Goal: Task Accomplishment & Management: Manage account settings

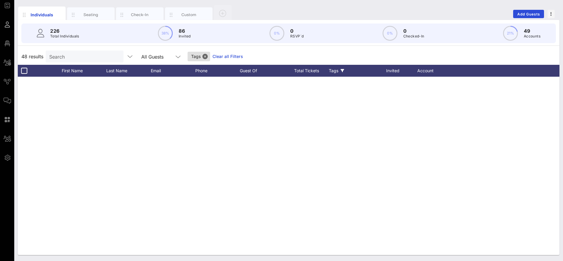
scroll to position [620, 0]
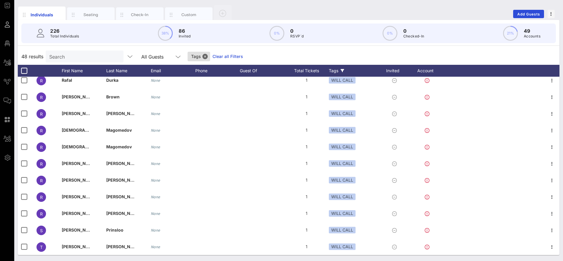
drag, startPoint x: 106, startPoint y: 52, endPoint x: 111, endPoint y: 56, distance: 6.2
click at [106, 53] on input "Search" at bounding box center [83, 57] width 69 height 8
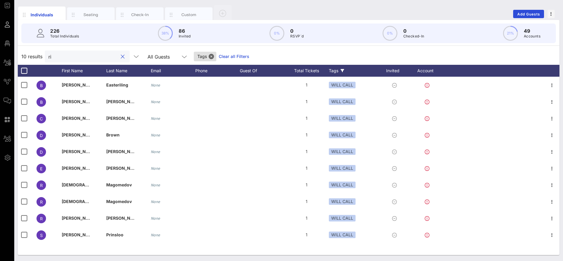
scroll to position [0, 0]
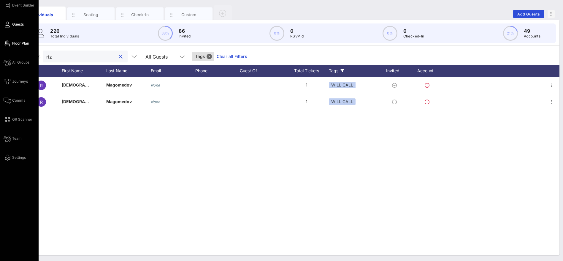
type input "riz"
click at [23, 44] on span "Floor Plan" at bounding box center [20, 43] width 17 height 5
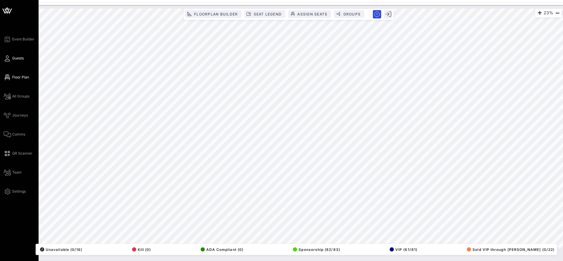
drag, startPoint x: 13, startPoint y: 58, endPoint x: 17, endPoint y: 58, distance: 3.6
click at [14, 58] on span "Guests" at bounding box center [18, 58] width 12 height 5
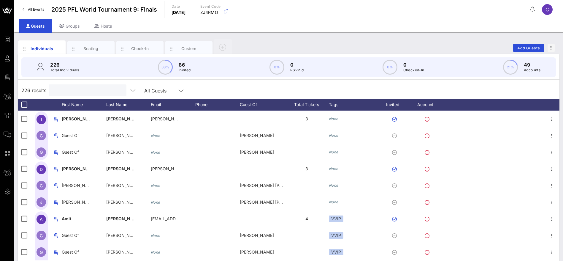
drag, startPoint x: 77, startPoint y: 92, endPoint x: 80, endPoint y: 92, distance: 3.0
click at [79, 92] on input "text" at bounding box center [86, 90] width 69 height 8
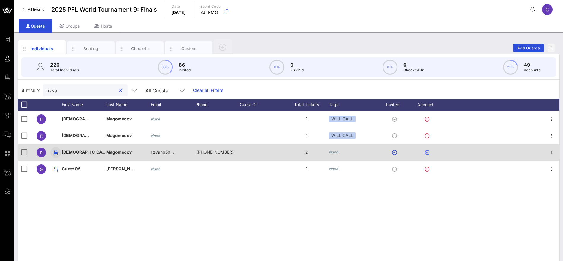
type input "rizva"
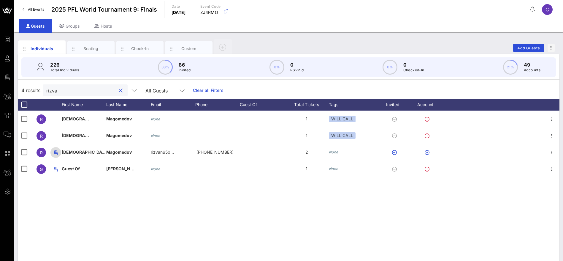
click at [55, 154] on icon "button" at bounding box center [55, 152] width 7 height 7
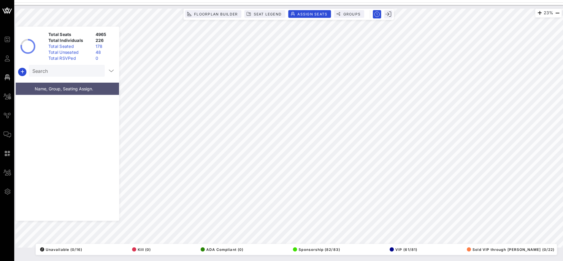
scroll to position [3554, 0]
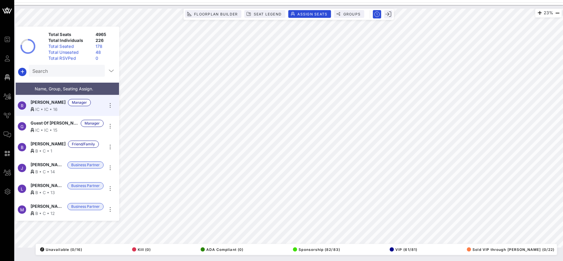
drag, startPoint x: 21, startPoint y: 60, endPoint x: 39, endPoint y: 61, distance: 18.1
click at [0, 0] on span "Guests" at bounding box center [0, 0] width 0 height 0
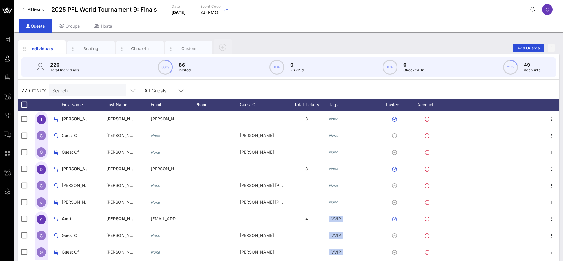
click at [82, 69] on div "226 Total Individuals 38% 86 Invited 0% 0 RSVP`d 0% 0 Checked-In 21% 49 Accounts" at bounding box center [288, 67] width 535 height 20
click at [79, 86] on input "text" at bounding box center [86, 90] width 69 height 8
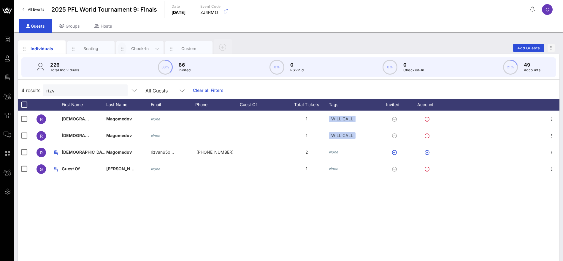
drag, startPoint x: 132, startPoint y: 45, endPoint x: 124, endPoint y: 50, distance: 9.8
click at [133, 45] on div "Check-In" at bounding box center [140, 48] width 48 height 15
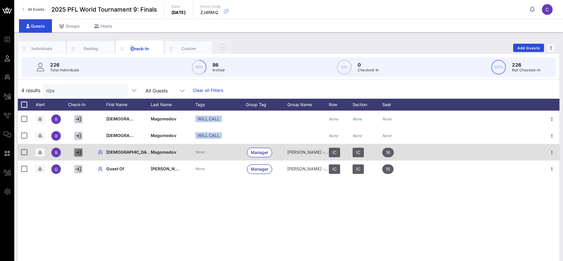
click at [80, 151] on icon "button" at bounding box center [78, 152] width 5 height 5
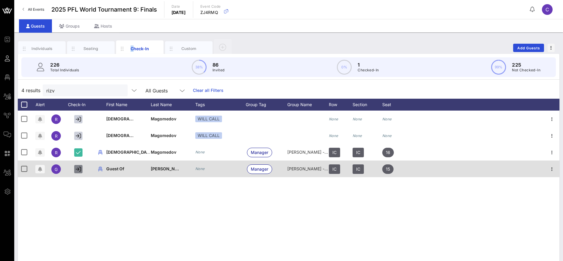
click at [80, 169] on icon "button" at bounding box center [78, 168] width 5 height 5
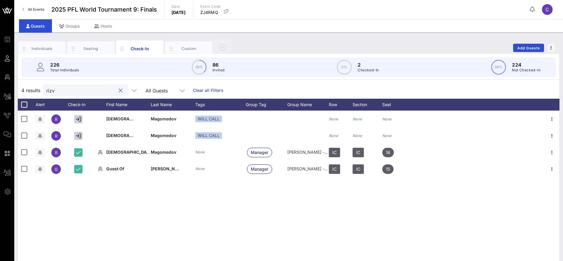
drag, startPoint x: 68, startPoint y: 91, endPoint x: 37, endPoint y: 91, distance: 30.9
click at [37, 91] on div "4 results rizv All Guests Clear all Filters" at bounding box center [289, 90] width 542 height 17
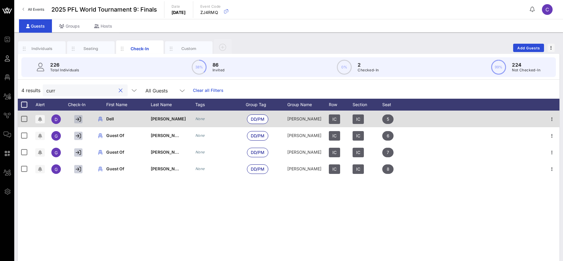
type input "curr"
click at [80, 119] on icon "button" at bounding box center [78, 118] width 5 height 5
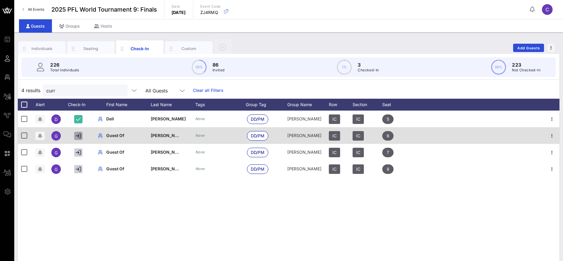
click at [79, 135] on icon "button" at bounding box center [78, 135] width 5 height 5
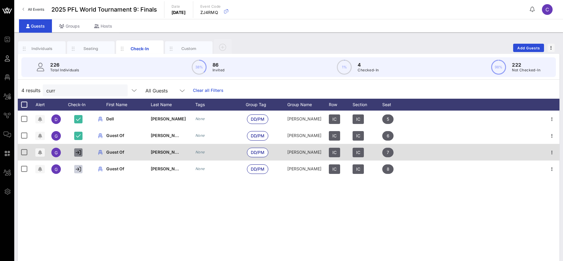
click at [80, 151] on icon "button" at bounding box center [78, 152] width 5 height 5
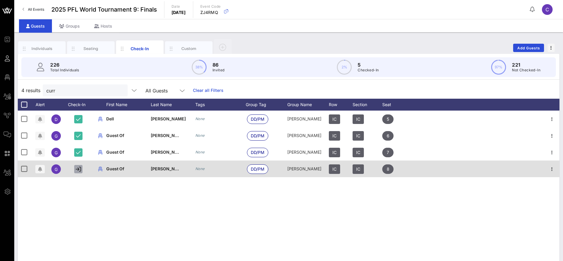
click at [77, 170] on icon "button" at bounding box center [78, 168] width 5 height 5
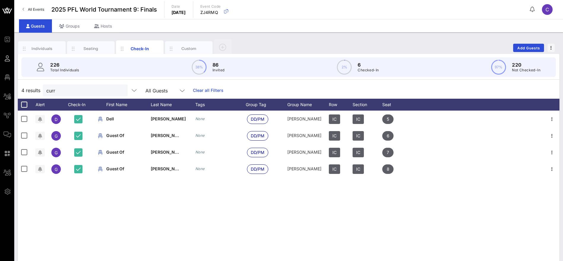
click at [143, 200] on div "D Dell Curry None DD/PM Dell Curry IC IC 5 G Guest Of Dell Curry None DD/PM Del…" at bounding box center [289, 199] width 542 height 178
click at [169, 204] on div "D Dell Curry None DD/PM Dell Curry IC IC 5 G Guest Of Dell Curry None DD/PM Del…" at bounding box center [289, 199] width 542 height 178
click at [119, 89] on button "clear icon" at bounding box center [121, 91] width 4 height 6
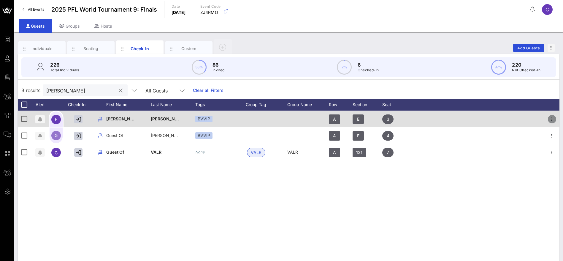
click at [553, 119] on icon "button" at bounding box center [552, 118] width 7 height 7
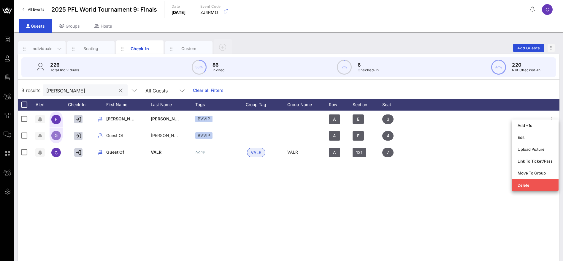
click at [42, 49] on div "Individuals" at bounding box center [42, 49] width 26 height 6
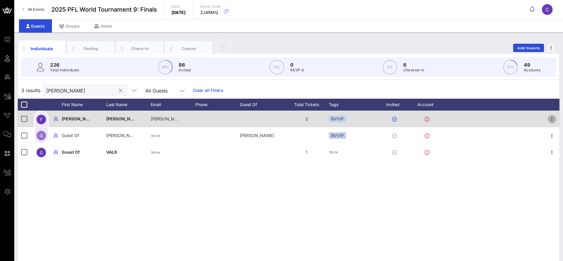
click at [553, 118] on icon "button" at bounding box center [552, 118] width 7 height 7
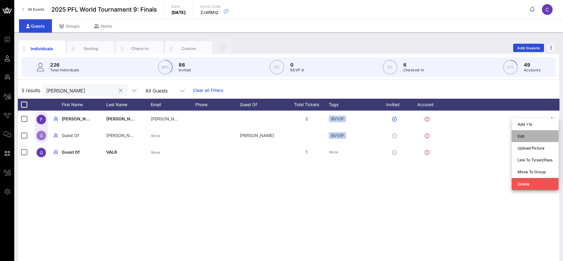
click at [528, 137] on div "Edit" at bounding box center [535, 136] width 35 height 5
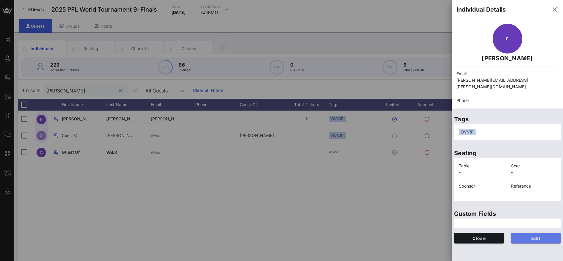
click at [525, 235] on span "Edit" at bounding box center [536, 237] width 40 height 5
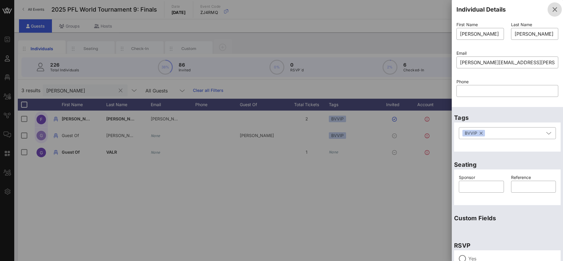
click at [551, 8] on icon "button" at bounding box center [554, 9] width 7 height 7
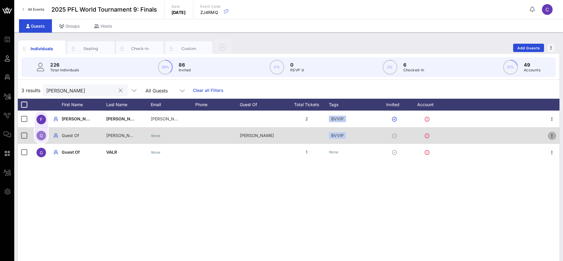
click at [553, 134] on icon "button" at bounding box center [552, 135] width 7 height 7
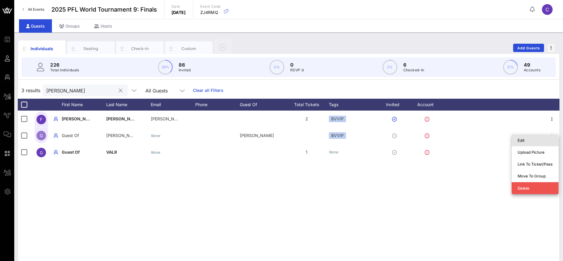
click at [538, 140] on div "Edit" at bounding box center [535, 140] width 35 height 5
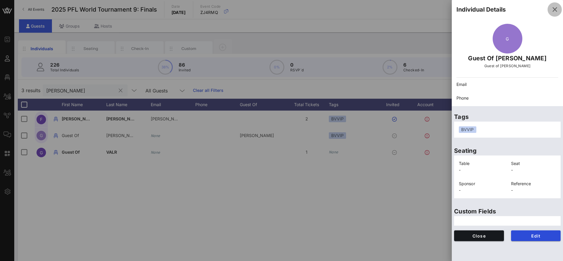
click at [557, 9] on icon "button" at bounding box center [554, 9] width 7 height 7
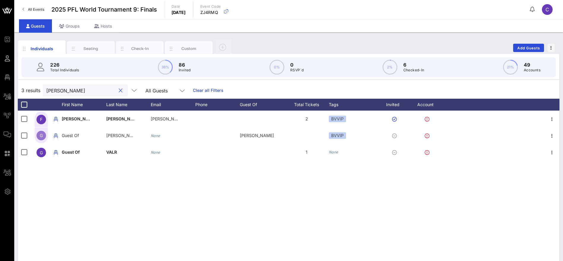
drag, startPoint x: 71, startPoint y: 91, endPoint x: 47, endPoint y: 88, distance: 24.2
click at [37, 88] on div "3 results frank All Guests Clear all Filters" at bounding box center [289, 90] width 542 height 17
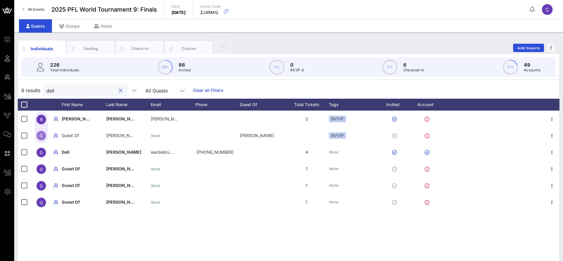
type input "dell"
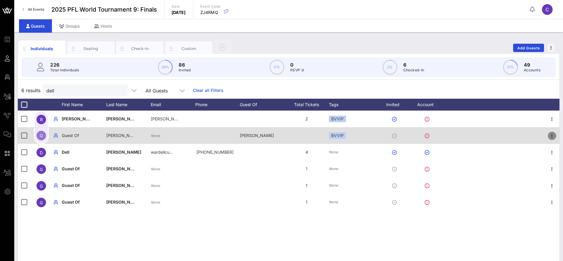
click at [551, 135] on icon "button" at bounding box center [552, 135] width 7 height 7
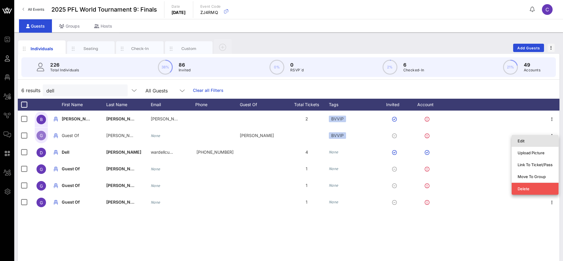
click at [520, 141] on div "Edit" at bounding box center [535, 140] width 35 height 5
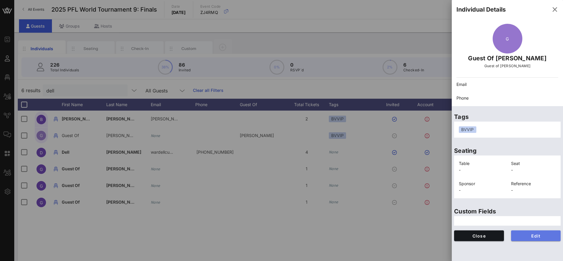
click at [535, 236] on span "Edit" at bounding box center [536, 235] width 40 height 5
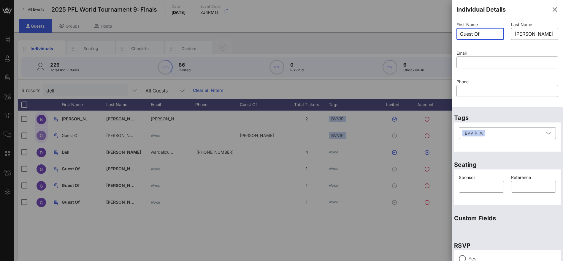
drag, startPoint x: 457, startPoint y: 32, endPoint x: 378, endPoint y: 32, distance: 78.7
click at [378, 32] on div "Event Builder Guests Floor Plan All Groups Journeys Comms QR Scanner Team Setti…" at bounding box center [281, 147] width 563 height 295
type input "[PERSON_NAME]"
click at [515, 34] on input "BETTY DELLINGER" at bounding box center [535, 34] width 40 height 10
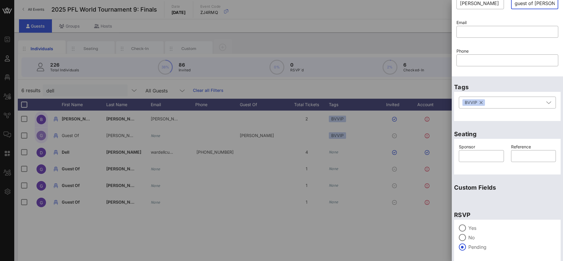
scroll to position [50, 0]
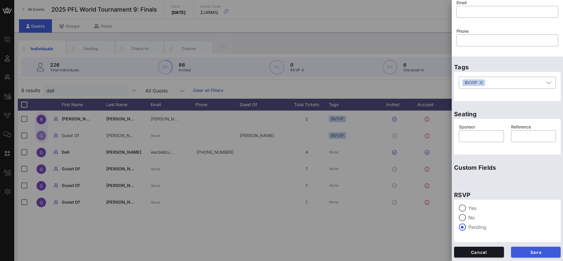
type input "guest of [PERSON_NAME]"
click at [537, 253] on span "Save" at bounding box center [536, 251] width 40 height 5
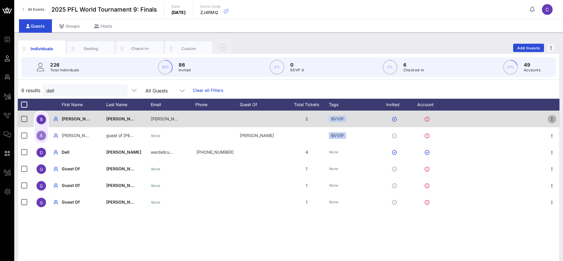
click at [554, 118] on icon "button" at bounding box center [552, 118] width 7 height 7
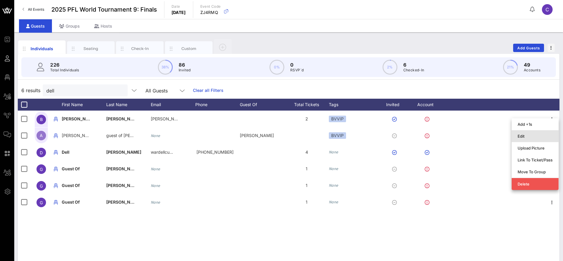
click at [526, 137] on div "Edit" at bounding box center [535, 136] width 35 height 5
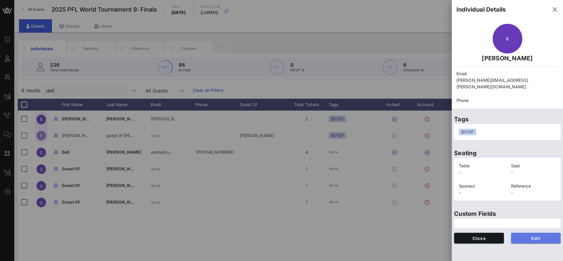
click at [537, 235] on span "Edit" at bounding box center [536, 237] width 40 height 5
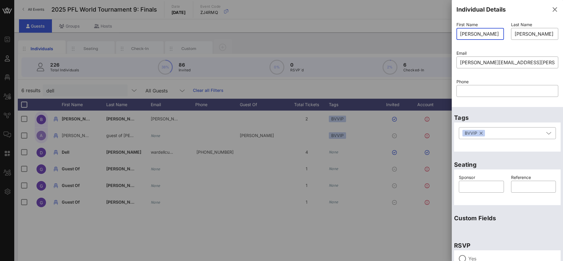
drag, startPoint x: 477, startPoint y: 33, endPoint x: 458, endPoint y: 35, distance: 18.5
click at [458, 35] on div "​ BETTY" at bounding box center [481, 34] width 48 height 12
type input "[PERSON_NAME]"
click at [511, 33] on div "​ DELLINGER" at bounding box center [535, 34] width 48 height 12
paste input "BETTY"
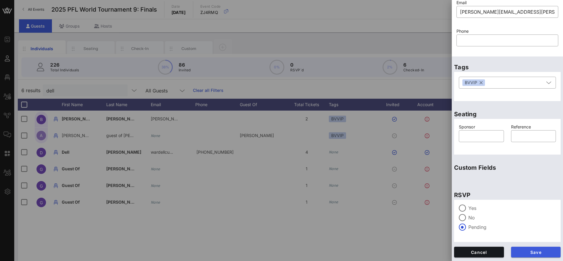
type input "Guest of [PERSON_NAME]"
click at [532, 252] on span "Save" at bounding box center [536, 251] width 40 height 5
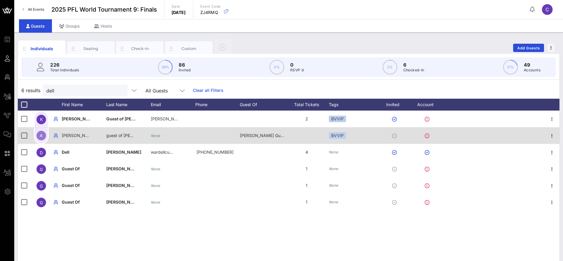
click at [261, 137] on div "[PERSON_NAME] Guest of [PERSON_NAME]" at bounding box center [262, 135] width 45 height 17
click at [269, 135] on div "[PERSON_NAME] Guest of [PERSON_NAME]" at bounding box center [262, 135] width 45 height 17
click at [278, 136] on div "[PERSON_NAME] Guest of [PERSON_NAME]" at bounding box center [262, 135] width 45 height 17
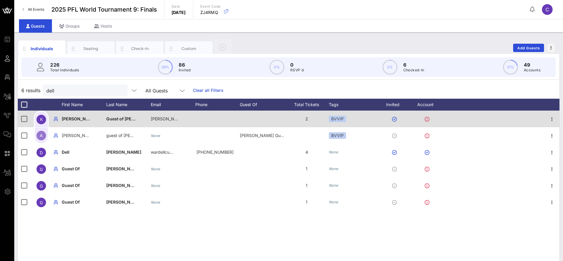
click at [129, 120] on span "Guest of [PERSON_NAME]" at bounding box center [132, 118] width 53 height 5
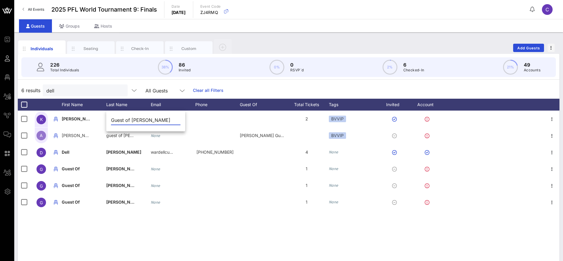
click at [273, 90] on div "6 results dell All Guests Clear all Filters" at bounding box center [289, 90] width 542 height 17
click at [23, 89] on div "6 results dell All Guests Clear all Filters" at bounding box center [289, 90] width 542 height 17
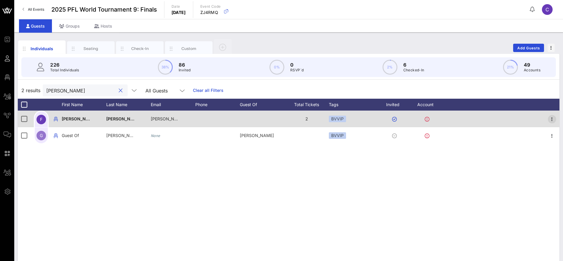
type input "clark"
click at [554, 118] on icon "button" at bounding box center [552, 118] width 7 height 7
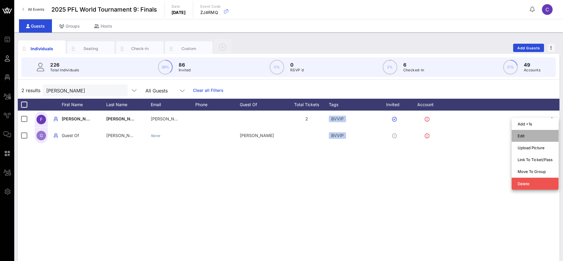
click at [527, 133] on div "Edit" at bounding box center [535, 135] width 35 height 5
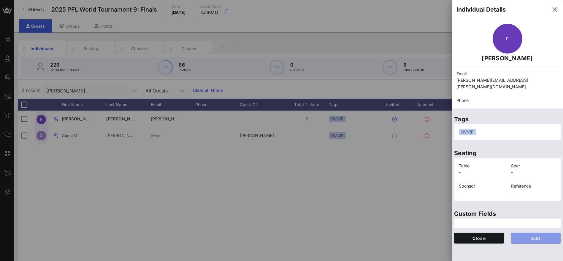
click at [539, 235] on span "Edit" at bounding box center [536, 237] width 40 height 5
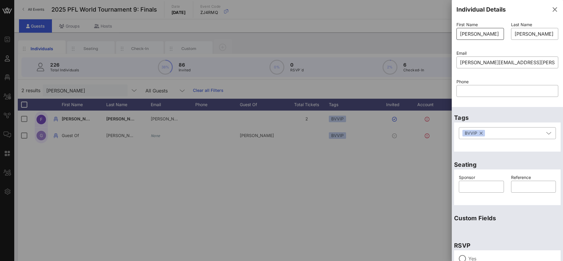
click at [493, 34] on input "FRANK" at bounding box center [480, 34] width 40 height 10
type input "[PERSON_NAME]"
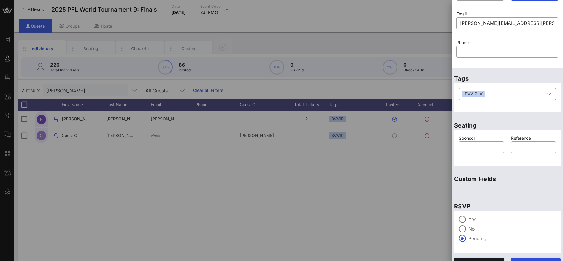
scroll to position [50, 0]
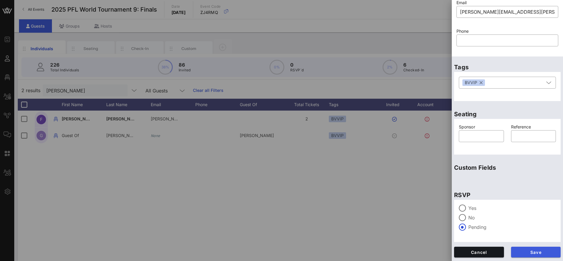
type input "Big Murph"
click at [534, 253] on span "Save" at bounding box center [536, 251] width 40 height 5
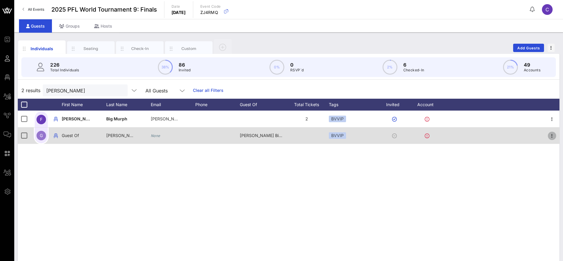
click at [549, 135] on icon "button" at bounding box center [552, 135] width 7 height 7
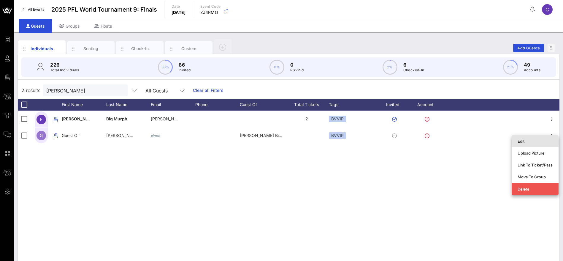
click at [530, 142] on div "Edit" at bounding box center [535, 141] width 35 height 5
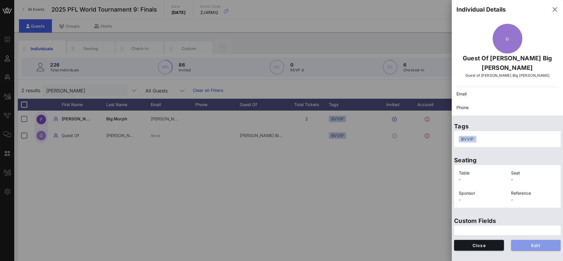
click at [541, 243] on span "Edit" at bounding box center [536, 245] width 40 height 5
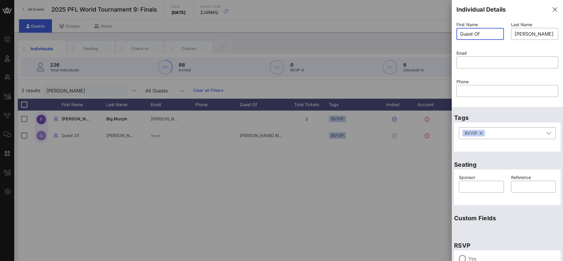
drag, startPoint x: 488, startPoint y: 34, endPoint x: 437, endPoint y: 35, distance: 50.8
click at [437, 35] on div "Event Builder Guests Floor Plan All Groups Journeys Comms QR Scanner Team Setti…" at bounding box center [281, 147] width 563 height 295
type input "Slick WIlly"
drag, startPoint x: 530, startPoint y: 31, endPoint x: 536, endPoint y: 34, distance: 6.8
click at [531, 31] on input "[PERSON_NAME] Big [PERSON_NAME]" at bounding box center [535, 34] width 40 height 10
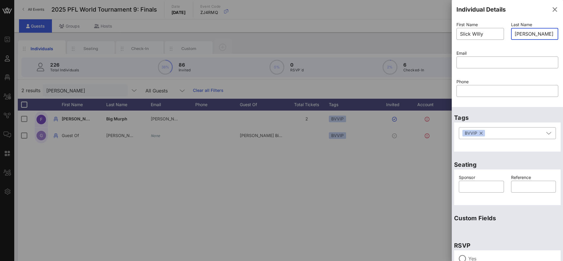
click at [540, 35] on input "[PERSON_NAME] Big [PERSON_NAME]" at bounding box center [535, 34] width 40 height 10
click at [541, 35] on input "[PERSON_NAME] Big [PERSON_NAME]" at bounding box center [535, 34] width 40 height 10
drag, startPoint x: 542, startPoint y: 35, endPoint x: 553, endPoint y: 35, distance: 10.4
click at [553, 35] on div "Last Name ​ FRANK Clark Big Murph" at bounding box center [535, 34] width 55 height 29
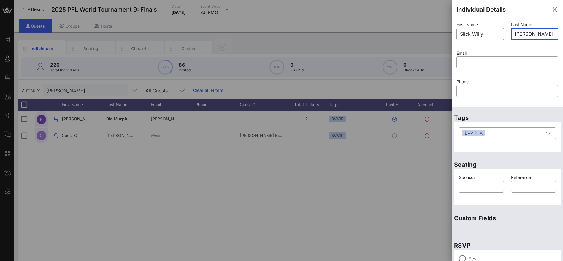
scroll to position [0, 0]
click at [515, 34] on input "[PERSON_NAME]" at bounding box center [535, 34] width 40 height 10
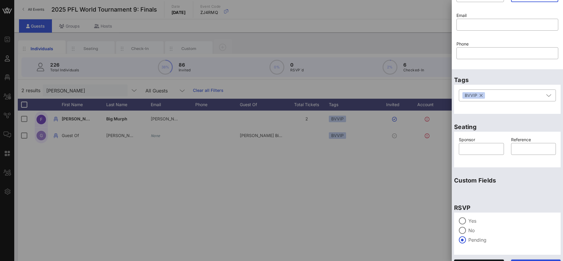
scroll to position [50, 0]
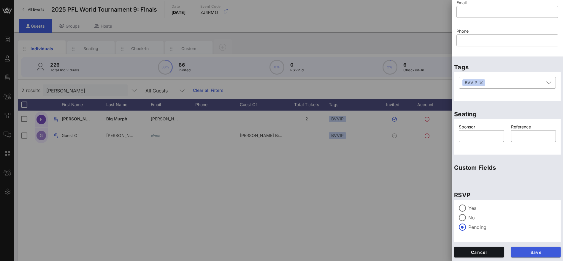
type input "[PERSON_NAME]"
click at [537, 253] on span "Save" at bounding box center [536, 251] width 40 height 5
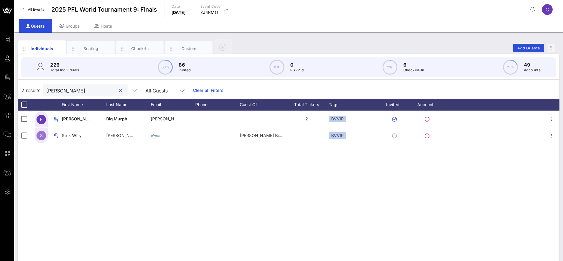
drag, startPoint x: 62, startPoint y: 90, endPoint x: 28, endPoint y: 90, distance: 34.7
click at [28, 90] on div "2 results clark All Guests Clear all Filters" at bounding box center [289, 90] width 542 height 17
type input "marzou"
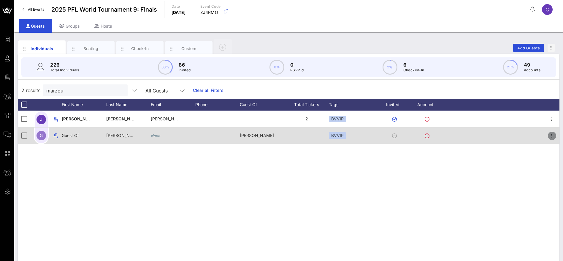
click at [550, 137] on icon "button" at bounding box center [552, 135] width 7 height 7
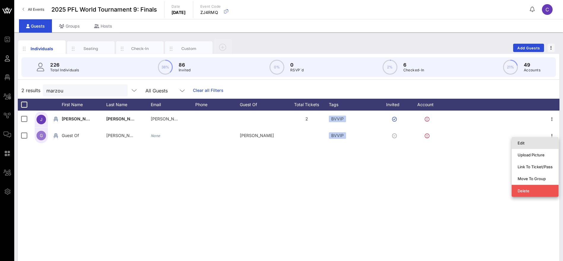
click at [532, 140] on div "Edit" at bounding box center [535, 142] width 35 height 5
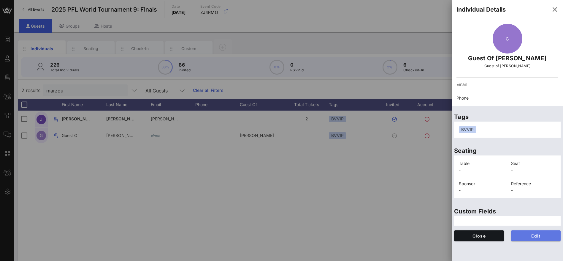
click at [537, 236] on span "Edit" at bounding box center [536, 235] width 40 height 5
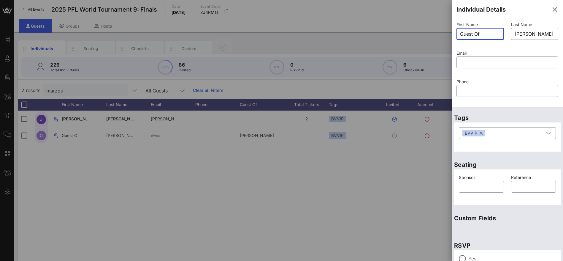
drag, startPoint x: 487, startPoint y: 32, endPoint x: 449, endPoint y: 34, distance: 38.7
click at [449, 34] on div "Event Builder Guests Floor Plan All Groups Journeys Comms QR Scanner Team Setti…" at bounding box center [281, 147] width 563 height 295
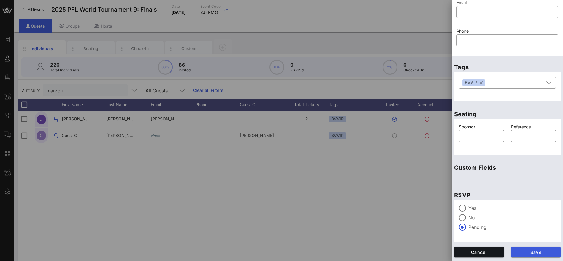
type input "[PERSON_NAME]"
click at [535, 251] on span "Save" at bounding box center [536, 251] width 40 height 5
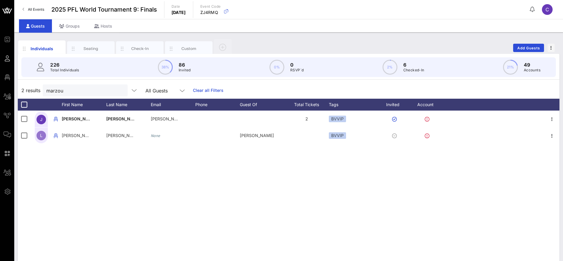
drag, startPoint x: 271, startPoint y: 165, endPoint x: 273, endPoint y: 167, distance: 3.1
click at [273, 167] on div "J JOSEPH MARZOUCA marzouca.jo@gmail.com 2 BVVIP L Lori Bradford JOSEPH MARZOUCA…" at bounding box center [289, 199] width 542 height 178
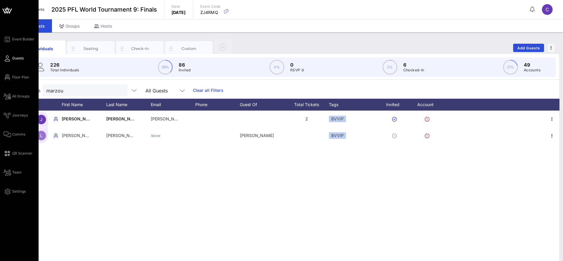
drag, startPoint x: 49, startPoint y: 91, endPoint x: 2, endPoint y: 97, distance: 47.0
click at [3, 97] on div "Event Builder Guests Floor Plan All Groups Journeys Comms QR Scanner Team Setti…" at bounding box center [281, 147] width 563 height 295
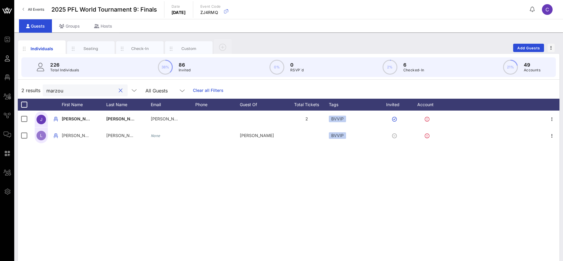
drag, startPoint x: 87, startPoint y: 90, endPoint x: 36, endPoint y: 88, distance: 51.1
click at [36, 88] on div "2 results marzou All Guests Clear all Filters" at bounding box center [289, 90] width 542 height 17
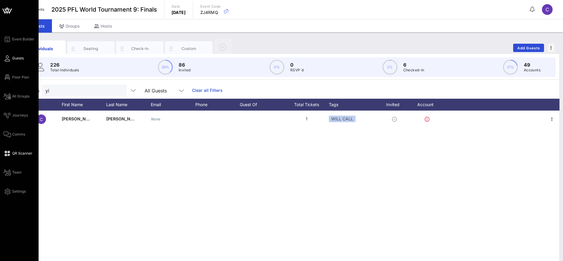
click at [20, 152] on span "QR Scanner" at bounding box center [22, 153] width 20 height 5
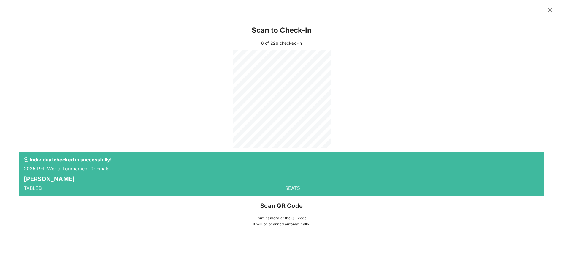
click at [552, 8] on icon at bounding box center [550, 10] width 8 height 7
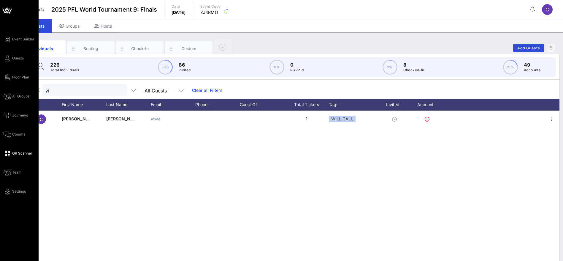
click at [29, 153] on span "QR Scanner" at bounding box center [22, 153] width 20 height 5
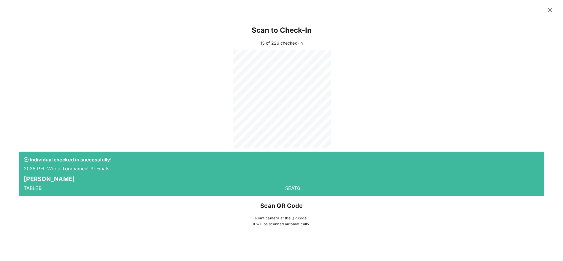
drag, startPoint x: 463, startPoint y: 55, endPoint x: 449, endPoint y: 60, distance: 14.7
click at [459, 57] on div at bounding box center [281, 99] width 525 height 98
click at [552, 10] on icon at bounding box center [550, 10] width 8 height 7
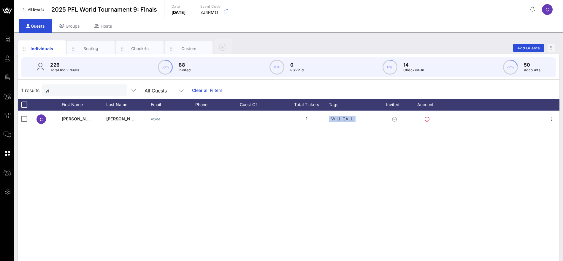
click at [391, 168] on div "C Chang Bae Yi None 1 WILL CALL" at bounding box center [289, 199] width 542 height 178
drag, startPoint x: 77, startPoint y: 91, endPoint x: 29, endPoint y: 91, distance: 48.4
click at [20, 92] on div "1 results yi All Guests Clear all Filters" at bounding box center [289, 90] width 542 height 17
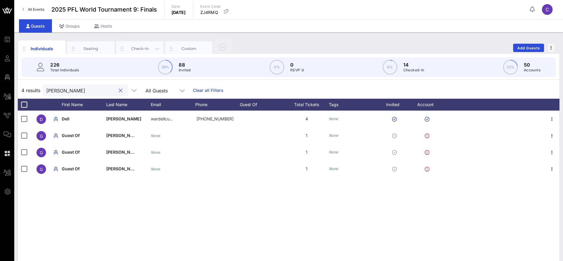
type input "curry"
click at [141, 48] on div "Check-In" at bounding box center [140, 49] width 26 height 6
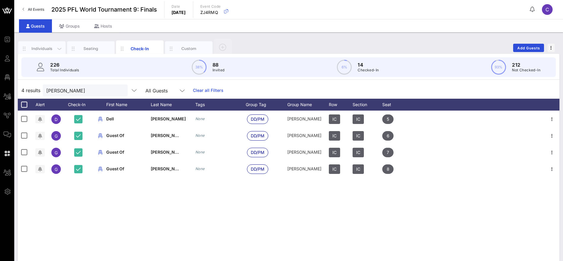
click at [48, 49] on div "Individuals" at bounding box center [42, 49] width 26 height 6
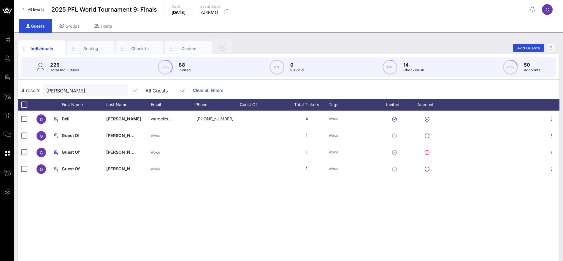
click at [119, 88] on button "clear icon" at bounding box center [121, 91] width 4 height 6
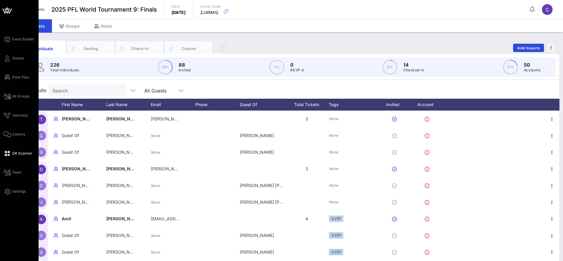
click at [23, 154] on span "QR Scanner" at bounding box center [22, 153] width 20 height 5
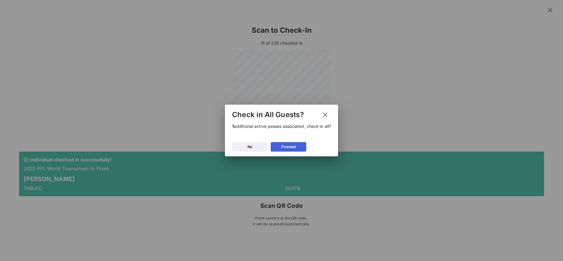
click at [291, 148] on div "Proceed" at bounding box center [288, 147] width 14 height 6
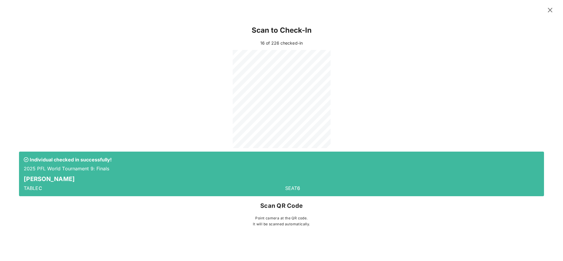
click at [551, 11] on icon at bounding box center [550, 10] width 8 height 7
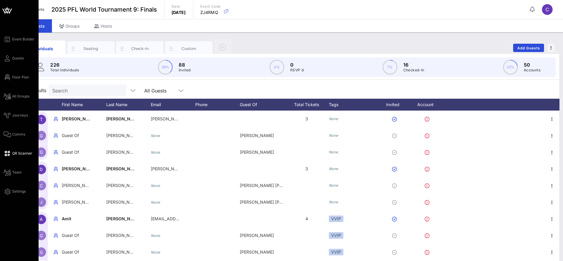
click at [20, 151] on span "QR Scanner" at bounding box center [22, 153] width 20 height 5
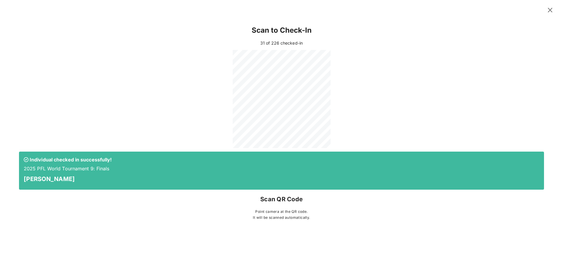
click at [550, 7] on icon at bounding box center [550, 10] width 8 height 7
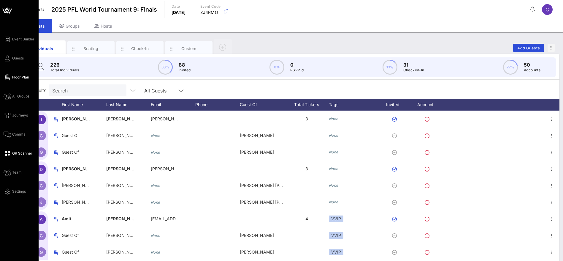
click at [23, 75] on span "Floor Plan" at bounding box center [20, 77] width 17 height 5
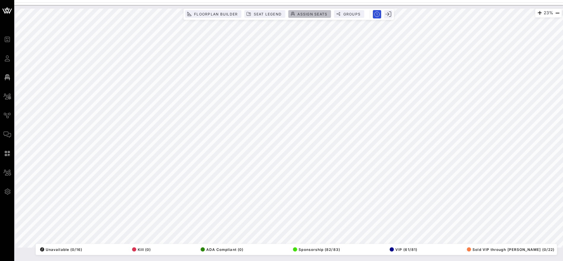
click at [317, 13] on span "Assign Seats" at bounding box center [312, 14] width 30 height 4
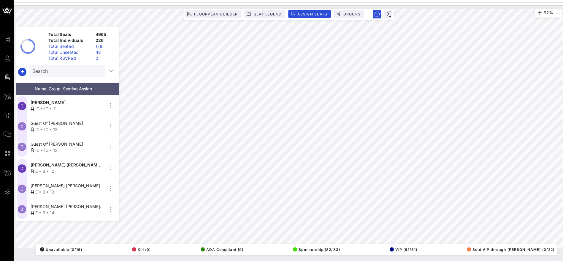
click at [67, 70] on input "Search" at bounding box center [66, 71] width 68 height 8
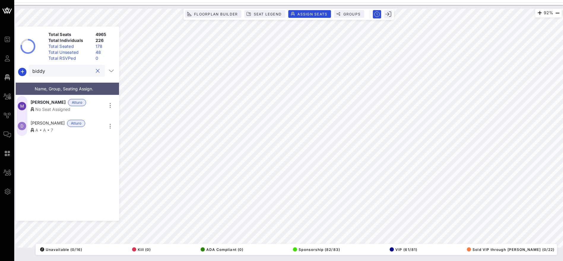
type input "biddy"
drag, startPoint x: 44, startPoint y: 109, endPoint x: 71, endPoint y: 107, distance: 27.4
click at [44, 109] on div "No Seat Assigned" at bounding box center [67, 109] width 73 height 6
click at [95, 106] on div "No Seat Assigned" at bounding box center [67, 109] width 73 height 6
click at [98, 71] on button "clear icon" at bounding box center [98, 71] width 4 height 6
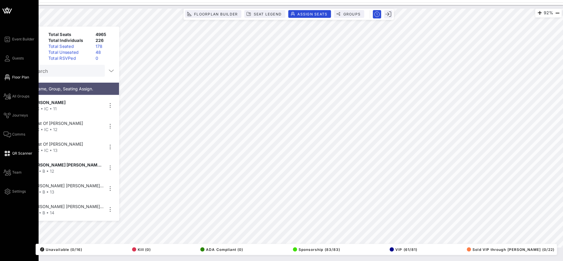
click at [17, 152] on span "QR Scanner" at bounding box center [22, 153] width 20 height 5
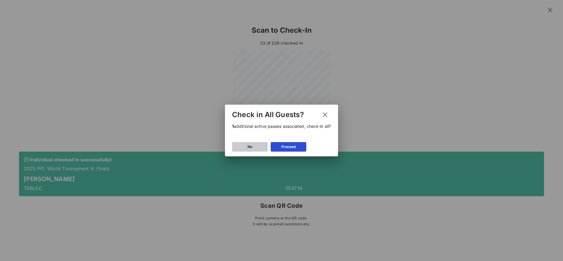
click at [248, 145] on icon at bounding box center [250, 147] width 4 height 4
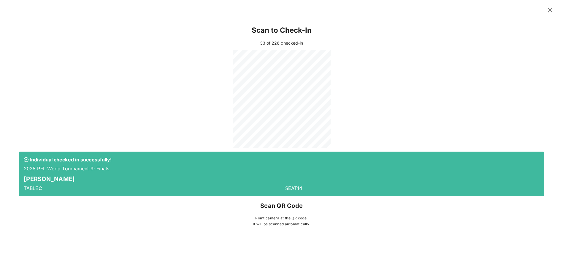
click at [552, 10] on icon at bounding box center [550, 10] width 8 height 7
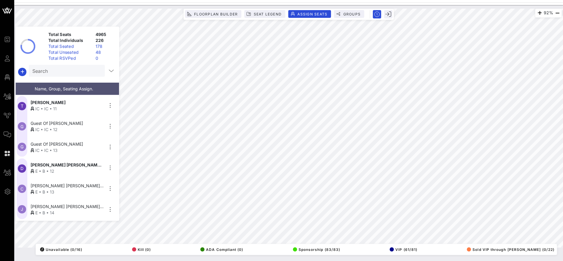
drag, startPoint x: 14, startPoint y: 56, endPoint x: 112, endPoint y: 69, distance: 98.5
click at [0, 0] on span "Guests" at bounding box center [0, 0] width 0 height 0
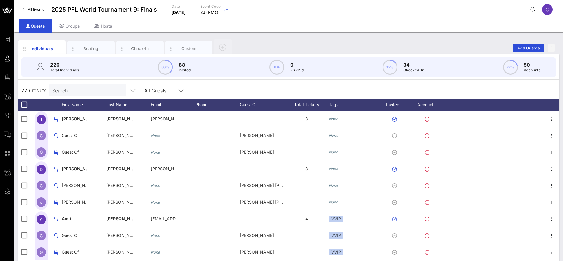
click at [77, 92] on input "Search" at bounding box center [86, 90] width 69 height 8
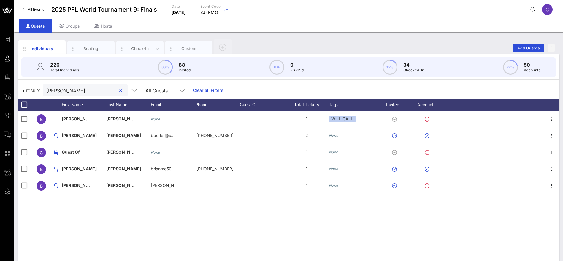
type input "brian"
click at [144, 46] on div "Check-In" at bounding box center [140, 49] width 26 height 6
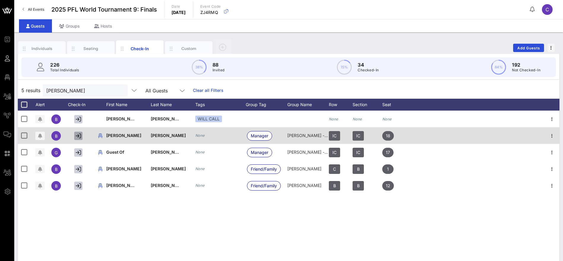
click at [80, 136] on icon "button" at bounding box center [78, 135] width 5 height 5
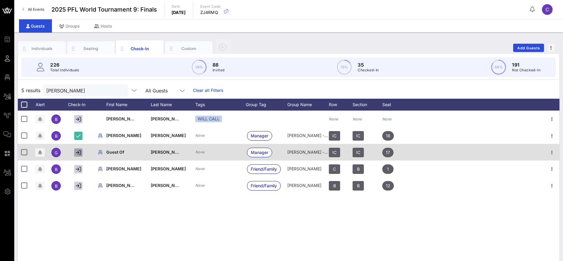
click at [82, 151] on button "button" at bounding box center [78, 152] width 8 height 8
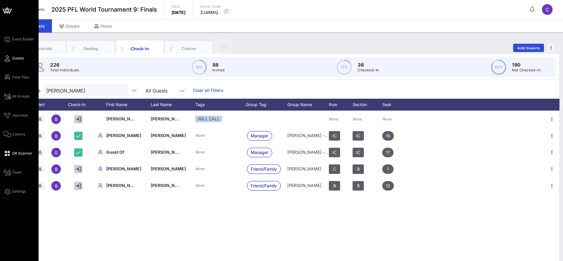
click at [21, 151] on span "QR Scanner" at bounding box center [22, 153] width 20 height 5
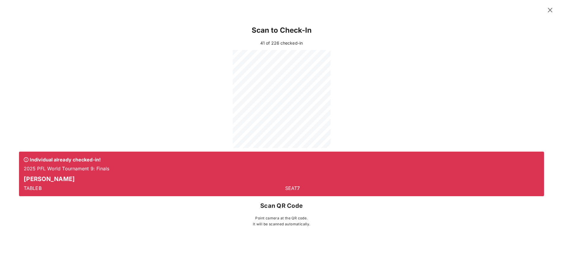
click at [128, 86] on div at bounding box center [281, 99] width 525 height 98
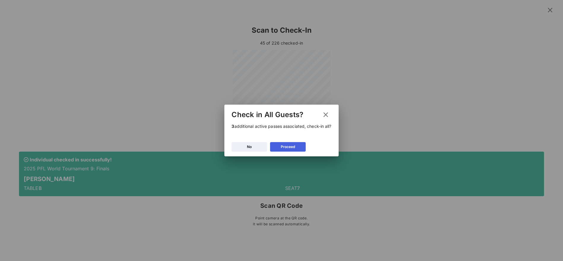
click at [284, 145] on div "Proceed" at bounding box center [288, 147] width 14 height 6
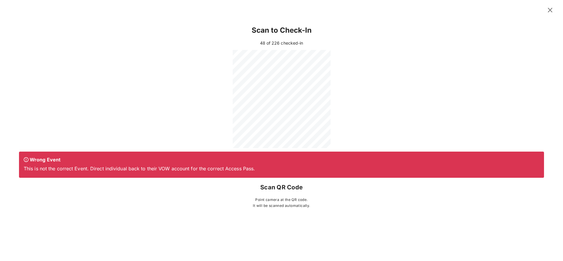
drag, startPoint x: 551, startPoint y: 8, endPoint x: 536, endPoint y: 8, distance: 14.8
click at [553, 8] on icon at bounding box center [550, 10] width 10 height 9
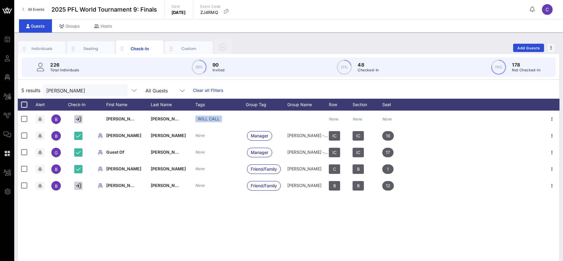
click at [258, 88] on div "5 results brian All Guests Clear all Filters" at bounding box center [289, 90] width 542 height 17
click at [119, 88] on button "clear icon" at bounding box center [121, 91] width 4 height 6
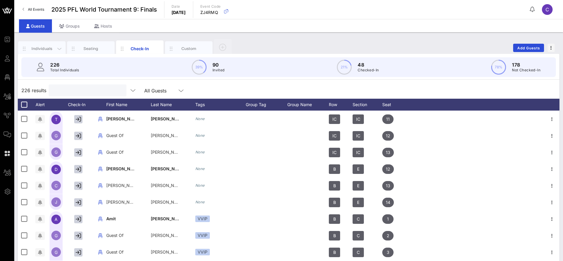
click at [49, 49] on div "Individuals" at bounding box center [42, 49] width 26 height 6
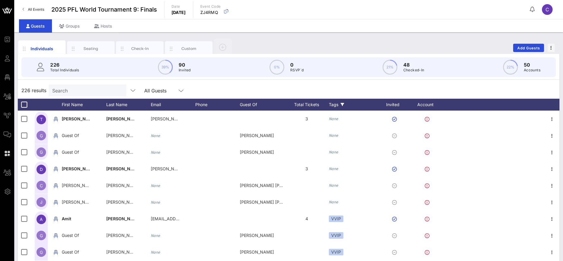
click at [334, 104] on div "Tags" at bounding box center [354, 105] width 50 height 12
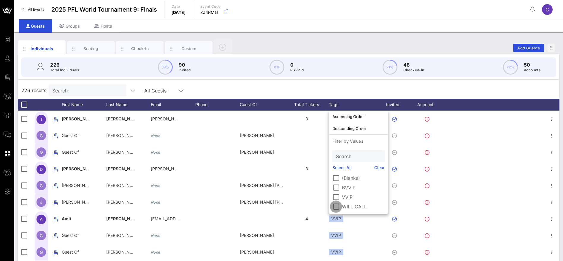
click at [338, 207] on div at bounding box center [336, 206] width 10 height 10
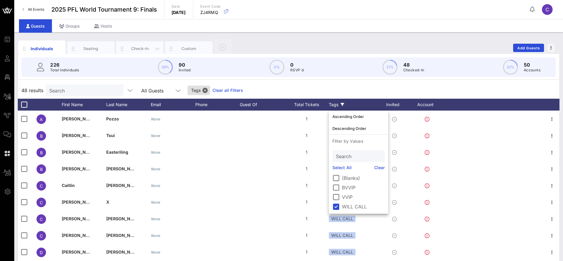
click at [137, 44] on div "Check-In" at bounding box center [140, 48] width 48 height 15
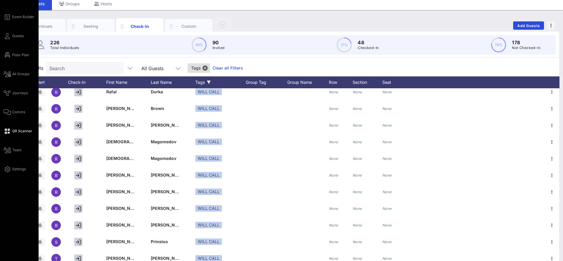
scroll to position [34, 0]
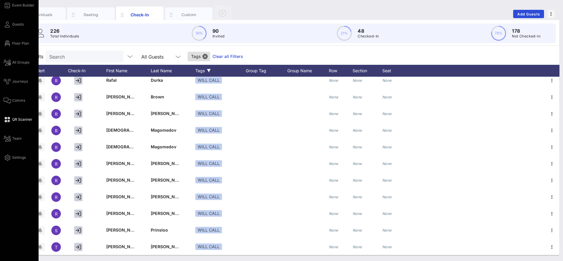
click at [17, 120] on span "QR Scanner" at bounding box center [22, 119] width 20 height 5
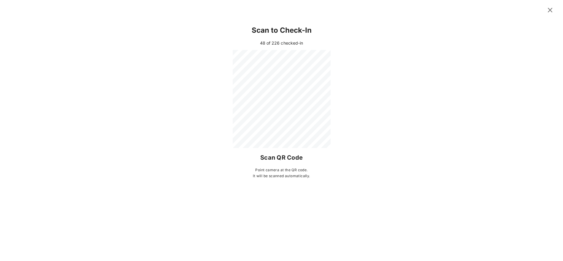
click at [553, 10] on icon at bounding box center [550, 10] width 8 height 7
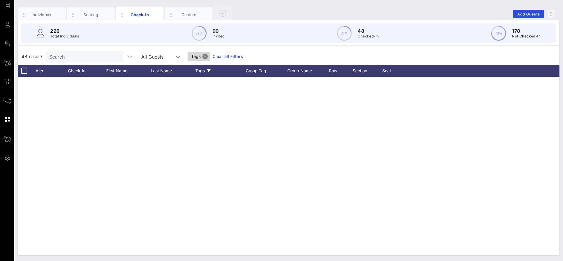
scroll to position [0, 0]
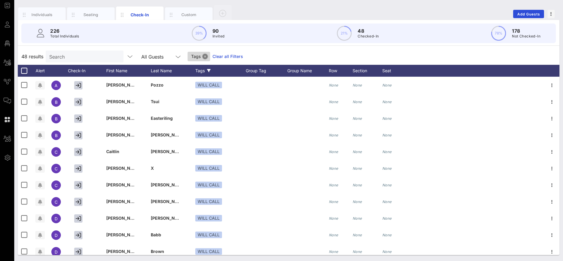
click at [202, 57] on button "Close" at bounding box center [204, 56] width 5 height 5
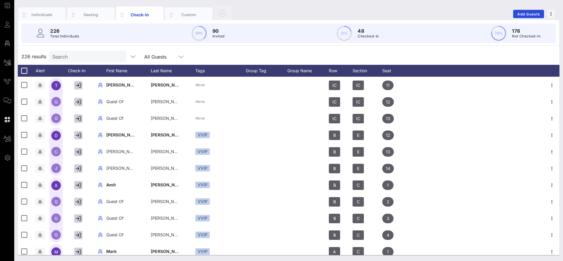
click at [418, 54] on div "226 results Search All Guests" at bounding box center [289, 56] width 542 height 17
click at [441, 59] on div "226 results Search All Guests" at bounding box center [289, 56] width 542 height 17
drag, startPoint x: 408, startPoint y: 57, endPoint x: 397, endPoint y: 56, distance: 11.0
click at [408, 57] on div "226 results Search All Guests" at bounding box center [289, 56] width 542 height 17
click at [439, 54] on div "226 results Search All Guests" at bounding box center [289, 56] width 542 height 17
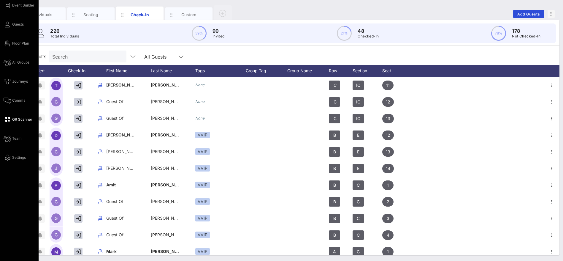
click at [22, 120] on span "QR Scanner" at bounding box center [22, 119] width 20 height 5
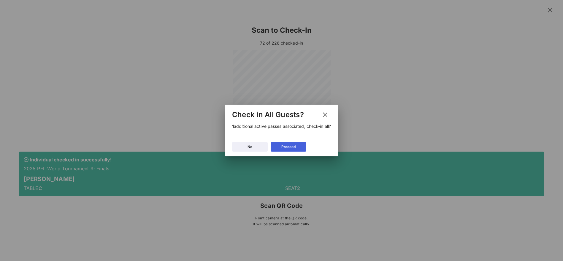
click at [295, 147] on div "Proceed" at bounding box center [288, 147] width 14 height 6
click at [253, 147] on button "No" at bounding box center [250, 147] width 36 height 10
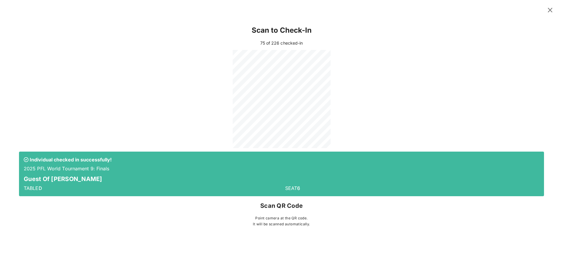
click at [551, 9] on icon at bounding box center [550, 10] width 8 height 7
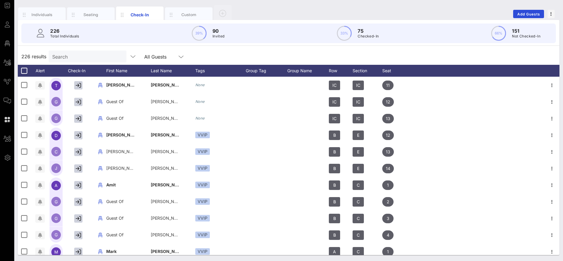
click at [70, 59] on input "Search" at bounding box center [86, 57] width 69 height 8
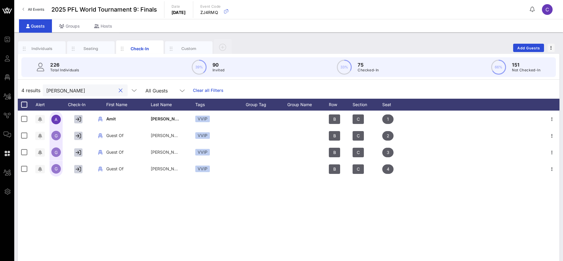
type input "patel"
click at [309, 88] on div "4 results patel All Guests Clear all Filters" at bounding box center [289, 90] width 542 height 17
drag, startPoint x: 73, startPoint y: 92, endPoint x: 45, endPoint y: 91, distance: 28.3
click at [45, 91] on div "patel" at bounding box center [85, 90] width 85 height 12
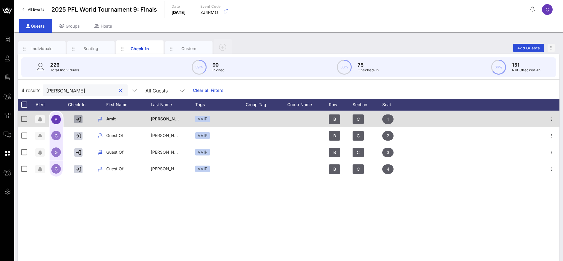
click at [78, 119] on icon "button" at bounding box center [78, 118] width 5 height 5
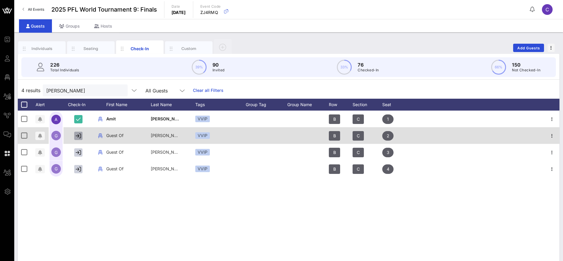
click at [77, 135] on icon "button" at bounding box center [78, 135] width 5 height 5
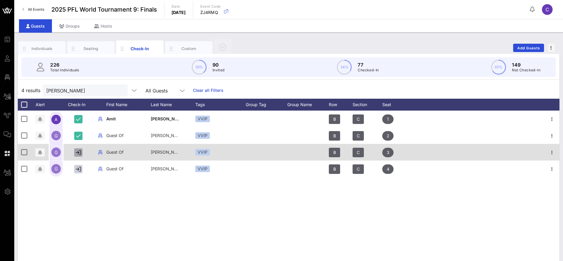
click at [78, 152] on icon "button" at bounding box center [78, 152] width 5 height 5
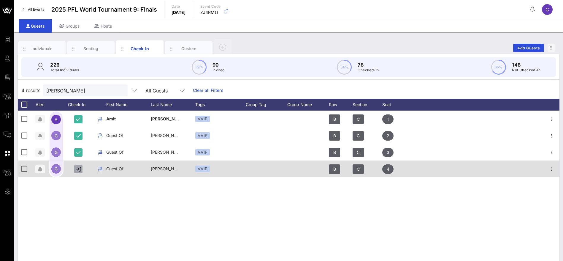
click at [79, 168] on icon "button" at bounding box center [78, 168] width 5 height 5
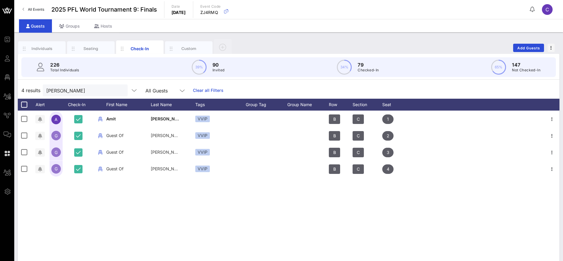
click at [263, 86] on div "4 results patel All Guests Clear all Filters" at bounding box center [289, 90] width 542 height 17
click at [205, 87] on link "Clear all Filters" at bounding box center [208, 90] width 31 height 7
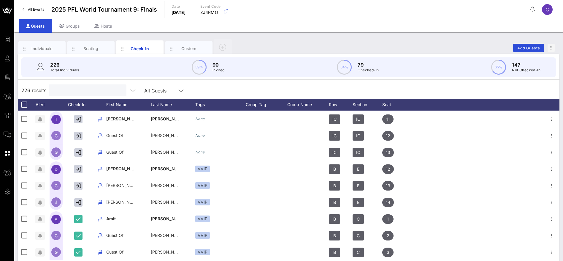
click at [84, 88] on input "text" at bounding box center [86, 90] width 69 height 8
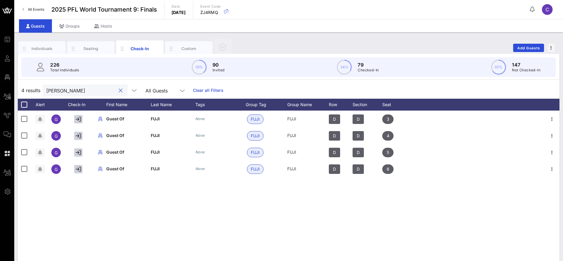
drag, startPoint x: 70, startPoint y: 90, endPoint x: 33, endPoint y: 90, distance: 37.4
click at [33, 90] on div "4 results sam All Guests Clear all Filters" at bounding box center [289, 90] width 542 height 17
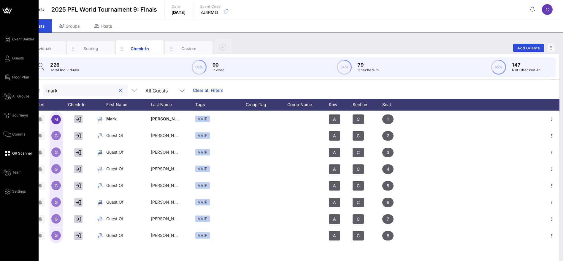
drag, startPoint x: 72, startPoint y: 88, endPoint x: 10, endPoint y: 92, distance: 62.2
click at [10, 92] on div "Event Builder Guests Floor Plan All Groups Journeys Comms QR Scanner Team Setti…" at bounding box center [281, 147] width 563 height 295
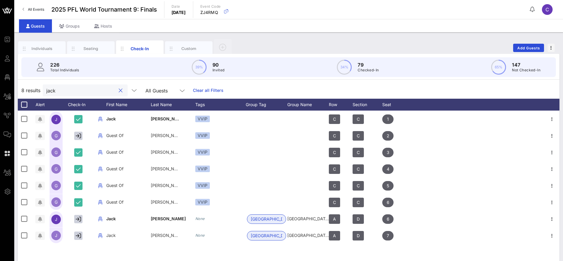
click at [18, 85] on div "8 results jack All Guests Clear all Filters" at bounding box center [289, 90] width 542 height 17
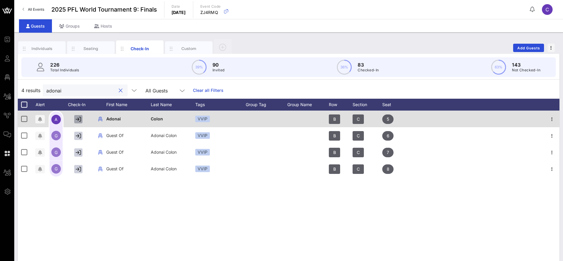
click at [80, 116] on button "button" at bounding box center [78, 119] width 8 height 8
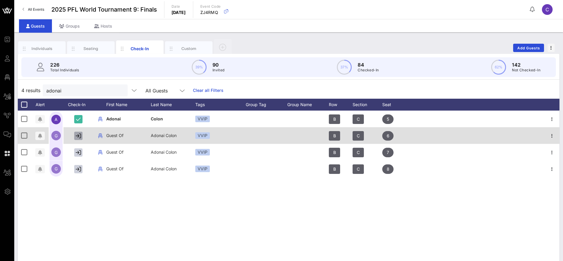
click at [79, 134] on icon "button" at bounding box center [78, 135] width 5 height 5
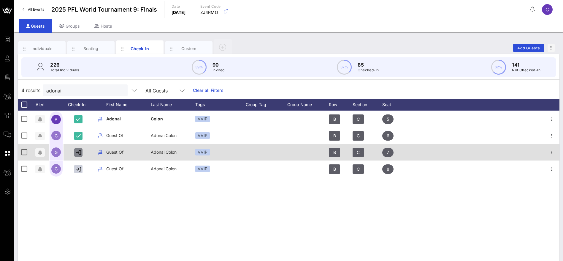
click at [78, 153] on icon "button" at bounding box center [78, 152] width 5 height 5
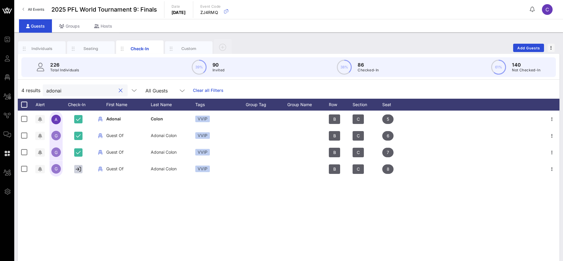
drag, startPoint x: 56, startPoint y: 93, endPoint x: 24, endPoint y: 93, distance: 31.5
click at [24, 93] on div "4 results adonai All Guests Clear all Filters" at bounding box center [289, 90] width 542 height 17
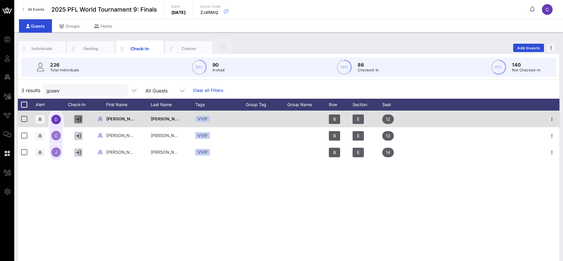
click at [81, 117] on icon "button" at bounding box center [78, 118] width 5 height 5
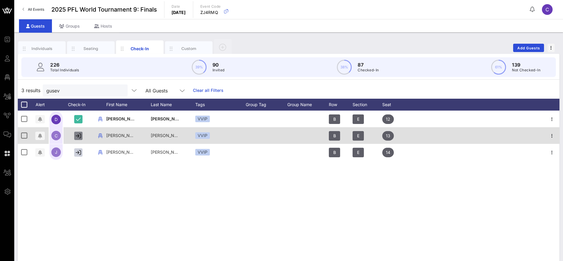
drag, startPoint x: 77, startPoint y: 135, endPoint x: 79, endPoint y: 139, distance: 4.4
click at [78, 135] on icon "button" at bounding box center [78, 135] width 5 height 5
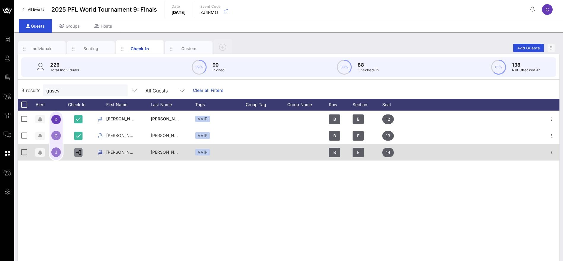
click at [78, 153] on icon "button" at bounding box center [78, 152] width 5 height 5
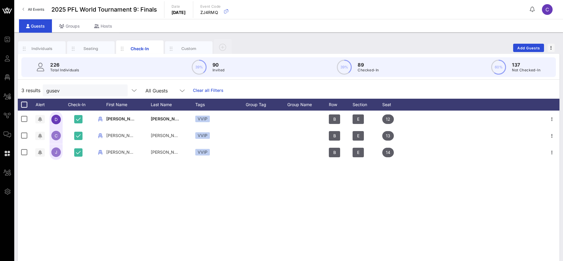
click at [111, 199] on div "D Daniel Gusev ANDREW COLLINS guest VVIP B E 12 C Caleb Gusev ANDREW COLLINS gu…" at bounding box center [289, 199] width 542 height 178
drag, startPoint x: 81, startPoint y: 92, endPoint x: 18, endPoint y: 90, distance: 63.0
click at [18, 90] on div "Individuals Seating Check-In Custom Add Guests 226 Total Individuals 39% 90 Inv…" at bounding box center [288, 163] width 549 height 262
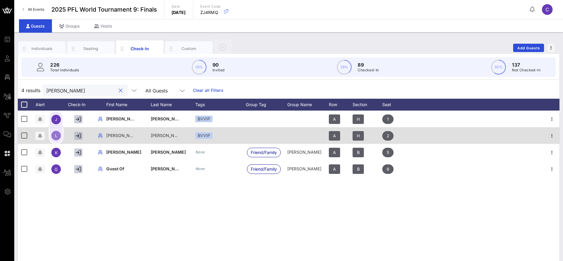
type input "lori"
click at [80, 135] on icon "button" at bounding box center [78, 135] width 5 height 5
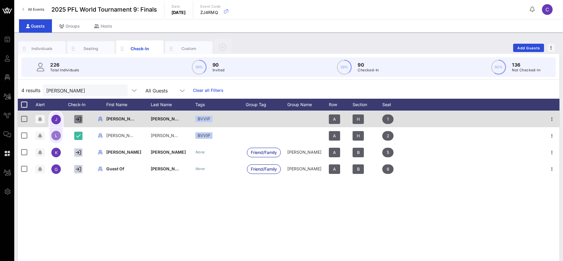
click at [80, 117] on icon "button" at bounding box center [78, 118] width 5 height 5
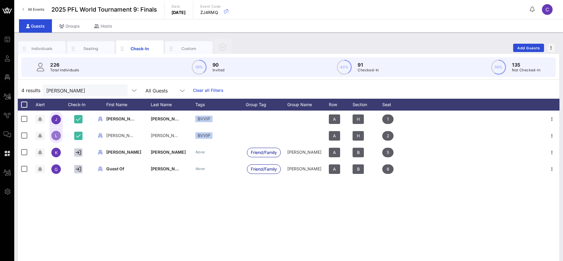
click at [281, 87] on div "4 results lori All Guests Clear all Filters" at bounding box center [289, 90] width 542 height 17
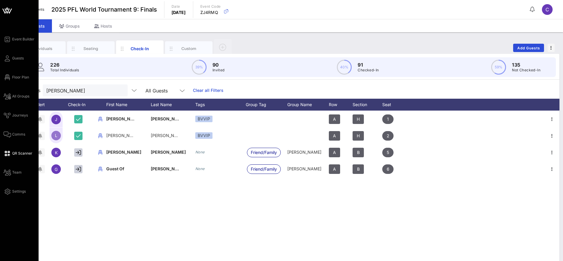
click at [21, 152] on span "QR Scanner" at bounding box center [22, 153] width 20 height 5
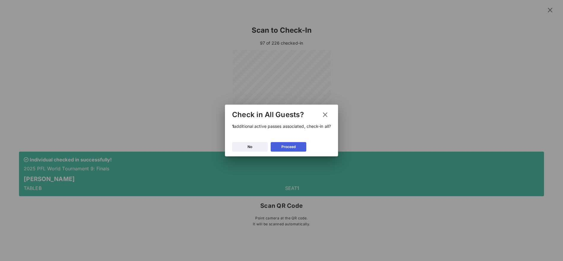
click at [293, 148] on div "Proceed" at bounding box center [288, 147] width 14 height 6
click at [259, 144] on button "No" at bounding box center [250, 147] width 36 height 10
click at [294, 148] on div "Proceed" at bounding box center [288, 147] width 14 height 6
click at [291, 145] on div "Proceed" at bounding box center [288, 147] width 14 height 6
click at [295, 147] on button "Proceed" at bounding box center [289, 147] width 36 height 10
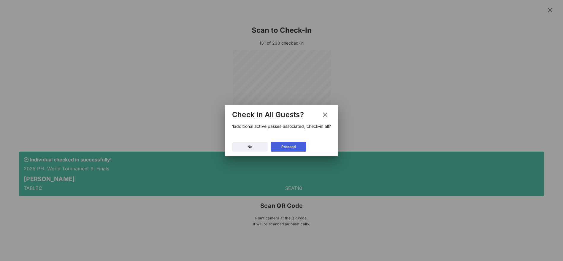
click at [287, 146] on icon at bounding box center [289, 147] width 4 height 4
click at [290, 146] on div "Proceed" at bounding box center [288, 147] width 14 height 6
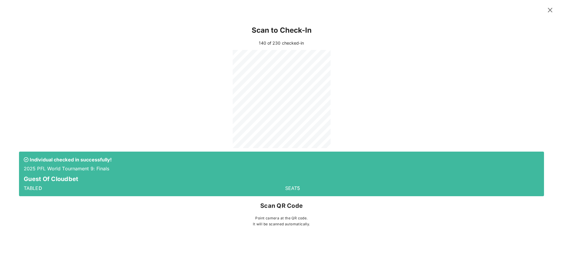
click at [133, 89] on div at bounding box center [281, 99] width 525 height 98
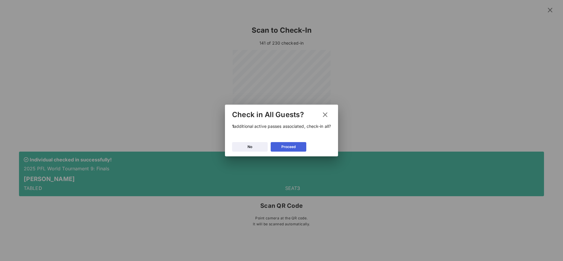
click at [287, 146] on icon at bounding box center [289, 147] width 4 height 4
click at [288, 144] on button "Proceed" at bounding box center [289, 147] width 36 height 10
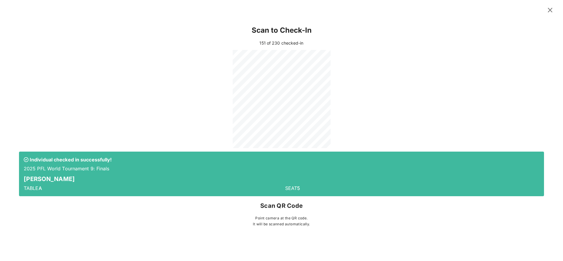
click at [550, 10] on icon at bounding box center [550, 10] width 8 height 7
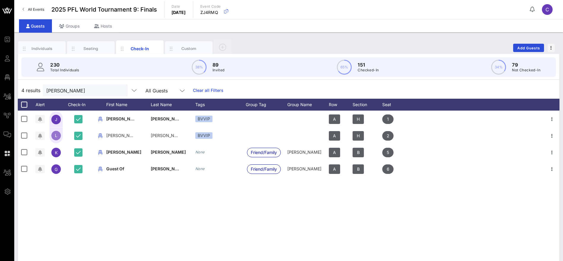
click at [146, 221] on div "J JOSEPH MARZOUCA BVVIP A H 1 L Lori Bradford JOSEPH MARZOUCA BVVIP A H 2 K Ken…" at bounding box center [289, 199] width 542 height 178
click at [475, 196] on div "J JOSEPH MARZOUCA BVVIP A H 1 L Lori Bradford JOSEPH MARZOUCA BVVIP A H 2 K Ken…" at bounding box center [289, 199] width 542 height 178
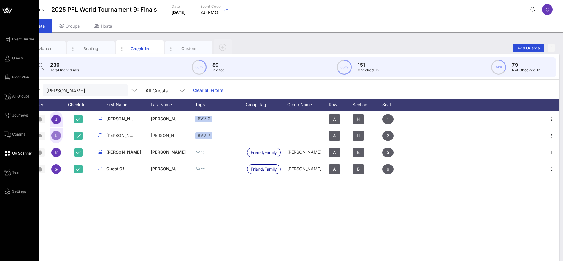
click at [16, 152] on span "QR Scanner" at bounding box center [22, 153] width 20 height 5
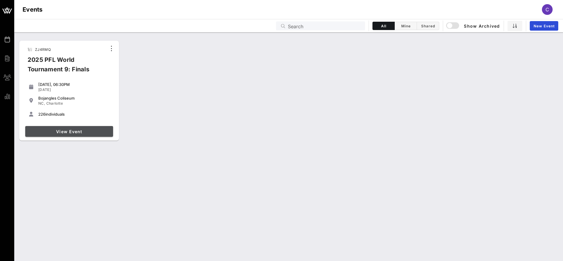
click at [87, 131] on span "View Event" at bounding box center [69, 131] width 83 height 5
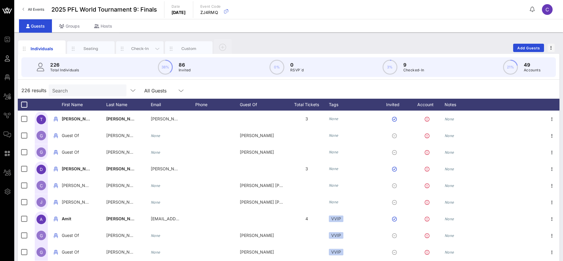
click at [144, 50] on div "Check-In" at bounding box center [140, 49] width 26 height 6
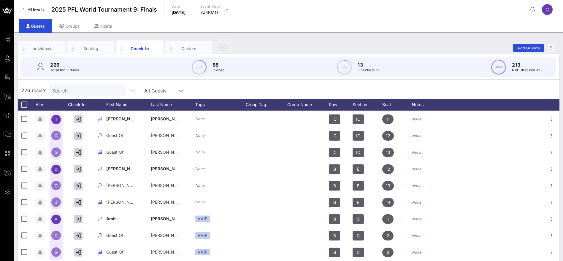
click at [89, 91] on input "Search" at bounding box center [86, 90] width 69 height 8
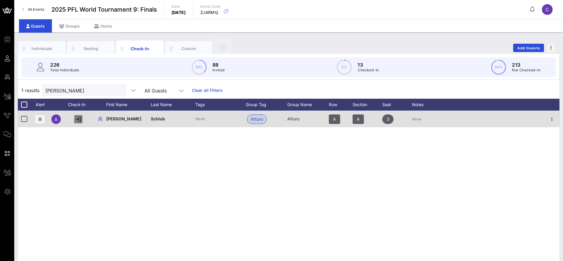
click at [79, 120] on icon "button" at bounding box center [78, 118] width 5 height 5
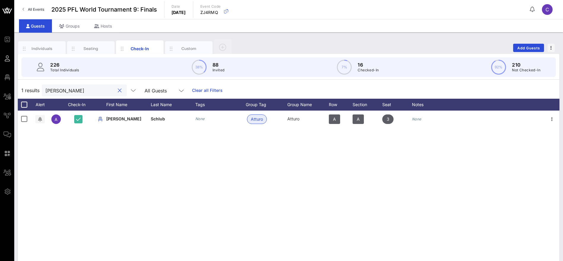
drag, startPoint x: 70, startPoint y: 90, endPoint x: 20, endPoint y: 88, distance: 50.8
click at [20, 88] on div "1 results adam s All Guests Clear all Filters" at bounding box center [289, 90] width 542 height 17
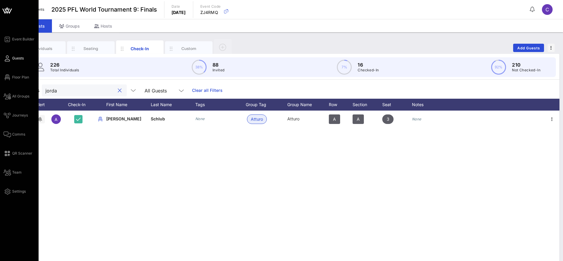
type input "jordan"
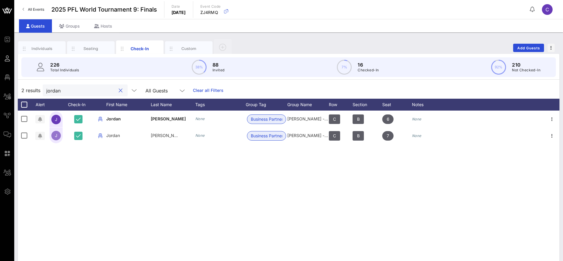
drag, startPoint x: 116, startPoint y: 88, endPoint x: 313, endPoint y: 3, distance: 214.7
click at [119, 88] on button "clear icon" at bounding box center [121, 91] width 4 height 6
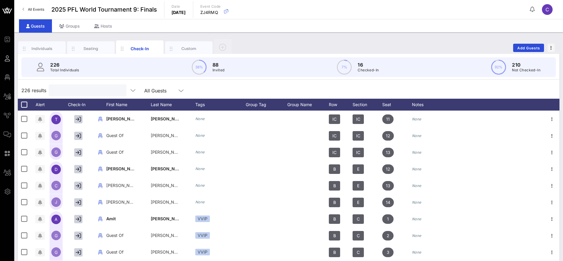
click at [81, 92] on input "text" at bounding box center [86, 90] width 69 height 8
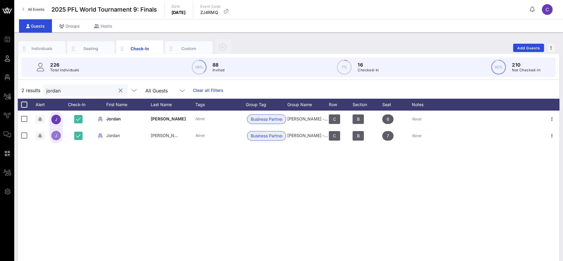
type input "jordan"
click at [119, 88] on button "clear icon" at bounding box center [121, 91] width 4 height 6
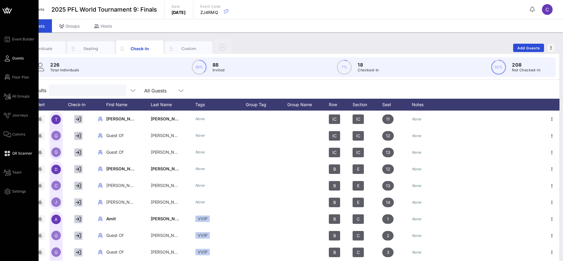
click at [19, 154] on span "QR Scanner" at bounding box center [22, 153] width 20 height 5
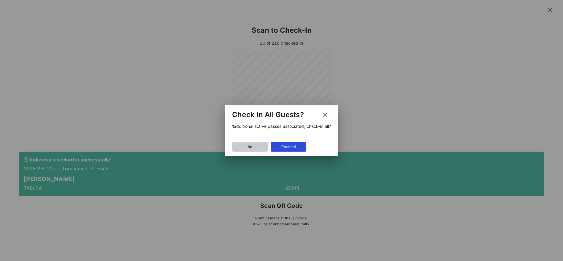
click at [254, 148] on button "No" at bounding box center [250, 147] width 36 height 10
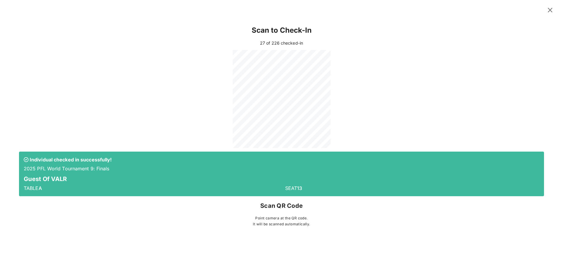
click at [553, 10] on icon at bounding box center [550, 9] width 8 height 7
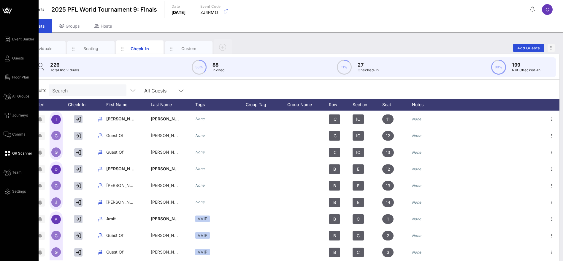
click at [30, 151] on span "QR Scanner" at bounding box center [22, 153] width 20 height 5
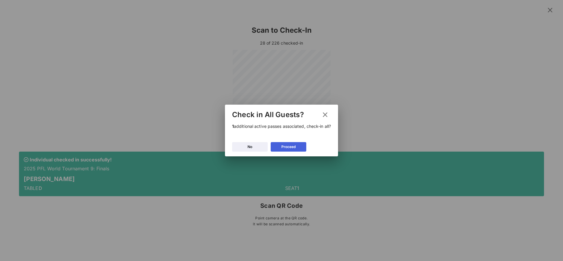
click at [289, 147] on icon at bounding box center [289, 147] width 4 height 4
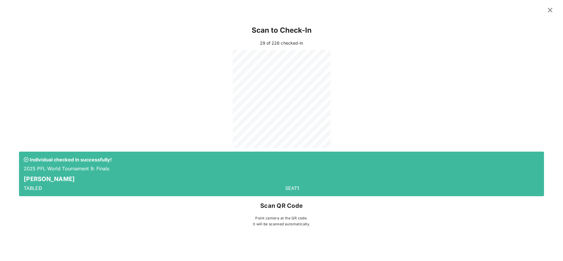
drag, startPoint x: 553, startPoint y: 9, endPoint x: 350, endPoint y: 14, distance: 202.3
click at [553, 9] on icon at bounding box center [550, 10] width 9 height 9
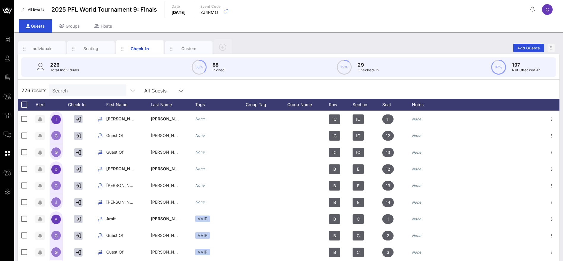
click at [68, 89] on input "Search" at bounding box center [86, 90] width 69 height 8
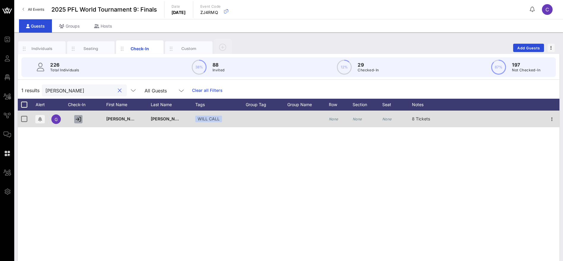
click at [80, 118] on icon "button" at bounding box center [78, 118] width 5 height 5
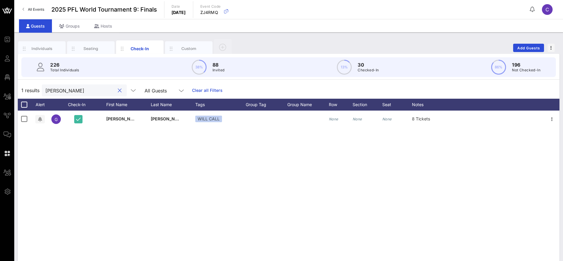
drag, startPoint x: 32, startPoint y: 94, endPoint x: 18, endPoint y: 94, distance: 13.4
click at [18, 94] on div "1 results gavin All Guests Clear all Filters" at bounding box center [289, 90] width 542 height 17
drag, startPoint x: 58, startPoint y: 90, endPoint x: 36, endPoint y: 90, distance: 22.0
click at [37, 90] on div "1 results yi All Guests Clear all Filters" at bounding box center [289, 90] width 542 height 17
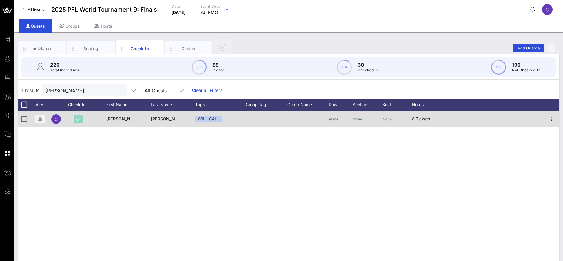
click at [79, 122] on button "button" at bounding box center [78, 119] width 8 height 8
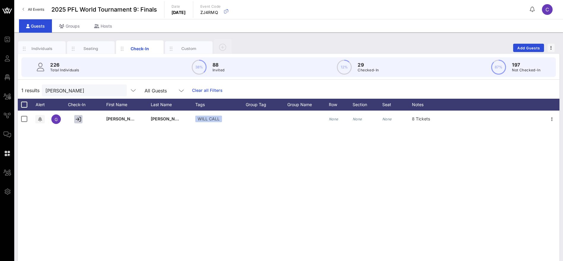
click at [257, 87] on div "1 results gavin All Guests Clear all Filters" at bounding box center [289, 90] width 542 height 17
drag, startPoint x: 91, startPoint y: 90, endPoint x: 35, endPoint y: 93, distance: 56.2
click at [35, 93] on div "1 results gavin All Guests Clear all Filters" at bounding box center [289, 90] width 542 height 17
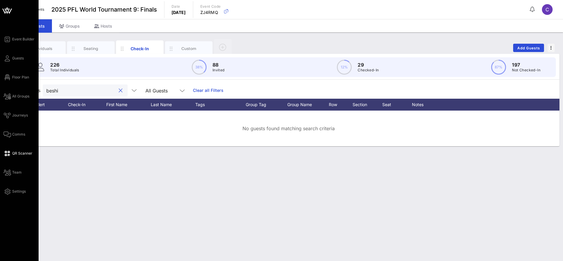
drag, startPoint x: 46, startPoint y: 90, endPoint x: 12, endPoint y: 89, distance: 34.4
click at [16, 89] on div "Individuals Seating Check-In Custom Add Guests 226 Total Individuals 38% 88 Inv…" at bounding box center [288, 146] width 549 height 228
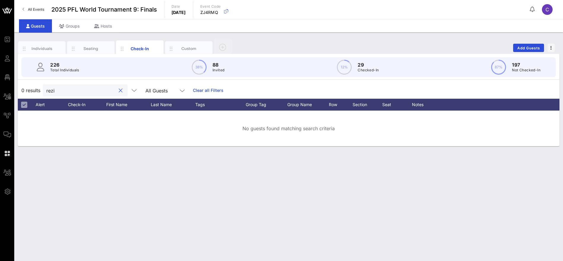
drag, startPoint x: 56, startPoint y: 91, endPoint x: 35, endPoint y: 94, distance: 21.3
click at [35, 94] on div "0 results rezi All Guests Clear all Filters" at bounding box center [289, 90] width 542 height 17
type input "vincent"
click at [119, 91] on button "clear icon" at bounding box center [121, 91] width 4 height 6
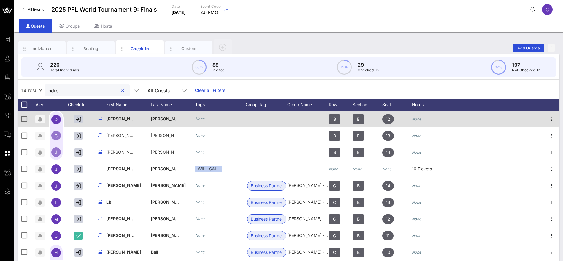
type input "ndreg"
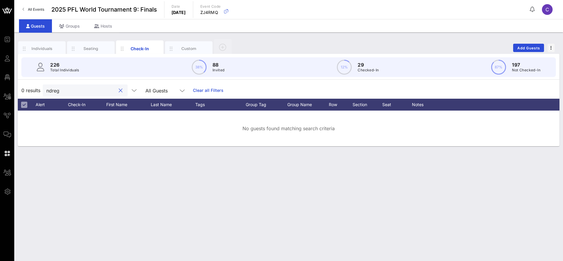
click at [119, 91] on button "clear icon" at bounding box center [121, 91] width 4 height 6
type input "vilson"
click at [119, 91] on button "clear icon" at bounding box center [121, 91] width 4 height 6
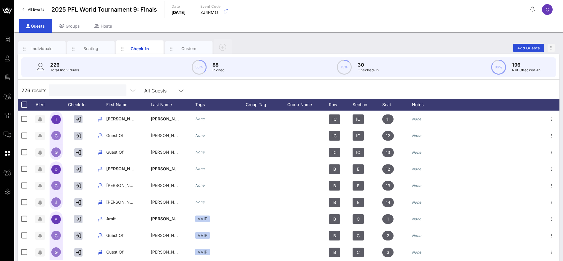
drag, startPoint x: 76, startPoint y: 91, endPoint x: 77, endPoint y: 85, distance: 5.8
click at [76, 89] on input "text" at bounding box center [86, 90] width 69 height 8
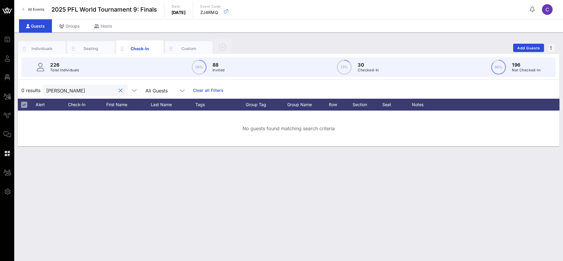
drag, startPoint x: 80, startPoint y: 89, endPoint x: 32, endPoint y: 89, distance: 47.5
click at [20, 89] on div "0 results ricky All Guests Clear all Filters" at bounding box center [289, 90] width 542 height 17
type input "javier"
click at [119, 88] on button "clear icon" at bounding box center [121, 91] width 4 height 6
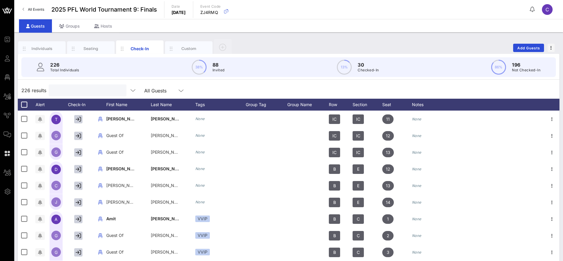
click at [274, 86] on div "226 results All Guests" at bounding box center [289, 90] width 542 height 17
click at [91, 91] on input "Search" at bounding box center [86, 90] width 69 height 8
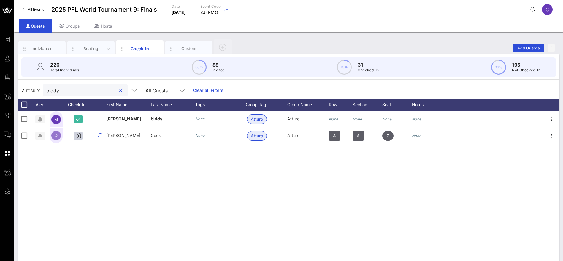
click at [96, 49] on div "Seating" at bounding box center [91, 49] width 26 height 6
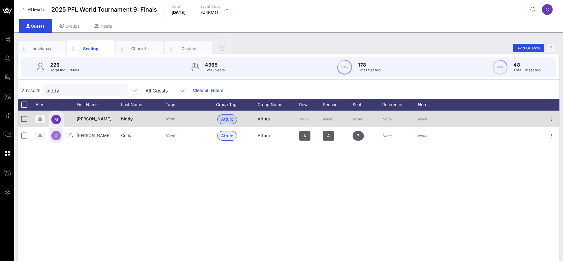
click at [360, 119] on icon "None" at bounding box center [358, 119] width 10 height 4
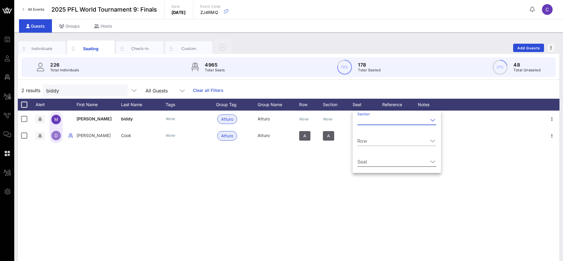
click at [385, 162] on input "Seat" at bounding box center [392, 162] width 71 height 10
drag, startPoint x: 484, startPoint y: 155, endPoint x: 463, endPoint y: 156, distance: 21.1
click at [482, 155] on div "m michael biddy None Atturo Atturo None None None None None D Dwayne Cook None …" at bounding box center [289, 199] width 542 height 178
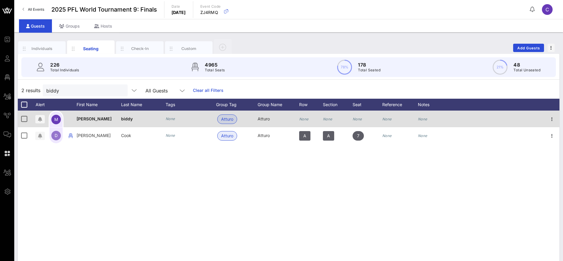
click at [363, 114] on div "None" at bounding box center [368, 121] width 30 height 23
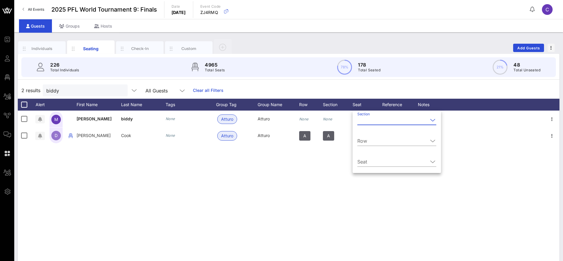
click at [398, 121] on input "Section" at bounding box center [391, 120] width 69 height 10
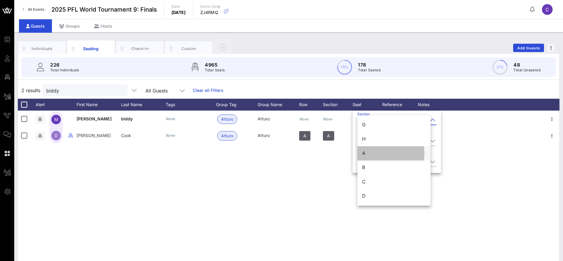
click at [371, 155] on div "A" at bounding box center [394, 153] width 64 height 6
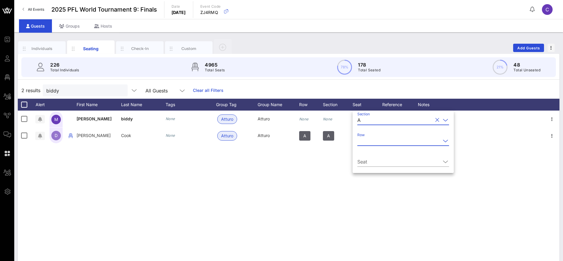
click at [382, 141] on input "Row" at bounding box center [398, 141] width 83 height 10
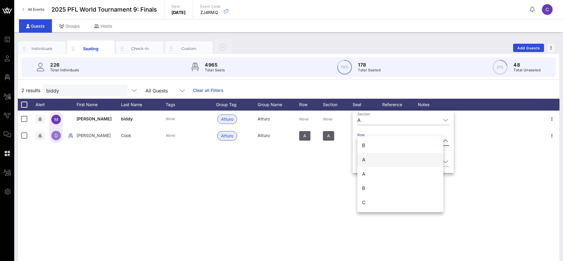
click at [370, 159] on div "A" at bounding box center [400, 160] width 77 height 6
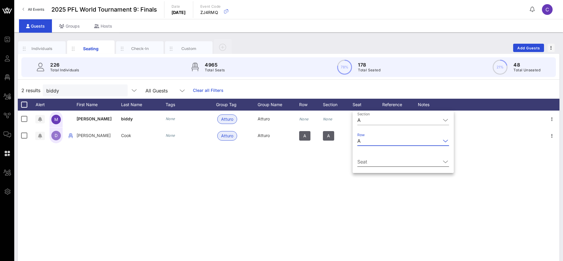
click at [379, 161] on input "Seat" at bounding box center [398, 162] width 83 height 10
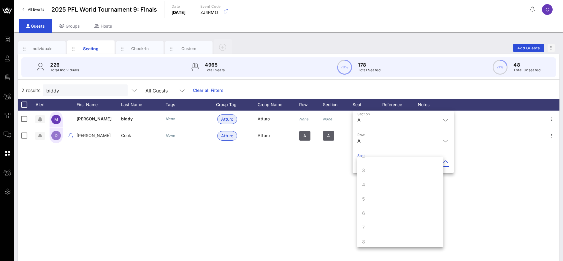
scroll to position [45, 0]
click at [375, 219] on div "8" at bounding box center [400, 221] width 86 height 14
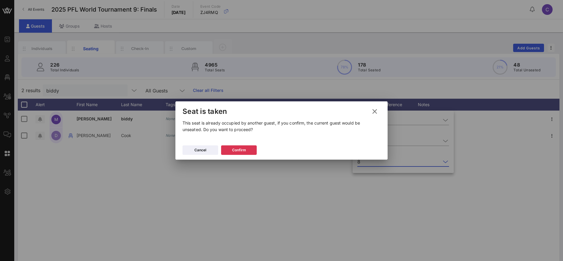
click at [322, 192] on div at bounding box center [281, 130] width 563 height 261
click at [243, 151] on div "Confirm" at bounding box center [239, 150] width 14 height 6
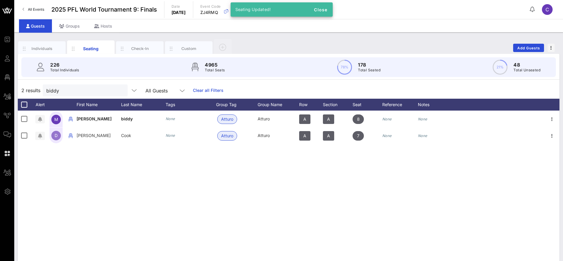
click at [122, 160] on div "m michael biddy None Atturo Atturo A A 8 None None D Dwayne Cook None Atturo At…" at bounding box center [289, 199] width 542 height 178
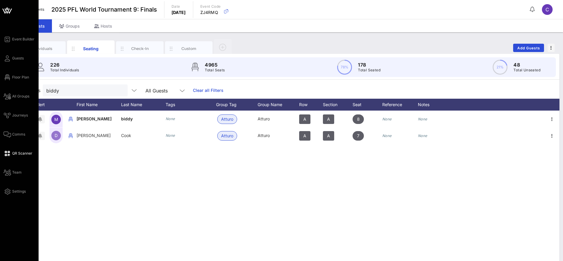
click at [21, 154] on span "QR Scanner" at bounding box center [22, 153] width 20 height 5
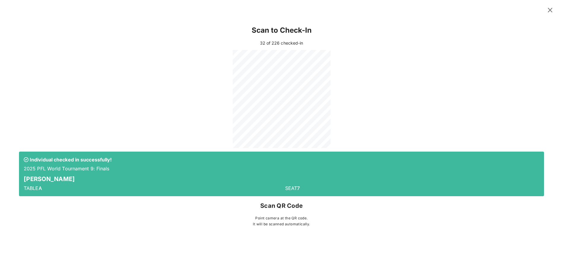
click at [551, 12] on icon at bounding box center [550, 9] width 8 height 7
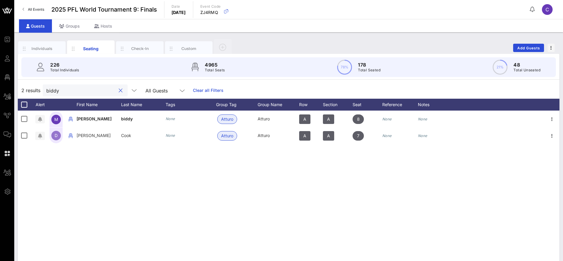
drag, startPoint x: 75, startPoint y: 88, endPoint x: 26, endPoint y: 90, distance: 49.3
click at [26, 89] on div "2 results biddy All Guests Clear all Filters" at bounding box center [289, 90] width 542 height 17
type input "s"
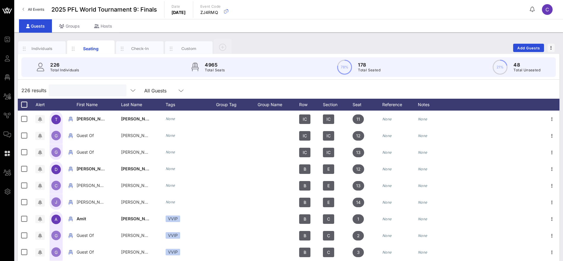
click at [75, 91] on input "text" at bounding box center [86, 90] width 69 height 8
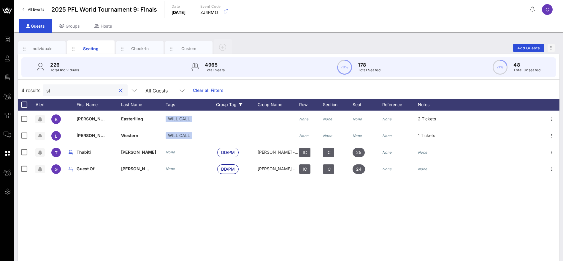
type input "s"
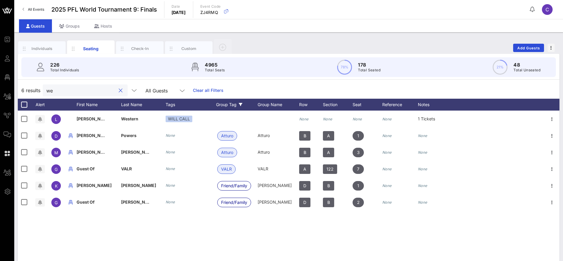
type input "w"
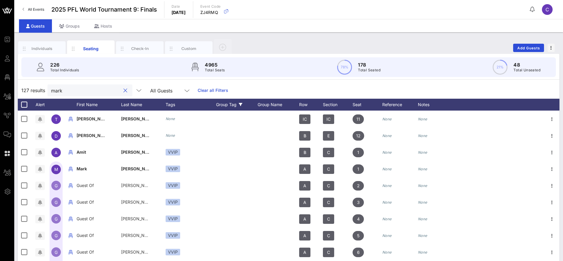
type input "mark"
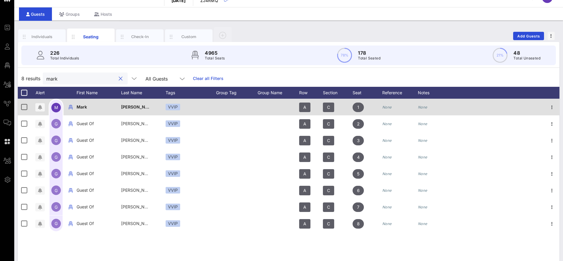
scroll to position [0, 0]
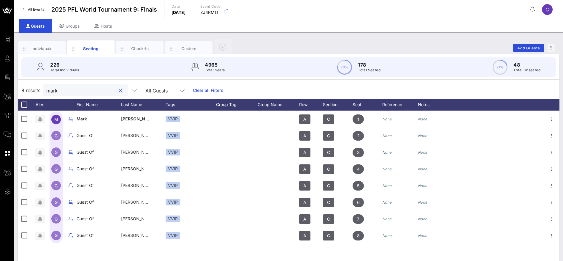
click at [119, 90] on button "clear icon" at bounding box center [121, 91] width 4 height 6
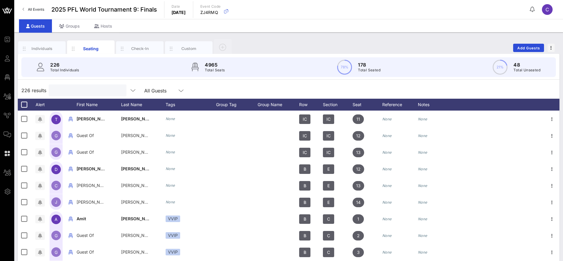
click at [208, 86] on div "226 results All Guests" at bounding box center [289, 90] width 542 height 17
drag, startPoint x: 89, startPoint y: 92, endPoint x: 31, endPoint y: 93, distance: 58.2
click at [31, 93] on div "226 results Search All Guests" at bounding box center [289, 90] width 542 height 17
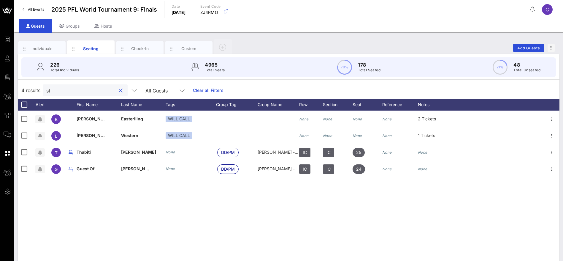
type input "s"
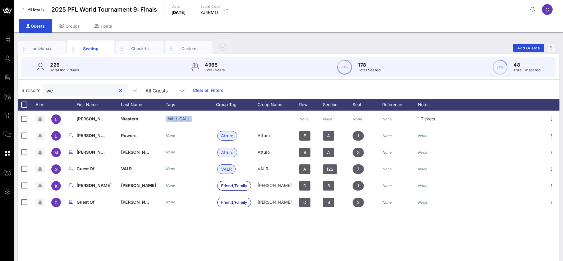
type input "w"
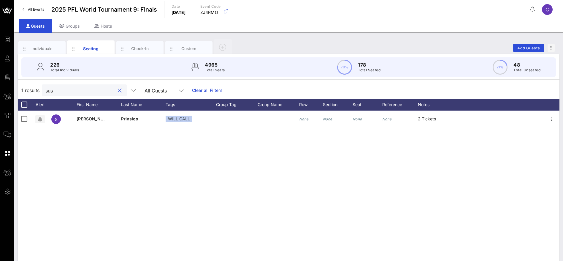
type input "susa"
click at [73, 92] on input "susa" at bounding box center [79, 90] width 69 height 8
click at [118, 91] on button "clear icon" at bounding box center [120, 91] width 4 height 6
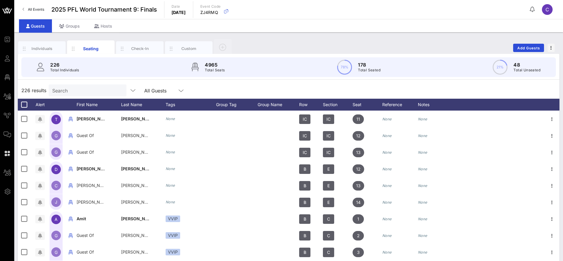
click at [296, 88] on div "226 results Search All Guests" at bounding box center [289, 90] width 542 height 17
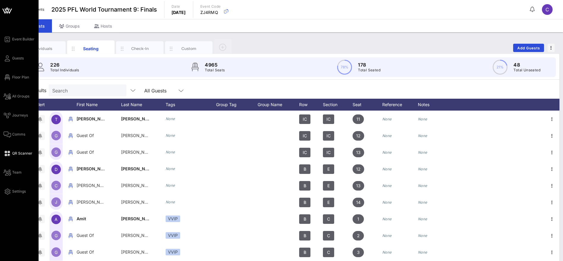
click at [24, 152] on span "QR Scanner" at bounding box center [22, 153] width 20 height 5
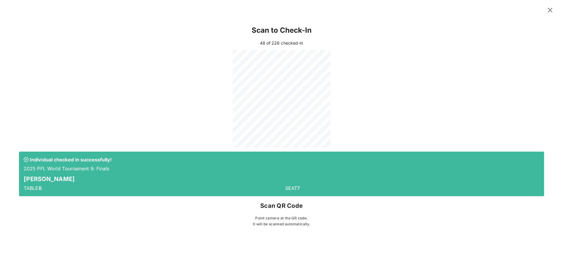
click at [553, 11] on icon at bounding box center [550, 10] width 9 height 8
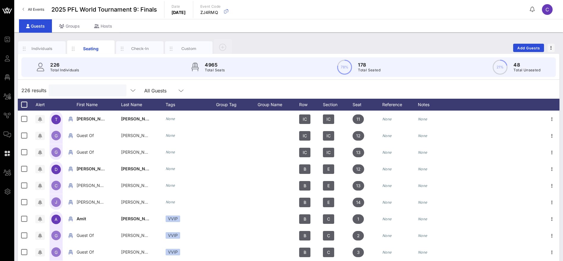
drag, startPoint x: 92, startPoint y: 89, endPoint x: 96, endPoint y: 86, distance: 4.2
click at [93, 89] on input "text" at bounding box center [86, 90] width 69 height 8
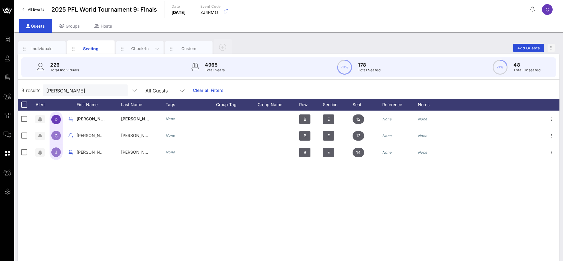
click at [144, 51] on div "Check-In" at bounding box center [140, 49] width 26 height 6
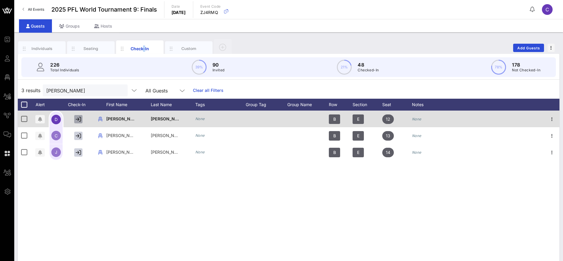
click at [79, 116] on icon "button" at bounding box center [78, 118] width 5 height 5
click at [80, 118] on icon "button" at bounding box center [78, 118] width 5 height 5
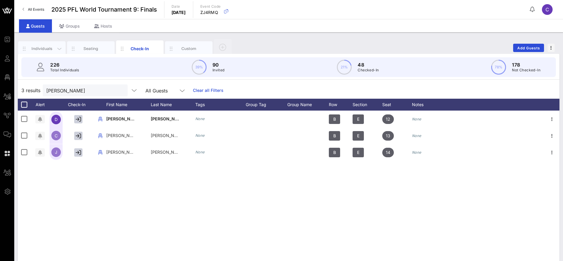
click at [46, 48] on div "Individuals" at bounding box center [42, 49] width 26 height 6
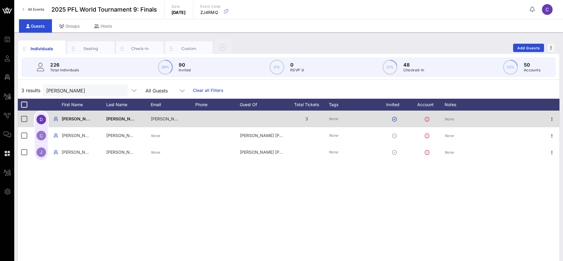
click at [337, 117] on icon "None" at bounding box center [334, 118] width 10 height 4
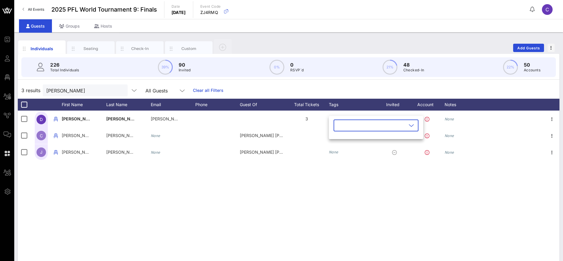
click at [409, 124] on icon at bounding box center [411, 125] width 5 height 7
click at [346, 153] on icon "button" at bounding box center [343, 151] width 7 height 7
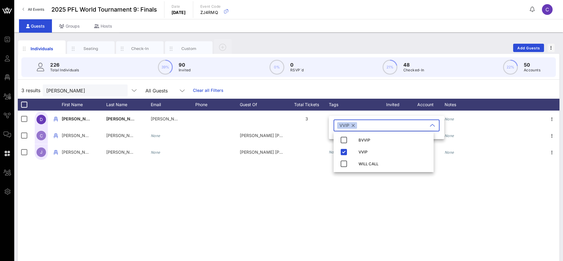
drag, startPoint x: 317, startPoint y: 168, endPoint x: 320, endPoint y: 168, distance: 3.0
click at [319, 168] on div "D Daniel Gusev ANDREW COLLINS guest andrew.collinsguest@gmail.com 3 None None C…" at bounding box center [289, 199] width 542 height 178
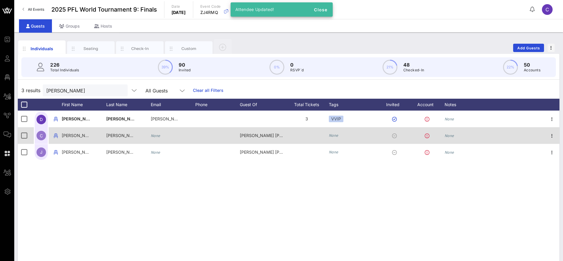
click at [333, 136] on icon "None" at bounding box center [334, 135] width 10 height 4
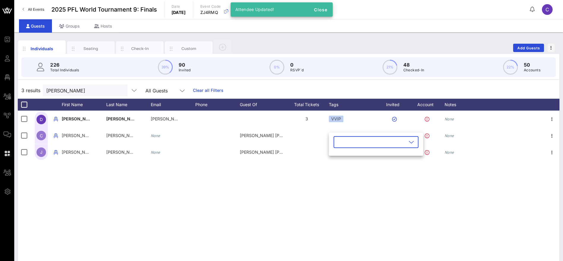
click at [355, 143] on input "text" at bounding box center [371, 142] width 69 height 10
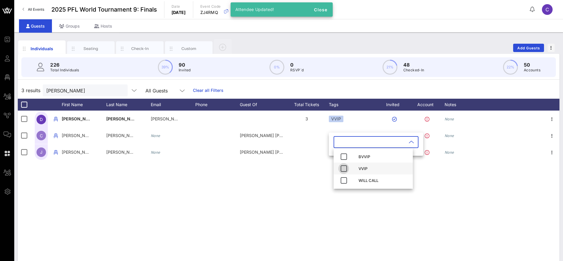
click at [344, 168] on icon "button" at bounding box center [343, 168] width 7 height 7
drag, startPoint x: 314, startPoint y: 173, endPoint x: 331, endPoint y: 160, distance: 20.7
click at [315, 173] on div "D Daniel Gusev ANDREW COLLINS guest andrew.collinsguest@gmail.com 3 VVIP None C…" at bounding box center [289, 199] width 542 height 178
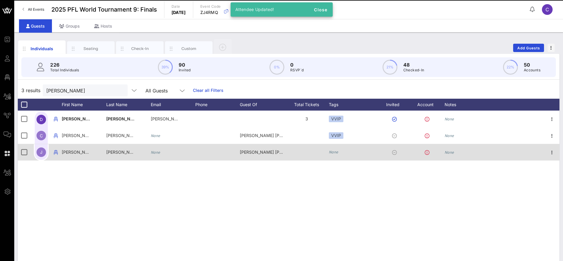
click at [332, 154] on icon "None" at bounding box center [334, 152] width 10 height 4
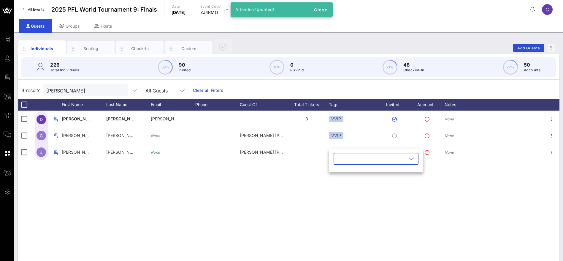
click at [355, 160] on input "text" at bounding box center [371, 159] width 69 height 10
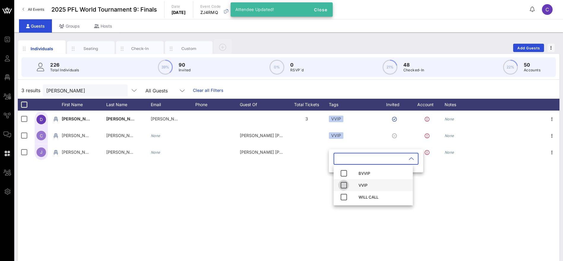
click at [345, 184] on icon "button" at bounding box center [343, 184] width 7 height 7
click at [300, 198] on div "D Daniel Gusev ANDREW COLLINS guest andrew.collinsguest@gmail.com 3 VVIP None C…" at bounding box center [289, 199] width 542 height 178
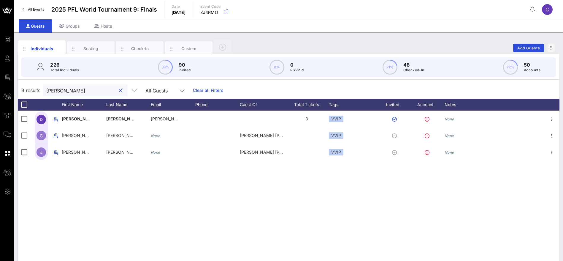
drag, startPoint x: 64, startPoint y: 92, endPoint x: 27, endPoint y: 91, distance: 36.8
click at [29, 91] on div "3 results daniel All Guests Clear all Filters" at bounding box center [289, 90] width 542 height 17
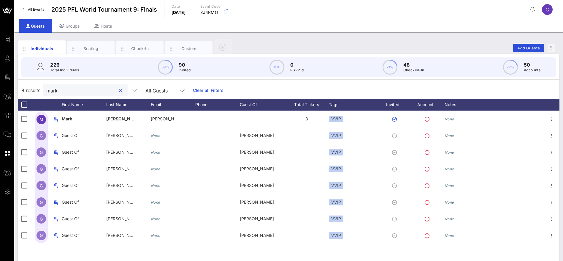
drag, startPoint x: 68, startPoint y: 86, endPoint x: 30, endPoint y: 87, distance: 37.7
click at [43, 84] on div "mark All Guests" at bounding box center [116, 90] width 147 height 12
drag, startPoint x: 62, startPoint y: 89, endPoint x: 35, endPoint y: 89, distance: 27.0
click at [35, 89] on div "8 results mark All Guests Clear all Filters" at bounding box center [289, 90] width 542 height 17
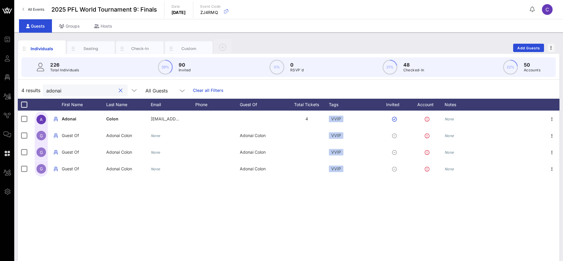
drag, startPoint x: 72, startPoint y: 92, endPoint x: 19, endPoint y: 92, distance: 52.9
click at [21, 92] on div "4 results adonai All Guests Clear all Filters" at bounding box center [289, 90] width 542 height 17
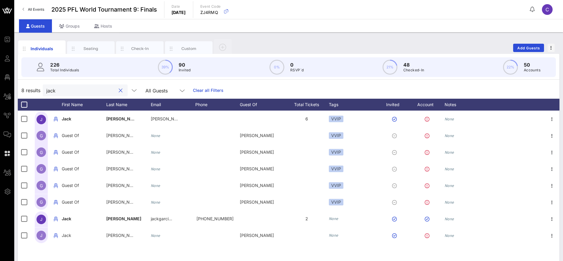
drag, startPoint x: 70, startPoint y: 94, endPoint x: 36, endPoint y: 91, distance: 34.2
click at [36, 92] on div "8 results jack All Guests Clear all Filters" at bounding box center [289, 90] width 542 height 17
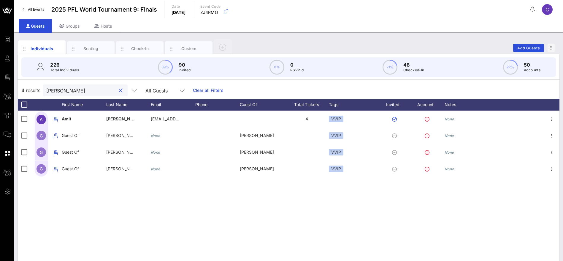
type input "amit"
drag, startPoint x: 276, startPoint y: 86, endPoint x: 270, endPoint y: 82, distance: 7.5
click at [277, 86] on div "4 results amit All Guests Clear all Filters" at bounding box center [289, 90] width 542 height 17
click at [258, 86] on div "4 results amit All Guests Clear all Filters" at bounding box center [289, 90] width 542 height 17
drag, startPoint x: 116, startPoint y: 90, endPoint x: 374, endPoint y: 97, distance: 258.7
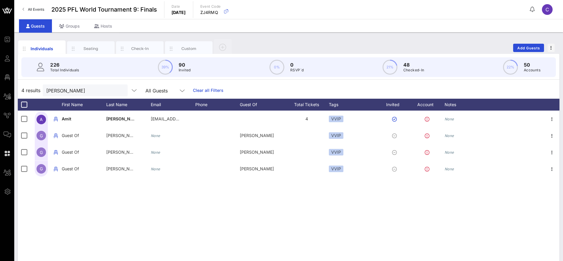
click at [119, 90] on button "clear icon" at bounding box center [121, 91] width 4 height 6
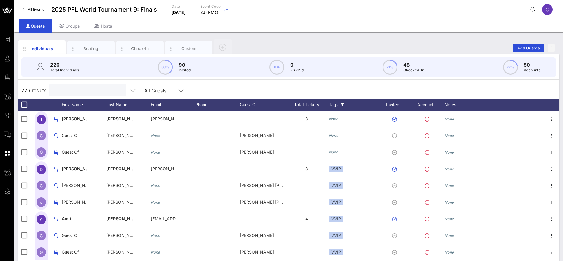
click at [338, 106] on div "Tags" at bounding box center [354, 105] width 50 height 12
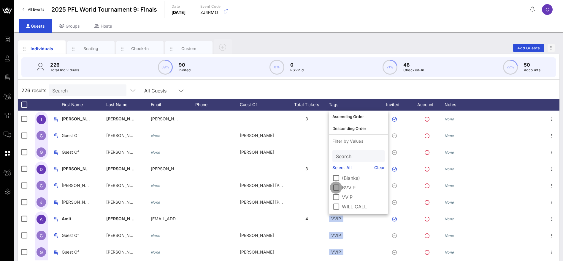
click at [339, 186] on div at bounding box center [336, 187] width 10 height 10
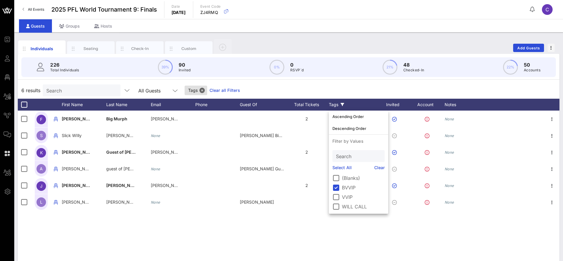
drag, startPoint x: 254, startPoint y: 238, endPoint x: 329, endPoint y: 209, distance: 80.3
click at [255, 238] on div "F FRANK Clark Big Murph clark.frank@gmail.com 2 BVVIP None S Slick WIlly FRANK …" at bounding box center [289, 199] width 542 height 178
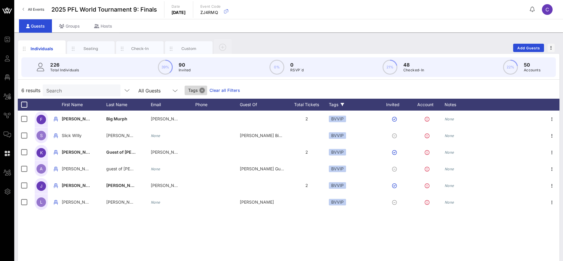
click at [200, 89] on button "Close" at bounding box center [202, 90] width 5 height 5
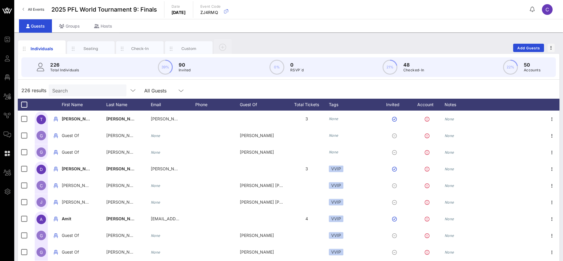
click at [248, 86] on div "226 results Search All Guests" at bounding box center [289, 90] width 542 height 17
click at [143, 47] on div "Check-In" at bounding box center [140, 49] width 26 height 6
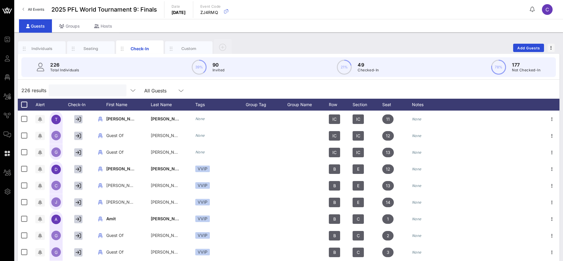
click at [70, 91] on input "text" at bounding box center [86, 90] width 69 height 8
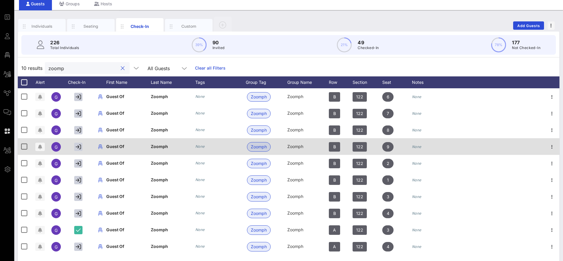
scroll to position [34, 0]
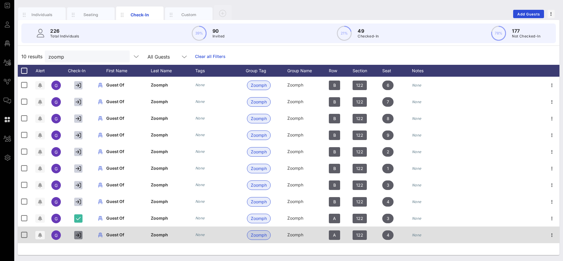
click at [76, 237] on icon "button" at bounding box center [78, 234] width 5 height 5
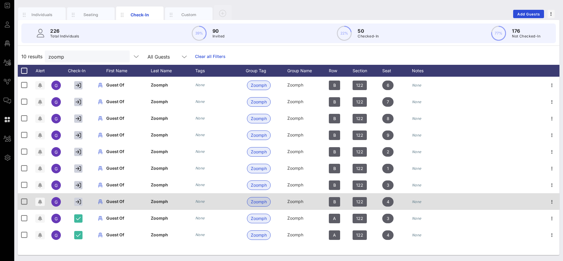
click at [80, 196] on div at bounding box center [80, 201] width 30 height 17
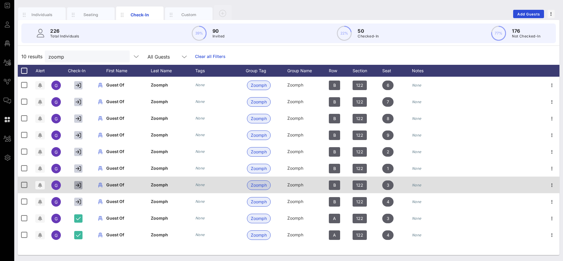
click at [80, 184] on icon "button" at bounding box center [78, 184] width 5 height 5
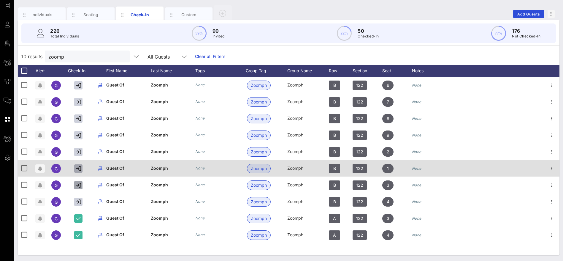
click at [76, 168] on icon "button" at bounding box center [78, 168] width 5 height 5
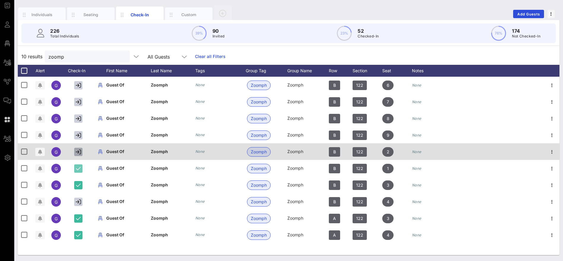
click at [77, 150] on icon "button" at bounding box center [78, 151] width 5 height 5
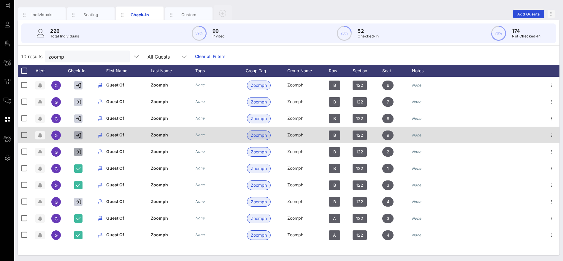
click at [80, 135] on icon "button" at bounding box center [78, 134] width 5 height 5
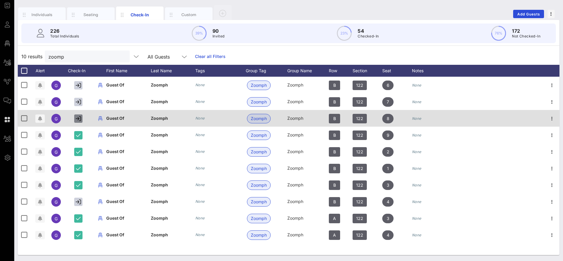
click at [79, 120] on icon "button" at bounding box center [78, 118] width 5 height 5
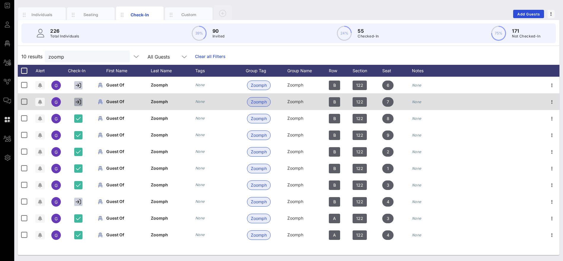
click at [79, 102] on icon "button" at bounding box center [78, 101] width 5 height 5
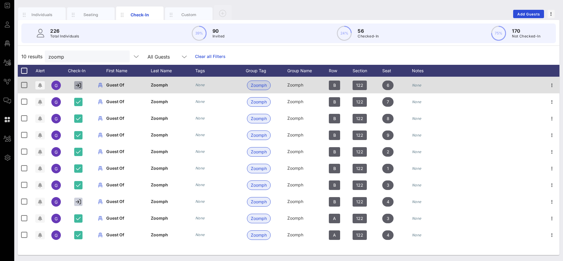
click at [79, 84] on icon "button" at bounding box center [78, 85] width 5 height 5
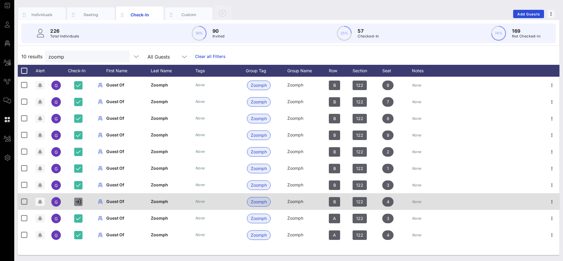
click at [80, 201] on icon "button" at bounding box center [78, 201] width 5 height 5
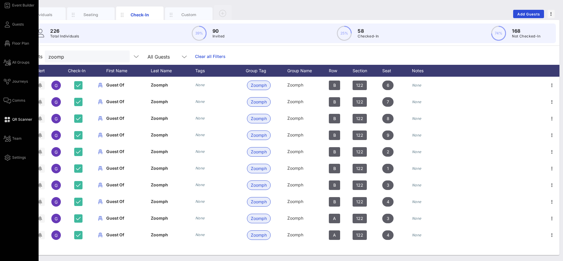
click at [17, 121] on span "QR Scanner" at bounding box center [22, 119] width 20 height 5
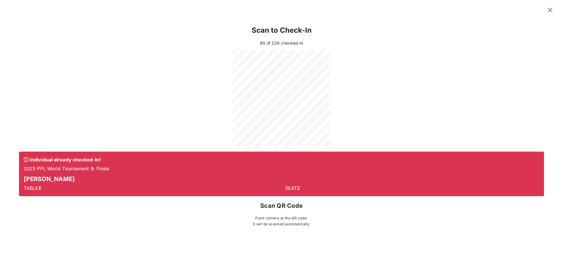
click at [549, 10] on icon at bounding box center [550, 10] width 10 height 10
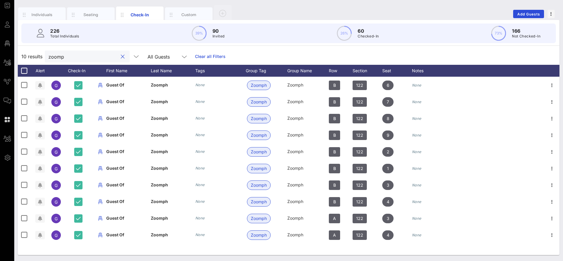
drag, startPoint x: 29, startPoint y: 55, endPoint x: 18, endPoint y: 55, distance: 11.3
click at [18, 55] on div "10 results zoomp All Guests Clear all Filters" at bounding box center [289, 56] width 542 height 17
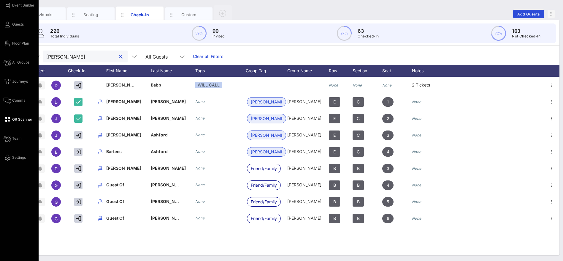
drag, startPoint x: 46, startPoint y: 56, endPoint x: 0, endPoint y: 56, distance: 46.0
click at [0, 56] on div "Event Builder Guests Floor Plan All Groups Journeys Comms QR Scanner Team Setti…" at bounding box center [281, 113] width 563 height 295
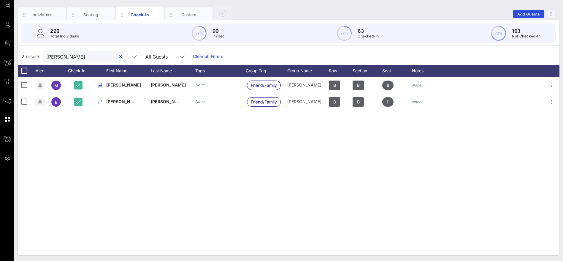
drag, startPoint x: 71, startPoint y: 60, endPoint x: 40, endPoint y: 57, distance: 31.0
click at [40, 57] on div "2 results krug All Guests Clear all Filters" at bounding box center [289, 56] width 542 height 17
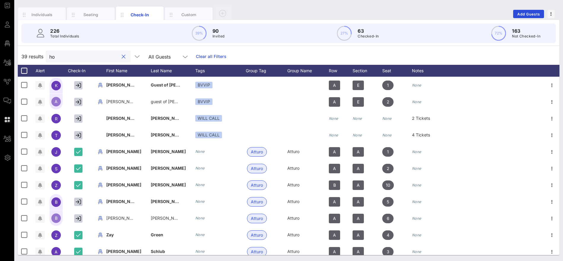
type input "h"
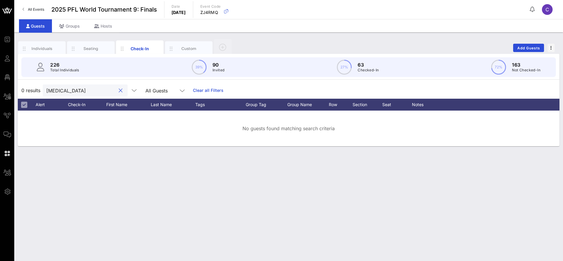
scroll to position [0, 0]
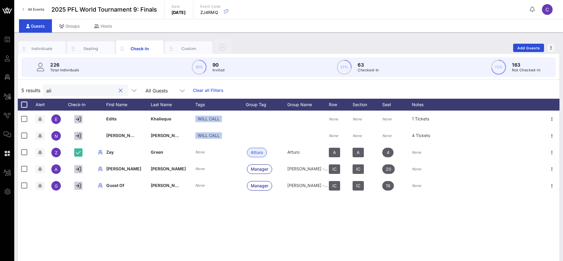
click at [38, 89] on div "5 results ali All Guests Clear all Filters" at bounding box center [289, 90] width 542 height 17
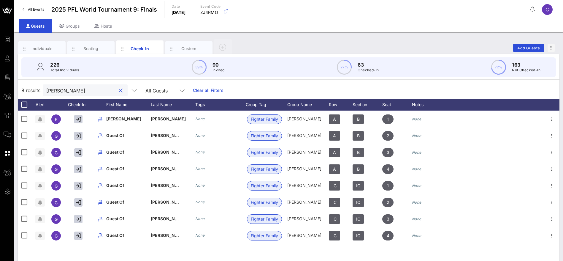
drag, startPoint x: 68, startPoint y: 91, endPoint x: 46, endPoint y: 91, distance: 22.3
click at [46, 91] on div "walsh" at bounding box center [85, 90] width 85 height 12
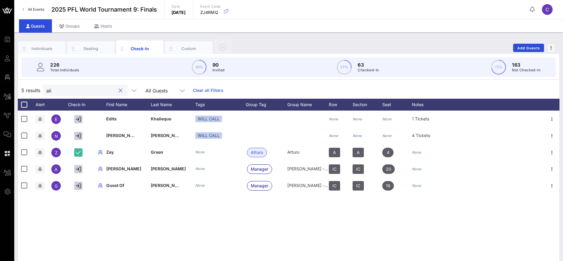
drag, startPoint x: 59, startPoint y: 92, endPoint x: 34, endPoint y: 92, distance: 24.9
click at [34, 92] on div "5 results ali All Guests Clear all Filters" at bounding box center [289, 90] width 542 height 17
type input "walsh"
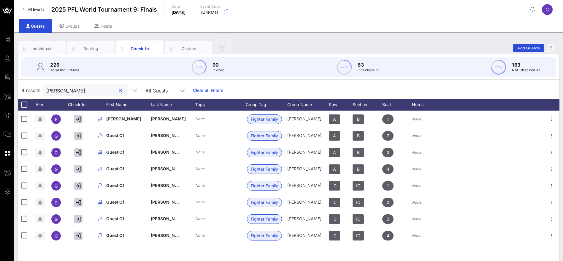
drag, startPoint x: 69, startPoint y: 89, endPoint x: 26, endPoint y: 91, distance: 43.1
click at [26, 91] on div "8 results walsh All Guests Clear all Filters" at bounding box center [289, 90] width 542 height 17
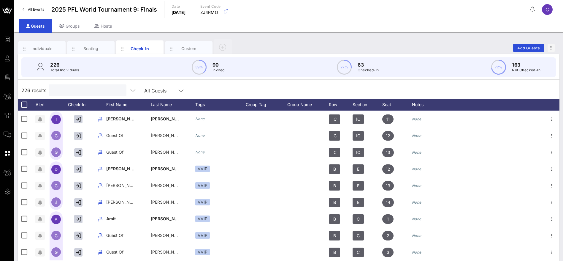
type input "b"
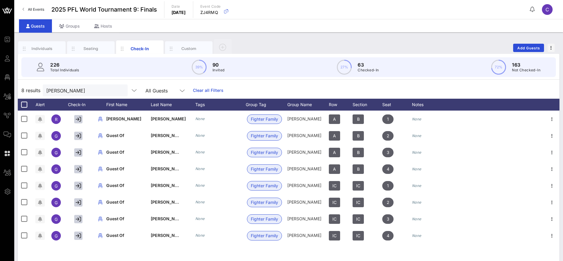
drag, startPoint x: 41, startPoint y: 46, endPoint x: 425, endPoint y: 87, distance: 387.0
click at [425, 87] on div "8 results walsh All Guests Clear all Filters" at bounding box center [289, 90] width 542 height 17
drag, startPoint x: 95, startPoint y: 88, endPoint x: 94, endPoint y: 107, distance: 19.3
click at [94, 107] on div "8 results walsh All Guests Clear all Filters Alert Check-In First Name Last Nam…" at bounding box center [289, 185] width 542 height 207
drag, startPoint x: 80, startPoint y: 94, endPoint x: 20, endPoint y: 94, distance: 59.1
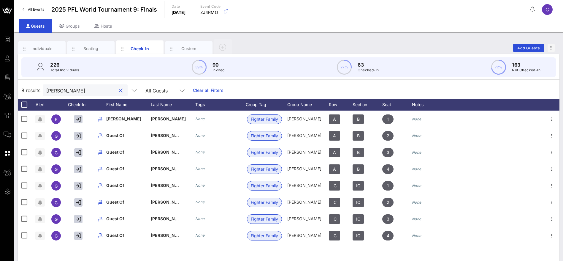
click at [20, 94] on div "8 results walsh All Guests Clear all Filters" at bounding box center [289, 90] width 542 height 17
drag, startPoint x: 58, startPoint y: 91, endPoint x: 29, endPoint y: 88, distance: 28.9
click at [29, 88] on div "8 results walsh All Guests Clear all Filters" at bounding box center [289, 90] width 542 height 17
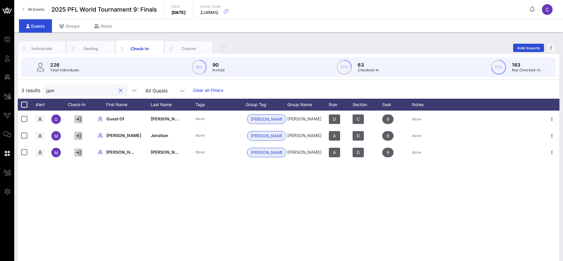
drag, startPoint x: 69, startPoint y: 93, endPoint x: 34, endPoint y: 92, distance: 34.4
click at [34, 92] on div "3 results jam All Guests Clear all Filters" at bounding box center [289, 90] width 542 height 17
click at [72, 91] on input "jam" at bounding box center [80, 90] width 69 height 8
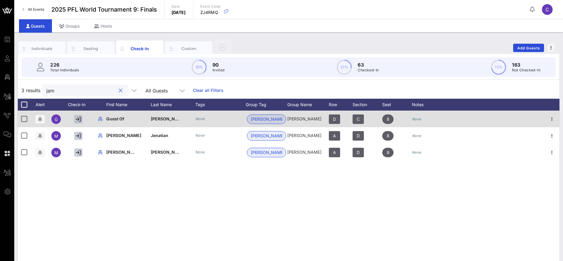
type input "jam"
click at [79, 120] on icon "button" at bounding box center [78, 118] width 5 height 5
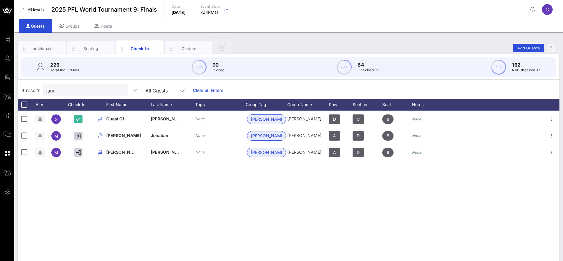
click at [232, 179] on div "G Guest Of Jamie None Jamie Jamie D C 8 None M Mohammad Jenatian None Jamie Jam…" at bounding box center [289, 199] width 542 height 178
click at [212, 90] on link "Clear all Filters" at bounding box center [208, 90] width 31 height 7
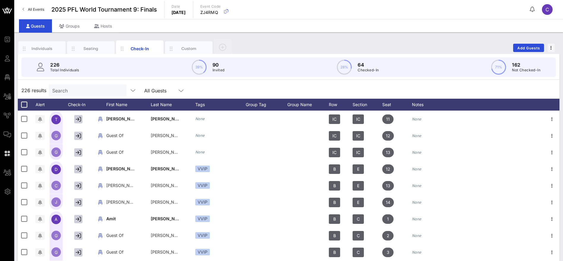
click at [267, 87] on div "226 results Search All Guests" at bounding box center [289, 90] width 542 height 17
click at [67, 91] on input "text" at bounding box center [86, 90] width 69 height 8
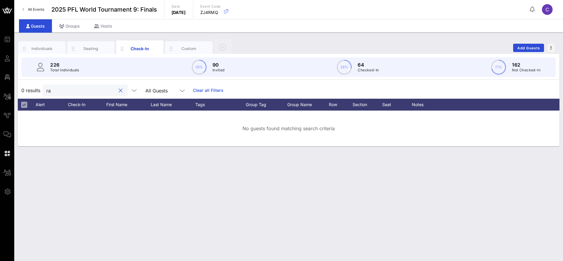
type input "r"
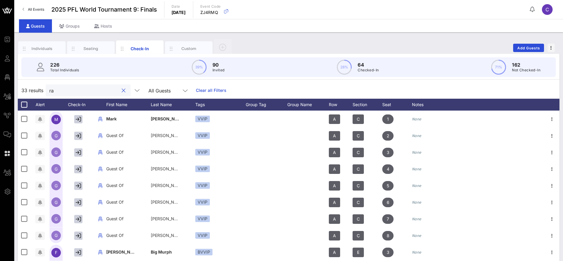
type input "r"
click at [124, 91] on button "clear icon" at bounding box center [126, 91] width 4 height 6
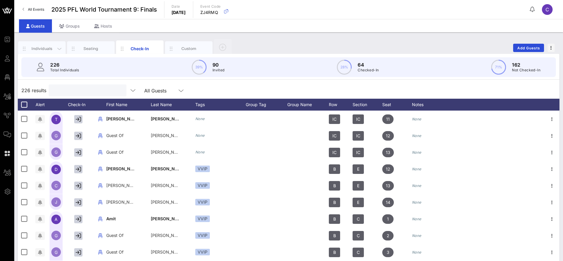
click at [44, 46] on div "Individuals" at bounding box center [42, 49] width 26 height 6
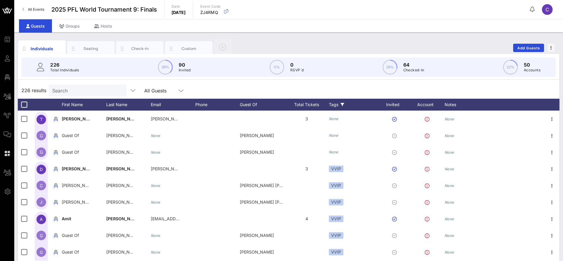
click at [333, 103] on div "Tags" at bounding box center [354, 105] width 50 height 12
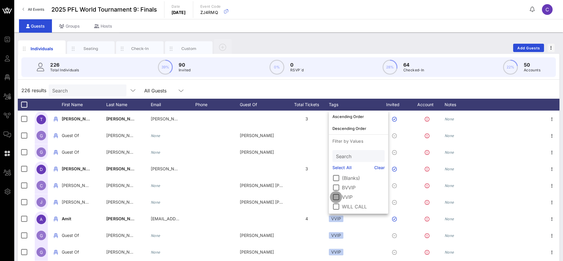
click at [337, 196] on div at bounding box center [336, 197] width 10 height 10
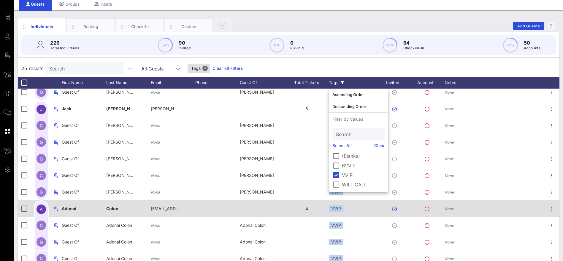
scroll to position [34, 0]
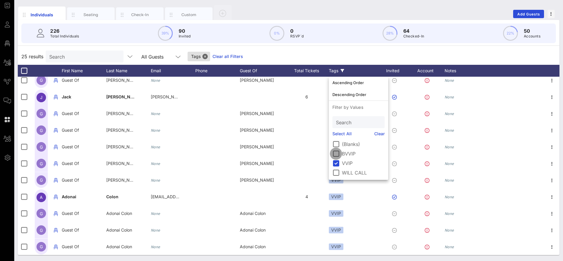
click at [338, 155] on div at bounding box center [336, 153] width 10 height 10
click at [337, 163] on div at bounding box center [336, 163] width 10 height 10
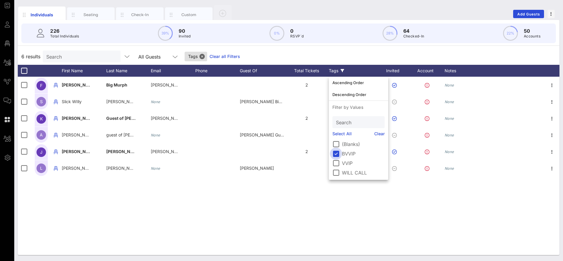
click at [336, 152] on div at bounding box center [336, 153] width 10 height 10
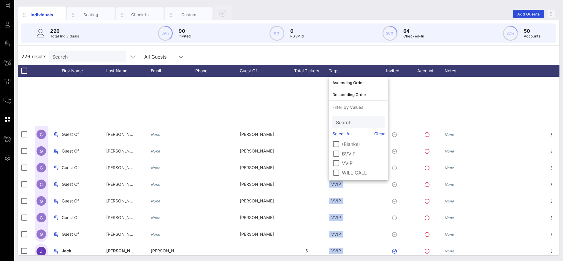
scroll to position [267, 0]
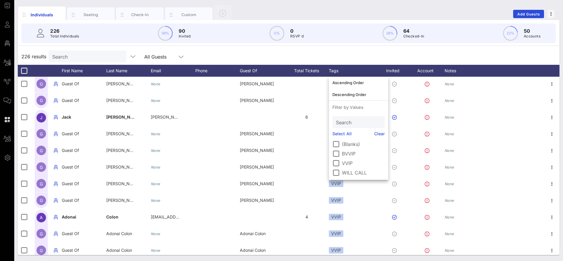
click at [360, 56] on div "226 results Search All Guests" at bounding box center [289, 56] width 542 height 17
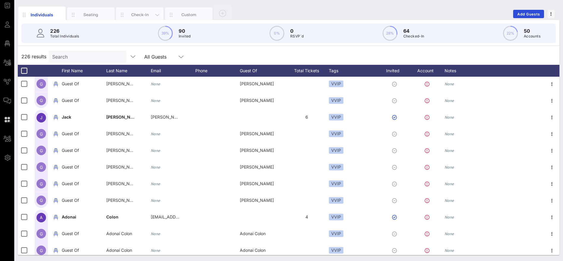
click at [141, 15] on div "Check-In" at bounding box center [140, 15] width 26 height 6
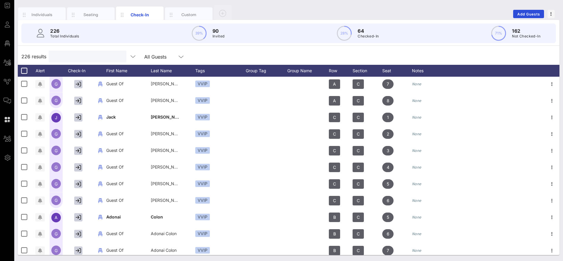
click at [83, 56] on input "text" at bounding box center [86, 57] width 69 height 8
click at [91, 56] on input "text" at bounding box center [86, 57] width 69 height 8
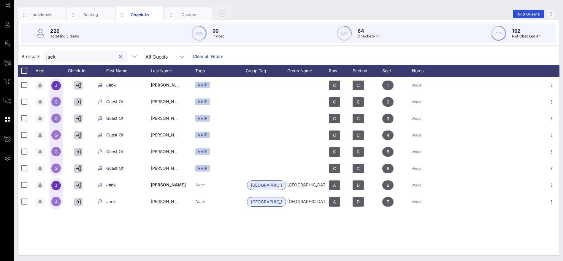
scroll to position [0, 0]
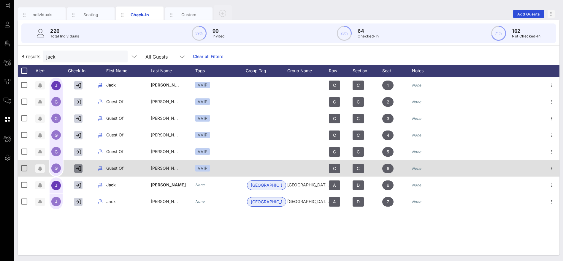
click at [79, 166] on icon "button" at bounding box center [78, 168] width 5 height 5
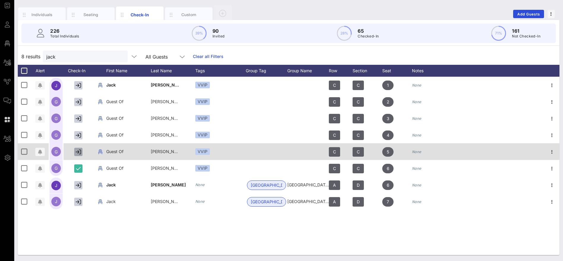
click at [81, 151] on button "button" at bounding box center [78, 152] width 8 height 8
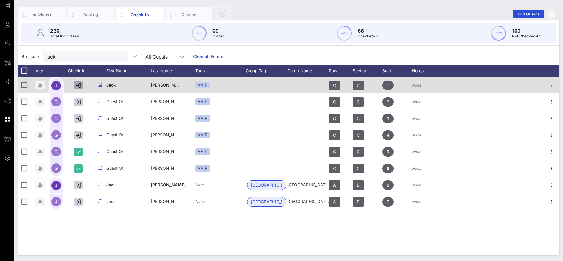
click at [79, 83] on icon "button" at bounding box center [78, 85] width 5 height 5
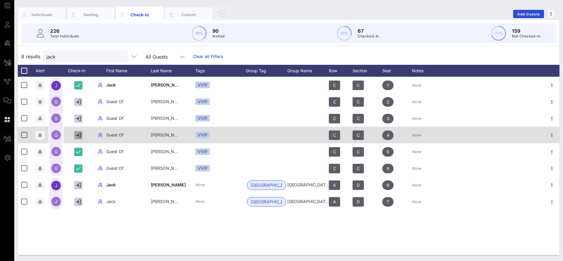
click at [77, 135] on icon "button" at bounding box center [78, 134] width 5 height 5
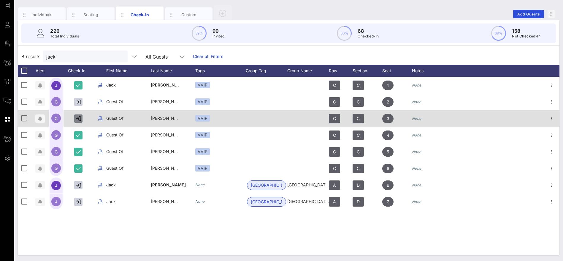
click at [80, 117] on icon "button" at bounding box center [78, 118] width 5 height 5
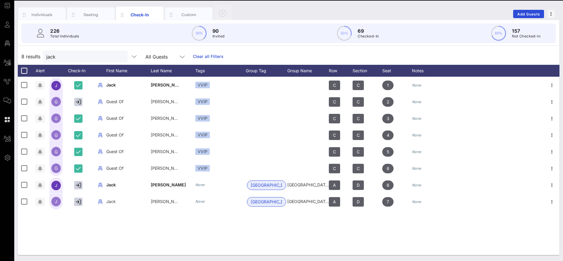
click at [255, 53] on div "8 results jack All Guests Clear all Filters" at bounding box center [289, 56] width 542 height 17
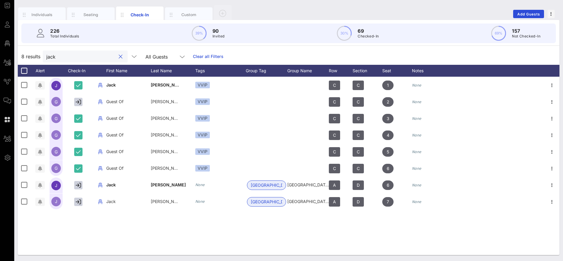
drag, startPoint x: 66, startPoint y: 57, endPoint x: 41, endPoint y: 57, distance: 24.6
click at [41, 57] on div "8 results jack All Guests Clear all Filters" at bounding box center [289, 56] width 542 height 17
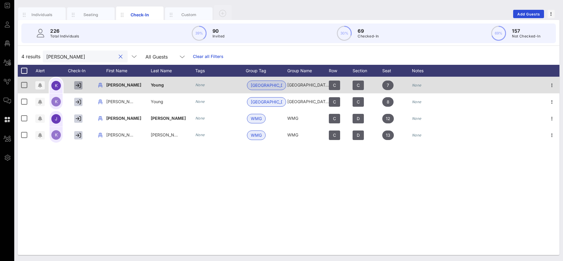
click at [80, 83] on icon "button" at bounding box center [78, 85] width 5 height 5
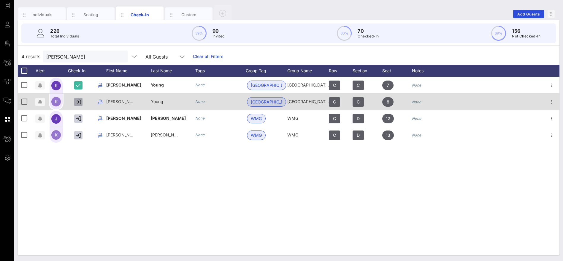
click at [80, 100] on icon "button" at bounding box center [78, 101] width 5 height 5
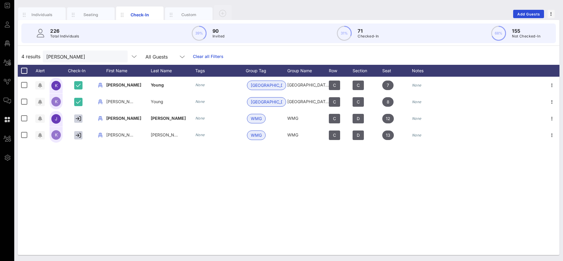
click at [397, 56] on div "4 results kristin All Guests Clear all Filters" at bounding box center [289, 56] width 542 height 17
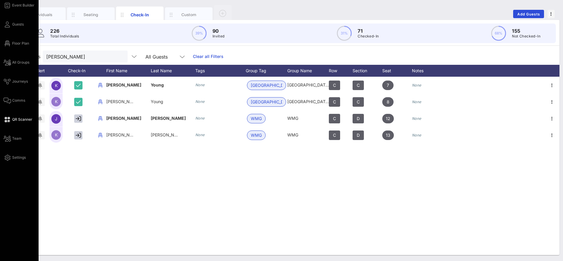
drag, startPoint x: 74, startPoint y: 53, endPoint x: 4, endPoint y: 57, distance: 69.9
click at [8, 58] on div "Event Builder Guests Floor Plan All Groups Journeys Comms QR Scanner Team Setti…" at bounding box center [281, 113] width 563 height 295
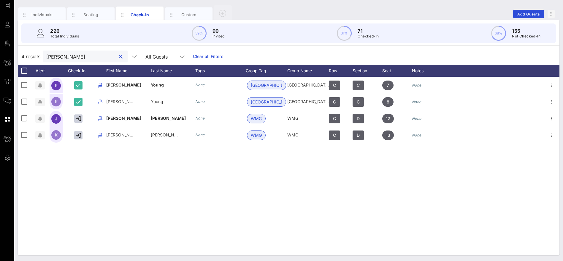
drag, startPoint x: 73, startPoint y: 58, endPoint x: 45, endPoint y: 59, distance: 28.2
click at [45, 59] on div "kristin" at bounding box center [85, 56] width 85 height 12
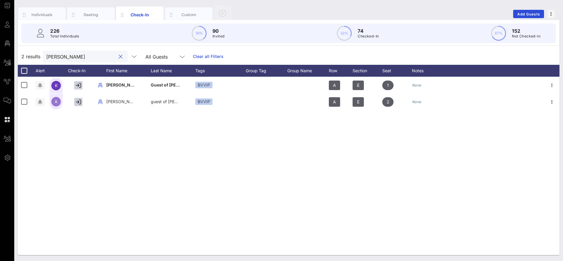
drag, startPoint x: 73, startPoint y: 58, endPoint x: 37, endPoint y: 58, distance: 35.6
click at [37, 58] on div "2 results dellinger All Guests Clear all Filters" at bounding box center [289, 56] width 542 height 17
click at [37, 58] on span "2 results" at bounding box center [30, 56] width 19 height 7
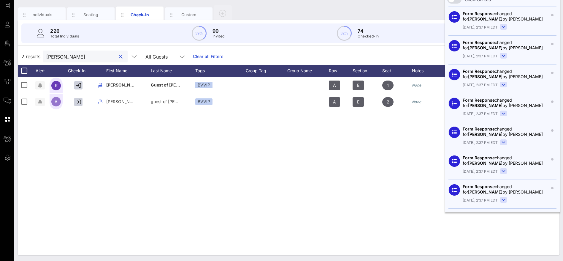
drag, startPoint x: 93, startPoint y: 56, endPoint x: 33, endPoint y: 54, distance: 60.6
click at [34, 54] on div "2 results dellinger All Guests Clear all Filters" at bounding box center [289, 56] width 542 height 17
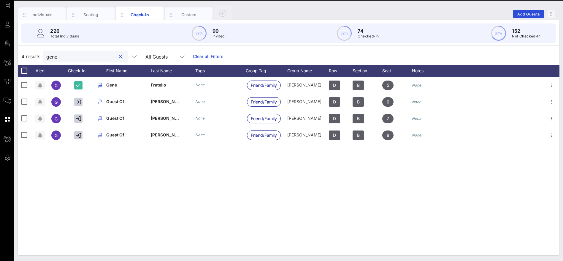
drag, startPoint x: 85, startPoint y: 57, endPoint x: 30, endPoint y: 57, distance: 54.9
click at [30, 57] on div "4 results gene All Guests Clear all Filters" at bounding box center [289, 56] width 542 height 17
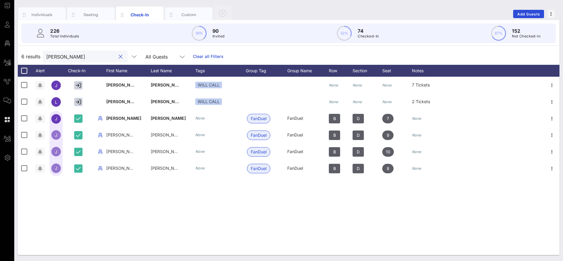
drag, startPoint x: 70, startPoint y: 58, endPoint x: 37, endPoint y: 57, distance: 33.3
click at [37, 57] on div "6 results john All Guests Clear all Filters" at bounding box center [289, 56] width 542 height 17
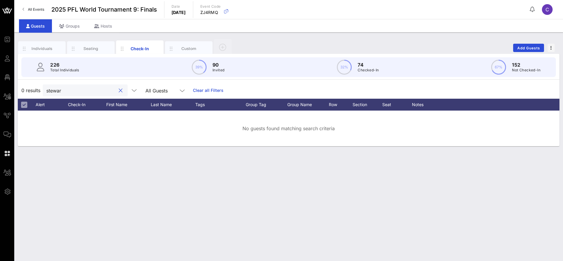
type input "stewart"
click at [119, 89] on button "clear icon" at bounding box center [121, 91] width 4 height 6
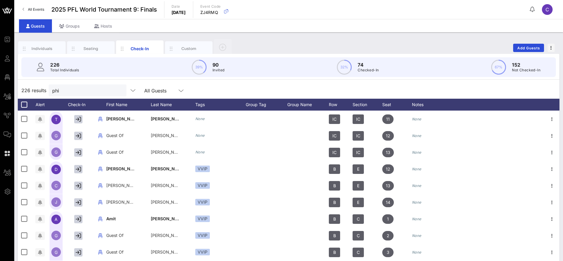
type input "phil"
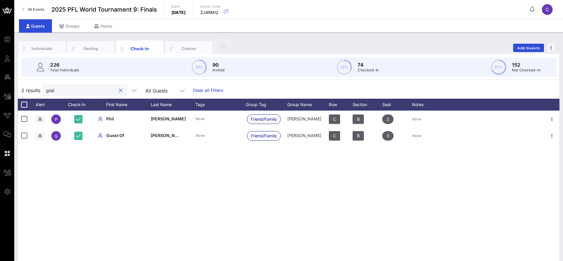
click at [119, 90] on button "clear icon" at bounding box center [121, 91] width 4 height 6
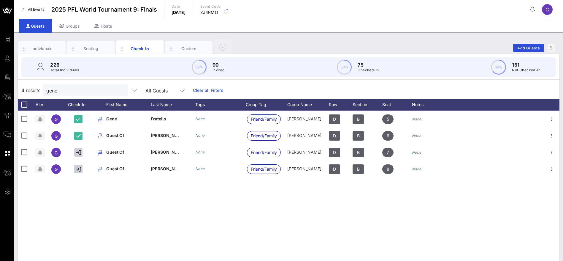
click at [300, 90] on div "4 results gene All Guests Clear all Filters" at bounding box center [289, 90] width 542 height 17
click at [247, 87] on div "4 results gene All Guests Clear all Filters" at bounding box center [289, 90] width 542 height 17
drag, startPoint x: 80, startPoint y: 90, endPoint x: 17, endPoint y: 88, distance: 63.3
click at [18, 87] on div "Individuals Seating Check-In Custom Add Guests 226 Total Individuals 39% 90 Inv…" at bounding box center [288, 163] width 549 height 262
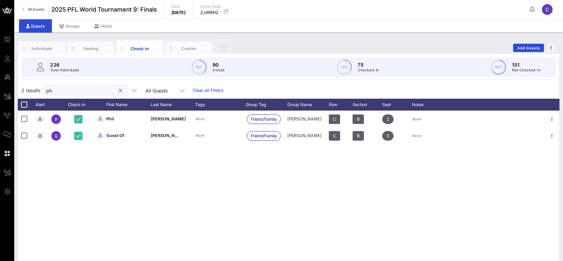
type input "p"
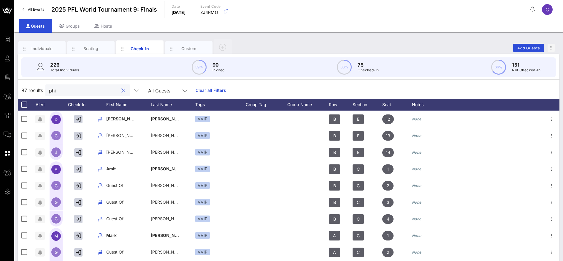
type input "phil"
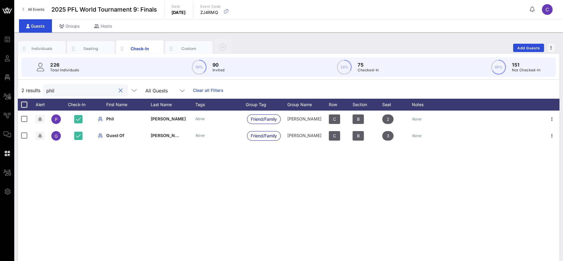
click at [119, 91] on button "clear icon" at bounding box center [121, 91] width 4 height 6
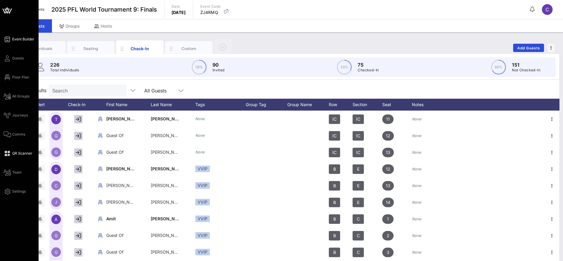
click at [21, 36] on link "Event Builder" at bounding box center [19, 39] width 31 height 7
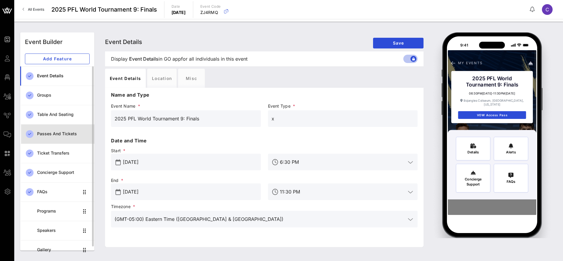
click at [57, 135] on div "Passes and Tickets" at bounding box center [63, 133] width 53 height 5
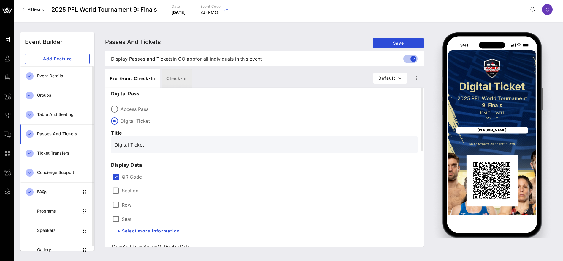
click at [174, 76] on div "Check-in" at bounding box center [177, 78] width 30 height 19
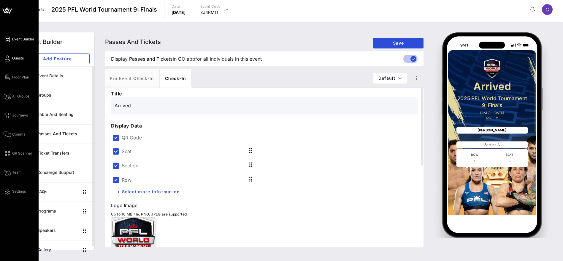
click at [20, 58] on span "Guests" at bounding box center [18, 58] width 12 height 5
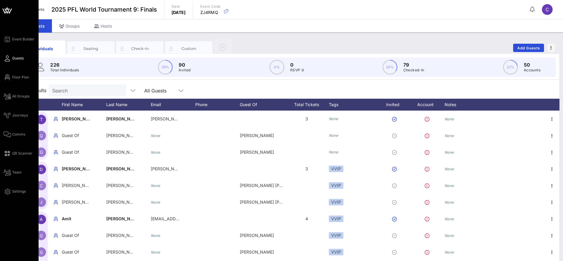
click at [20, 148] on div "Event Builder Guests Floor Plan All Groups Journeys Comms QR Scanner Team Setti…" at bounding box center [21, 115] width 35 height 159
click at [20, 151] on span "QR Scanner" at bounding box center [22, 153] width 20 height 5
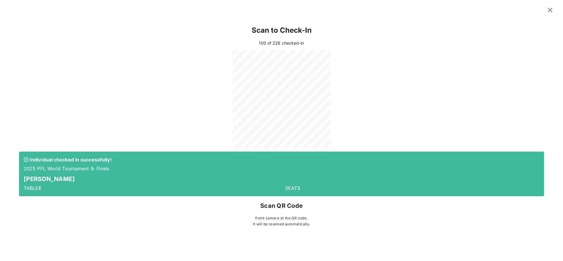
click at [548, 7] on icon at bounding box center [550, 9] width 8 height 7
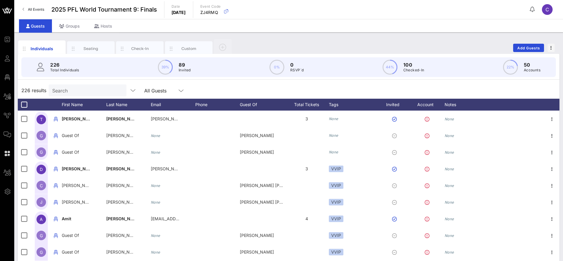
click at [71, 89] on input "Search" at bounding box center [86, 90] width 69 height 8
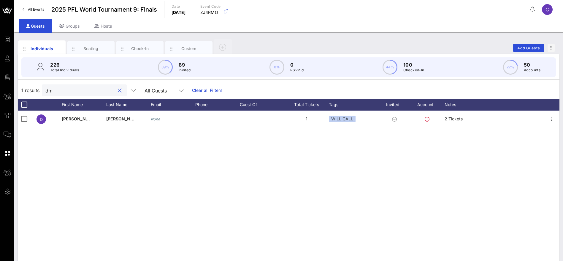
type input "dmi"
click at [118, 90] on button "clear icon" at bounding box center [120, 91] width 4 height 6
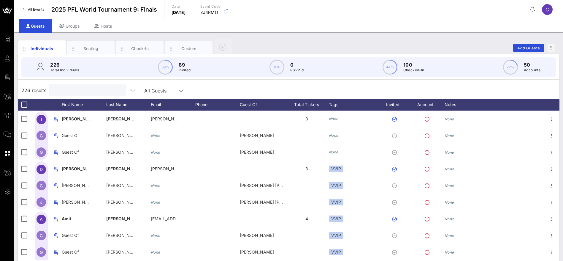
click at [239, 92] on div "226 results All Guests" at bounding box center [289, 90] width 542 height 17
click at [107, 93] on input "Search" at bounding box center [86, 90] width 69 height 8
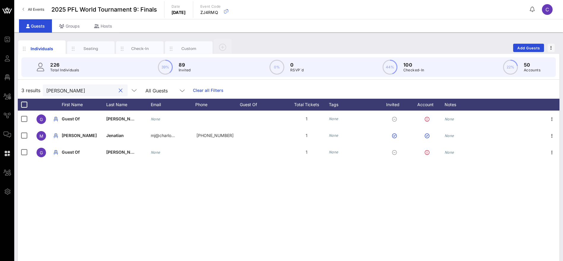
type input "[PERSON_NAME]"
click at [119, 90] on button "clear icon" at bounding box center [121, 91] width 4 height 6
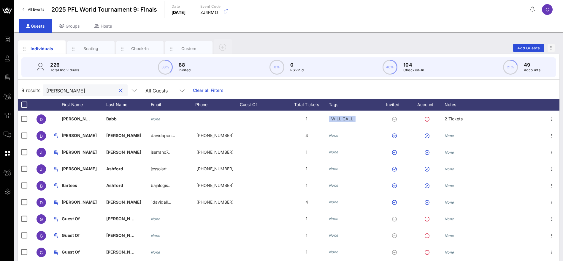
drag, startPoint x: 72, startPoint y: 92, endPoint x: 24, endPoint y: 89, distance: 47.9
click at [24, 89] on div "9 results david All Guests Clear all Filters" at bounding box center [289, 90] width 542 height 17
click at [88, 99] on div "First Name" at bounding box center [84, 105] width 45 height 12
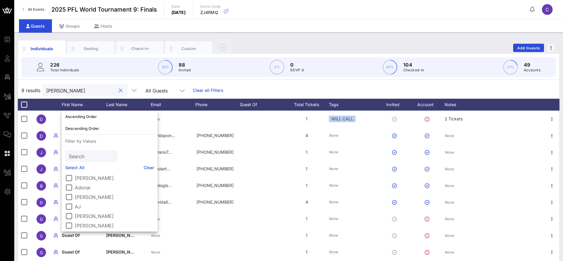
drag, startPoint x: 85, startPoint y: 92, endPoint x: 28, endPoint y: 95, distance: 56.8
click at [30, 95] on div "9 results david All Guests Clear all Filters" at bounding box center [289, 90] width 542 height 17
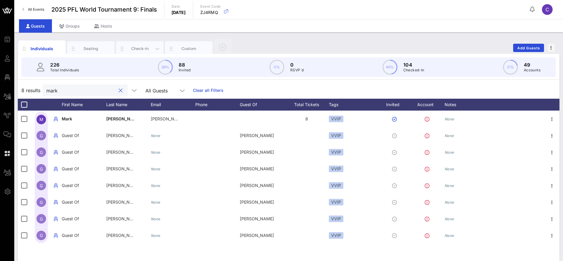
click at [143, 46] on div "Check-In" at bounding box center [140, 49] width 26 height 6
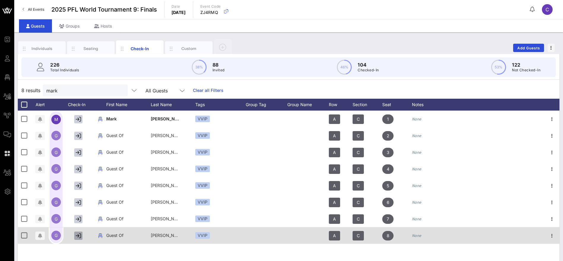
click at [80, 234] on icon "button" at bounding box center [78, 235] width 5 height 5
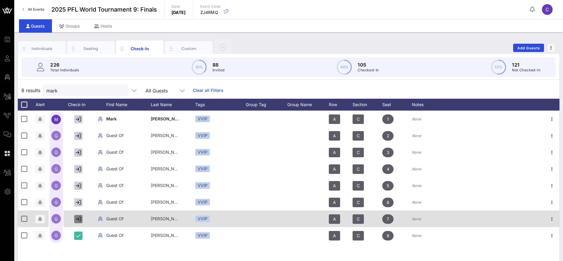
drag, startPoint x: 80, startPoint y: 219, endPoint x: 80, endPoint y: 210, distance: 8.6
click at [80, 218] on icon "button" at bounding box center [78, 218] width 5 height 5
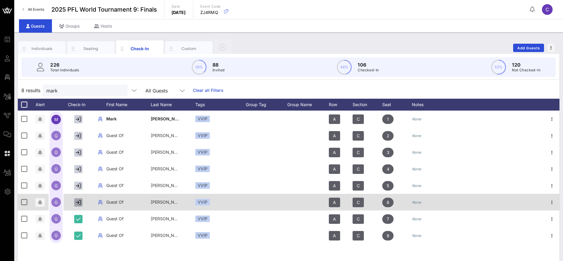
click at [80, 201] on icon "button" at bounding box center [78, 202] width 5 height 5
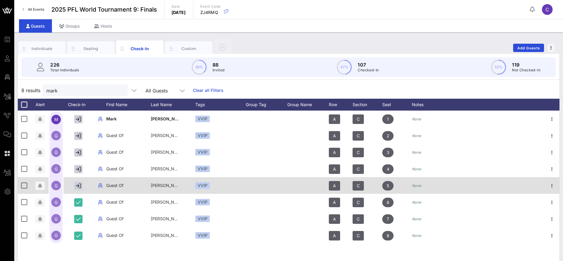
click at [78, 181] on div at bounding box center [80, 185] width 30 height 17
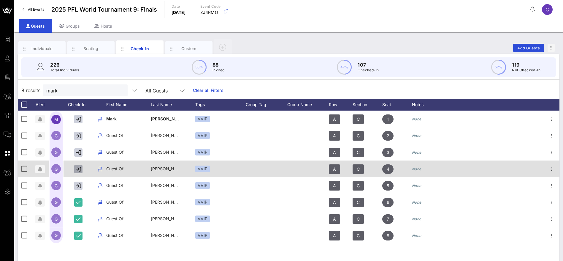
click at [79, 169] on icon "button" at bounding box center [78, 168] width 5 height 5
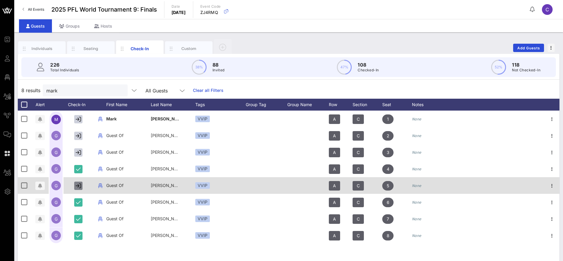
click at [78, 186] on icon "button" at bounding box center [78, 185] width 5 height 5
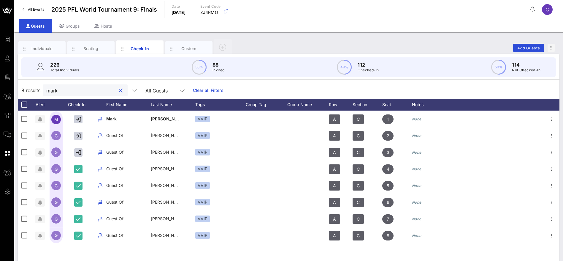
drag, startPoint x: 86, startPoint y: 92, endPoint x: 38, endPoint y: 87, distance: 47.8
click at [38, 87] on div "8 results mark All Guests Clear all Filters" at bounding box center [289, 90] width 542 height 17
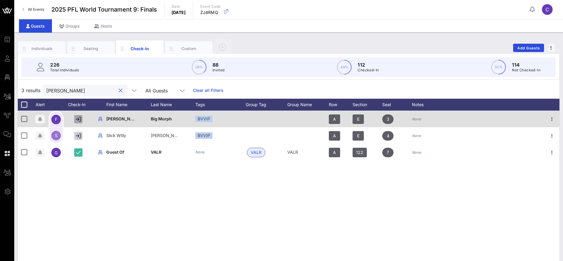
click at [78, 118] on icon "button" at bounding box center [78, 118] width 5 height 5
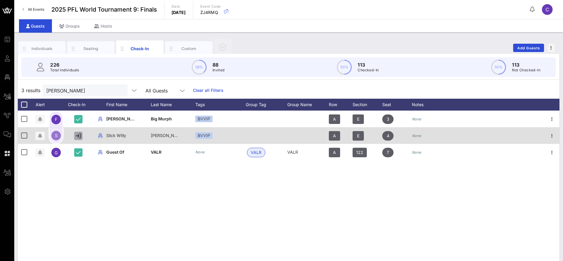
click at [79, 136] on icon "button" at bounding box center [78, 135] width 5 height 5
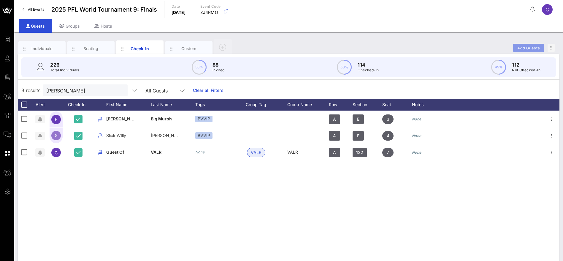
click at [532, 49] on span "Add Guests" at bounding box center [528, 48] width 23 height 4
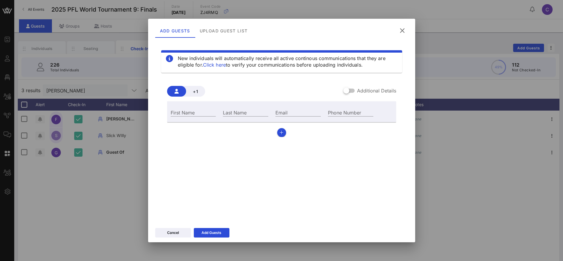
drag, startPoint x: 403, startPoint y: 30, endPoint x: 387, endPoint y: 30, distance: 16.6
click at [403, 30] on icon at bounding box center [402, 31] width 9 height 8
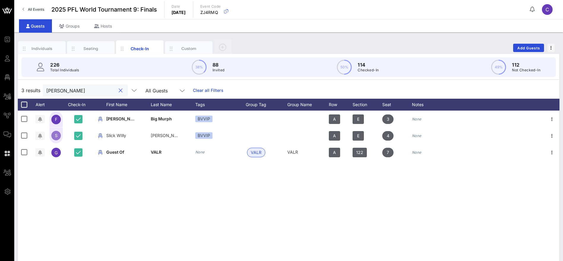
drag, startPoint x: 57, startPoint y: 91, endPoint x: 51, endPoint y: 91, distance: 5.9
click at [51, 91] on input "frank" at bounding box center [80, 90] width 69 height 8
type input "f"
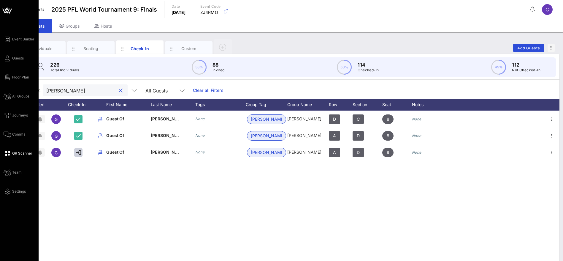
type input "[PERSON_NAME]"
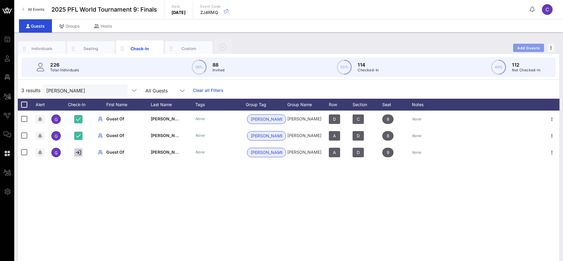
click at [527, 45] on button "Add Guests" at bounding box center [528, 48] width 31 height 8
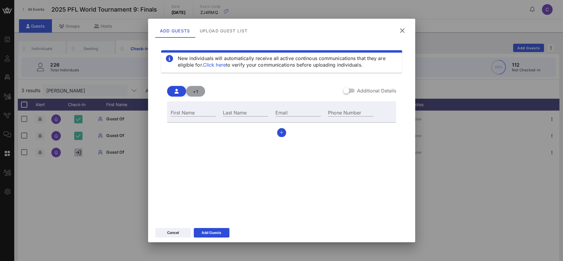
click at [197, 92] on span "+1" at bounding box center [196, 91] width 10 height 5
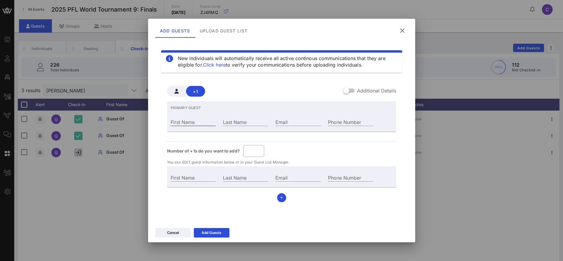
click at [187, 121] on input "First Name" at bounding box center [193, 122] width 45 height 8
paste input "BETTY"
type input "Guest Of"
type input "BETTY"
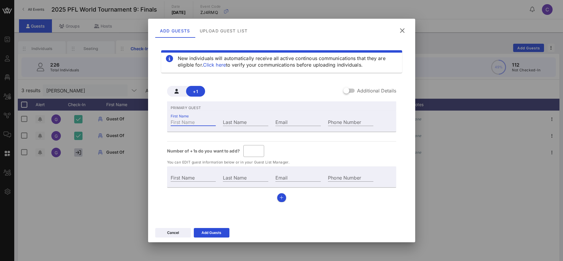
click at [404, 31] on icon at bounding box center [402, 30] width 8 height 7
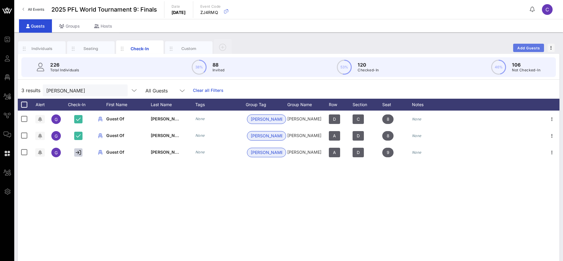
click at [520, 46] on span "Add Guests" at bounding box center [528, 48] width 23 height 4
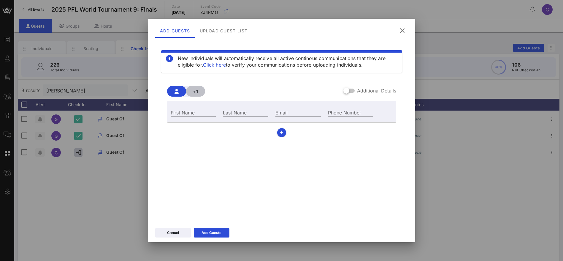
click at [200, 90] on span "+1" at bounding box center [196, 91] width 10 height 5
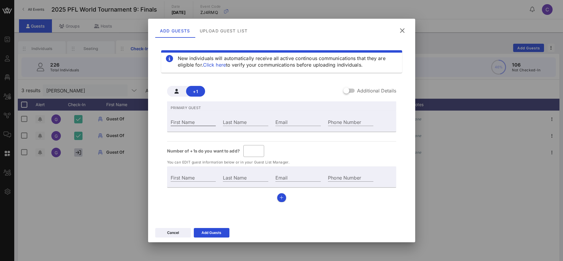
click at [192, 119] on input "First Name" at bounding box center [193, 122] width 45 height 8
paste input "[PERSON_NAME]"
type input "Guest Of"
type input "[PERSON_NAME]"
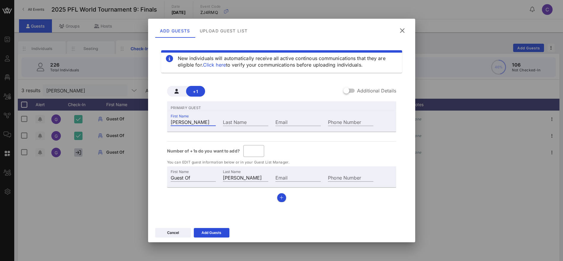
drag, startPoint x: 209, startPoint y: 120, endPoint x: 194, endPoint y: 121, distance: 15.5
click at [186, 121] on input "[PERSON_NAME]" at bounding box center [193, 122] width 45 height 8
type input "[PERSON_NAME]"
click at [249, 119] on input "Last Name" at bounding box center [245, 122] width 45 height 8
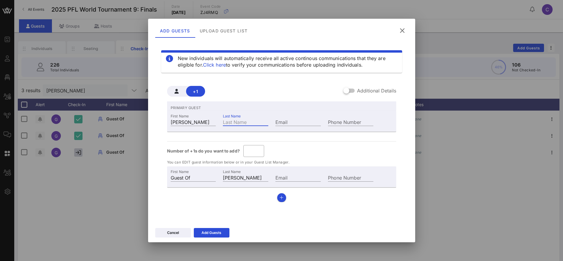
paste input "[PERSON_NAME]"
type input "Dante Anderson"
type input "[PERSON_NAME]"
type input "*"
click at [258, 148] on input "*" at bounding box center [254, 151] width 14 height 10
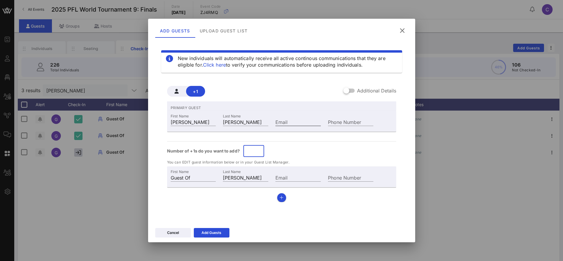
click at [303, 119] on input "Email" at bounding box center [298, 122] width 45 height 8
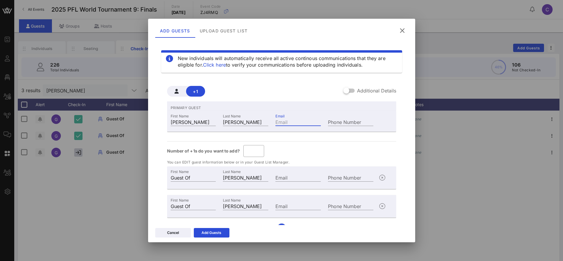
paste input "[PERSON_NAME]"
type input "Anderson.dante@gmail.com"
click at [210, 233] on icon at bounding box center [211, 232] width 5 height 4
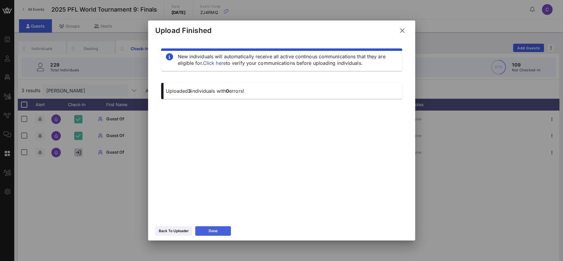
click at [222, 229] on button "Done" at bounding box center [213, 231] width 36 height 10
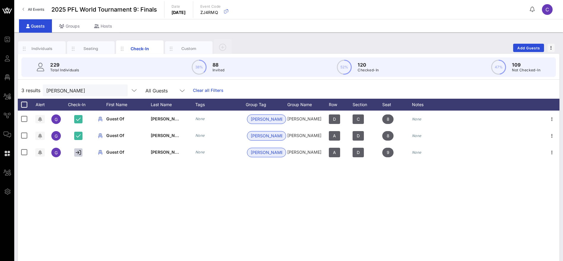
click at [119, 90] on button "clear icon" at bounding box center [121, 91] width 4 height 6
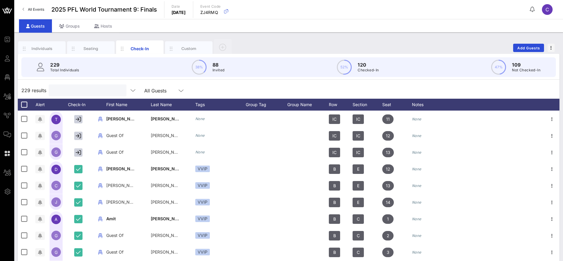
paste input "[PERSON_NAME]"
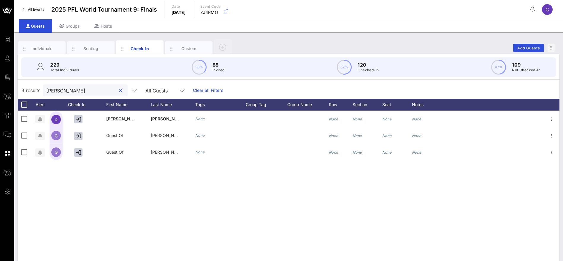
type input "[PERSON_NAME]"
drag, startPoint x: 82, startPoint y: 92, endPoint x: 39, endPoint y: 92, distance: 43.6
click at [39, 92] on div "3 results Anderson All Guests Clear all Filters" at bounding box center [289, 90] width 542 height 17
click at [119, 91] on button "clear icon" at bounding box center [121, 91] width 4 height 6
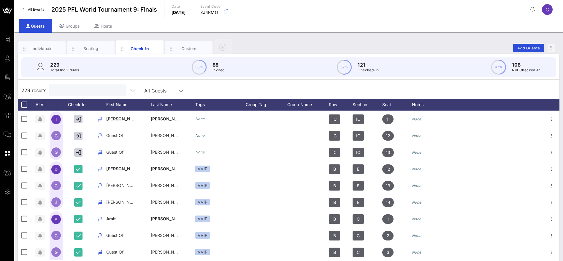
click at [218, 89] on div "229 results All Guests" at bounding box center [289, 90] width 542 height 17
click at [74, 91] on input "Search" at bounding box center [86, 90] width 69 height 8
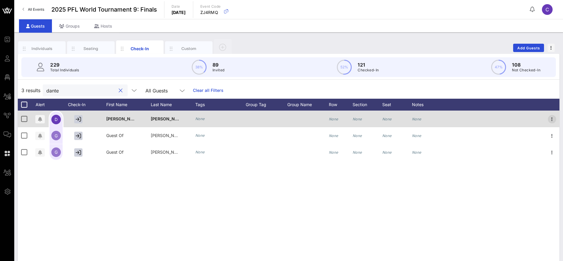
type input "dante"
click at [553, 118] on icon "button" at bounding box center [552, 118] width 7 height 7
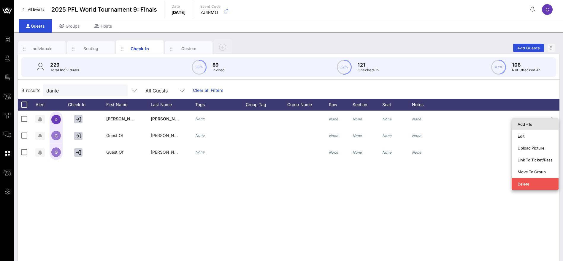
click at [540, 125] on div "Add +1s" at bounding box center [535, 124] width 35 height 5
type input "Guest Of"
type input "[PERSON_NAME]"
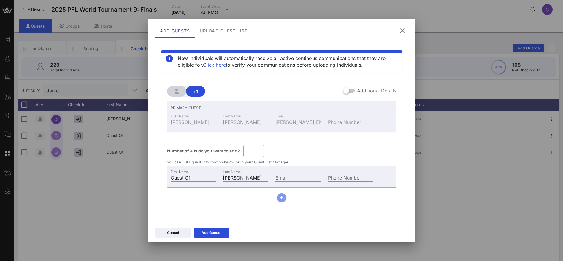
click at [284, 197] on button "button" at bounding box center [281, 197] width 9 height 9
type input "*"
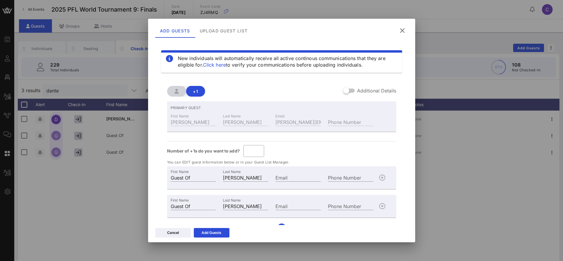
scroll to position [12, 0]
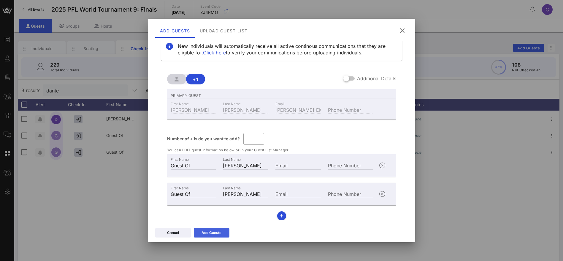
click at [214, 231] on div "Add Guests" at bounding box center [212, 233] width 20 height 6
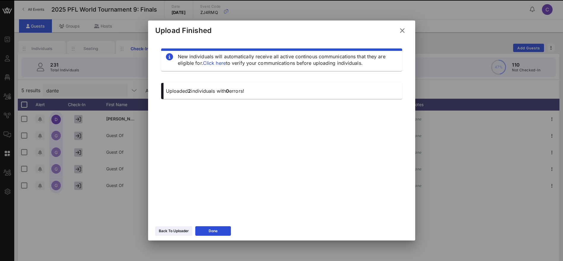
scroll to position [0, 0]
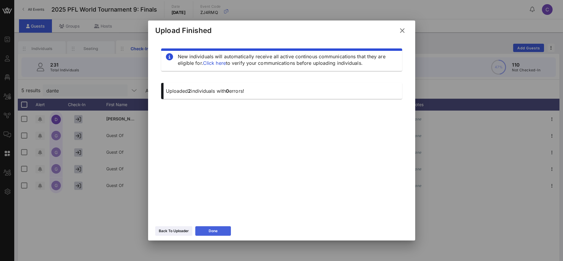
click at [218, 230] on div "Done" at bounding box center [213, 231] width 9 height 6
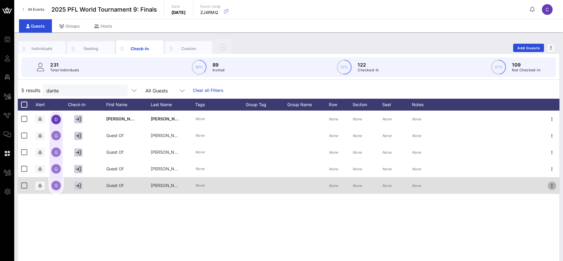
click at [552, 184] on icon "button" at bounding box center [552, 185] width 7 height 7
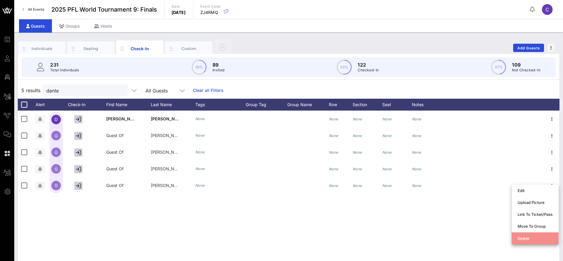
click at [528, 236] on div "Delete" at bounding box center [535, 238] width 35 height 5
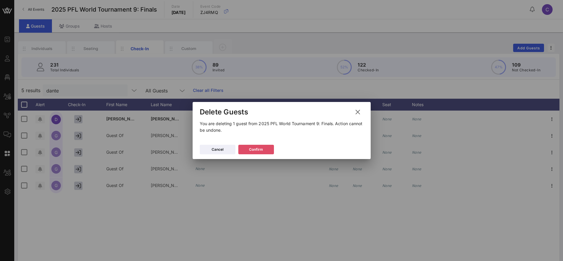
click at [260, 153] on button "Confirm" at bounding box center [256, 150] width 36 height 10
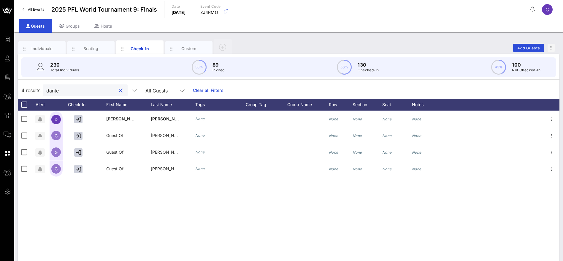
drag, startPoint x: 81, startPoint y: 92, endPoint x: 36, endPoint y: 92, distance: 45.7
click at [36, 92] on div "4 results [PERSON_NAME] All Guests Clear all Filters" at bounding box center [289, 90] width 542 height 17
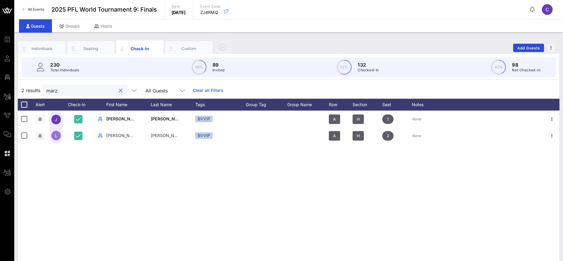
drag, startPoint x: 86, startPoint y: 90, endPoint x: 21, endPoint y: 90, distance: 64.7
click at [21, 90] on div "2 results marz All Guests Clear all Filters" at bounding box center [289, 90] width 542 height 17
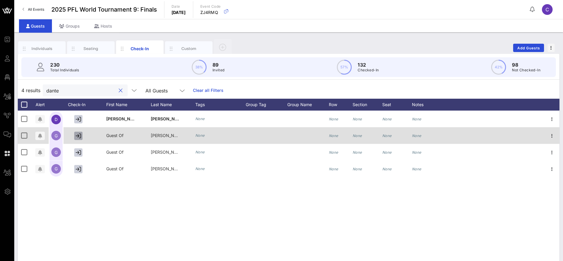
click at [80, 136] on icon "button" at bounding box center [78, 135] width 5 height 5
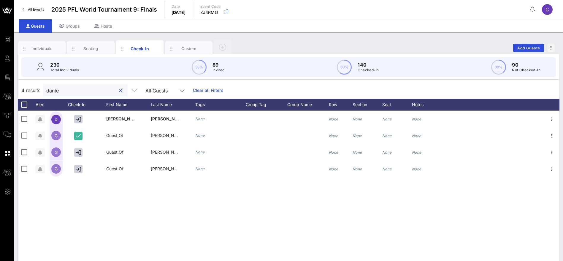
drag, startPoint x: 73, startPoint y: 88, endPoint x: 23, endPoint y: 87, distance: 50.5
click at [29, 89] on div "4 results [PERSON_NAME] All Guests Clear all Filters" at bounding box center [289, 90] width 542 height 17
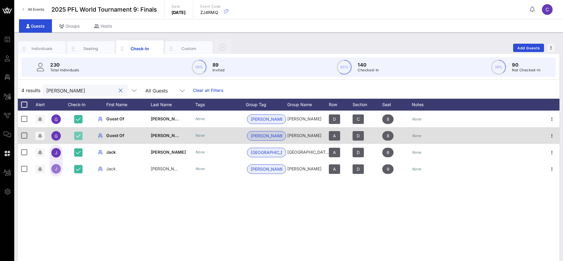
click at [77, 137] on icon "button" at bounding box center [78, 135] width 5 height 5
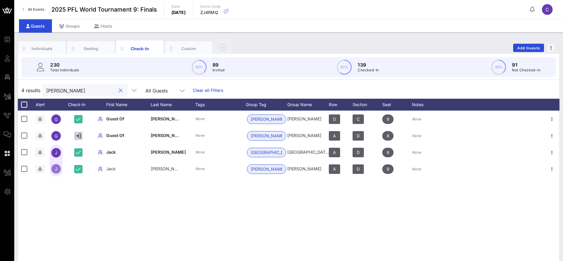
drag, startPoint x: 49, startPoint y: 90, endPoint x: 36, endPoint y: 90, distance: 13.1
click at [37, 90] on div "4 results jamie All Guests Clear all Filters" at bounding box center [289, 90] width 542 height 17
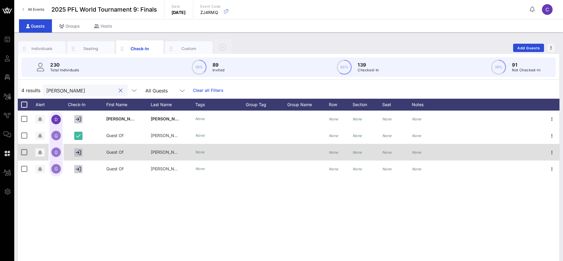
type input "anderson"
click at [80, 151] on icon "button" at bounding box center [78, 152] width 5 height 5
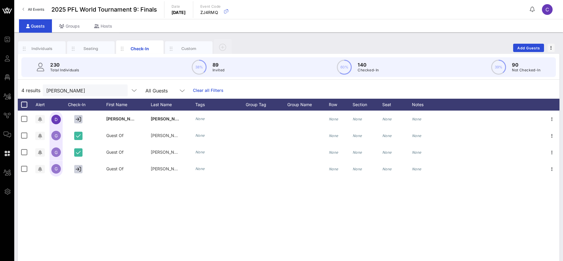
click at [120, 208] on div "D [PERSON_NAME] None None None None None G Guest Of [PERSON_NAME] None None Non…" at bounding box center [289, 199] width 542 height 178
click at [86, 194] on div "D [PERSON_NAME] None None None None None G Guest Of [PERSON_NAME] None None Non…" at bounding box center [289, 199] width 542 height 178
click at [234, 87] on div "4 results anderson All Guests Clear all Filters" at bounding box center [289, 90] width 542 height 17
click at [119, 90] on button "clear icon" at bounding box center [121, 91] width 4 height 6
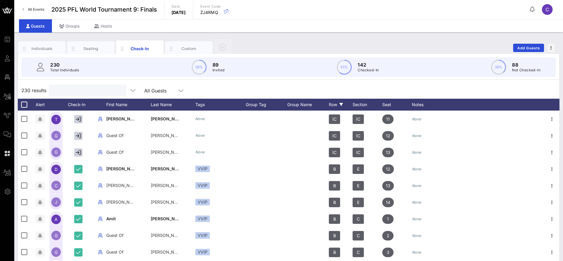
click at [336, 105] on div "Row" at bounding box center [341, 105] width 24 height 12
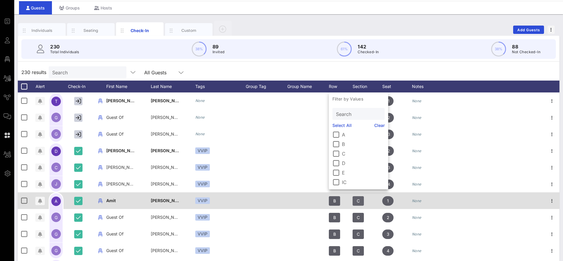
scroll to position [34, 0]
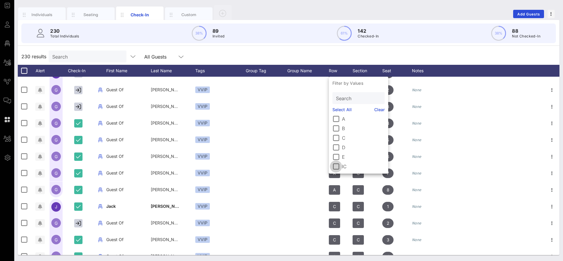
click at [337, 167] on div at bounding box center [336, 166] width 10 height 10
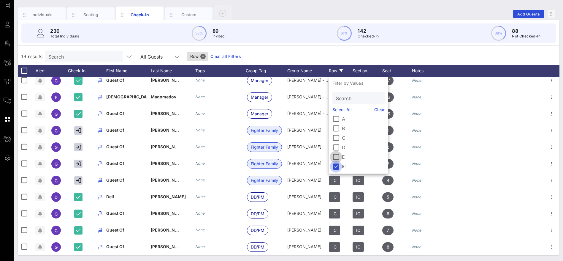
scroll to position [138, 0]
click at [296, 54] on div "19 results Search All Guests Row Clear all Filters" at bounding box center [289, 56] width 542 height 17
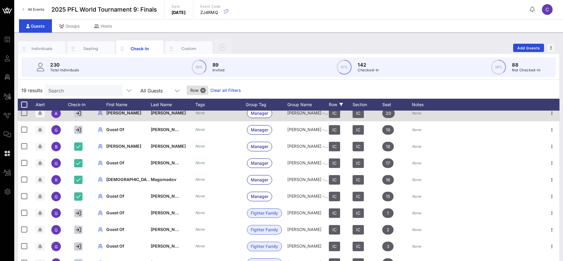
scroll to position [0, 0]
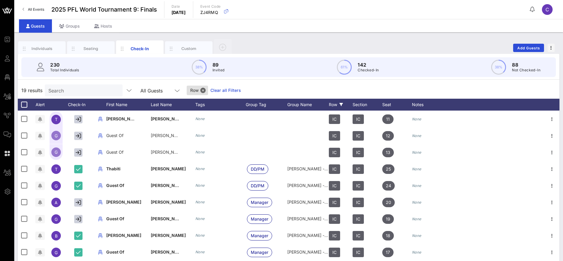
click at [230, 89] on link "Clear all Filters" at bounding box center [226, 90] width 31 height 7
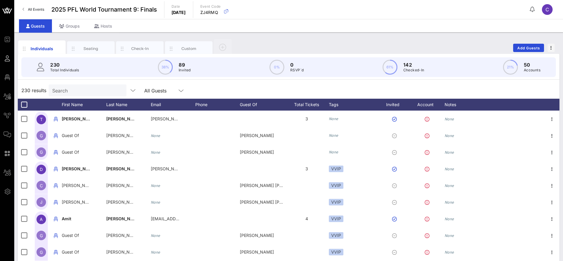
click at [69, 90] on input "Search" at bounding box center [86, 90] width 69 height 8
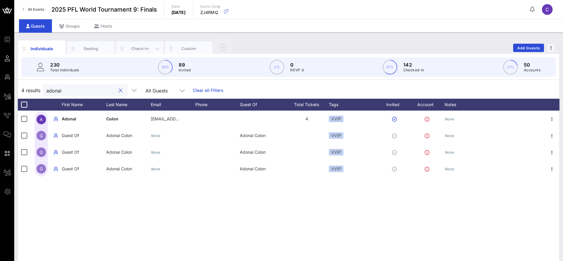
type input "adonai"
click at [142, 47] on div "Check-In" at bounding box center [140, 49] width 26 height 6
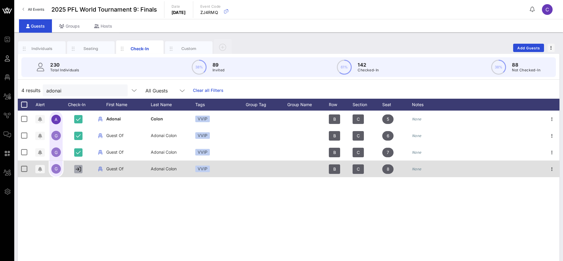
click at [77, 169] on icon "button" at bounding box center [78, 168] width 5 height 5
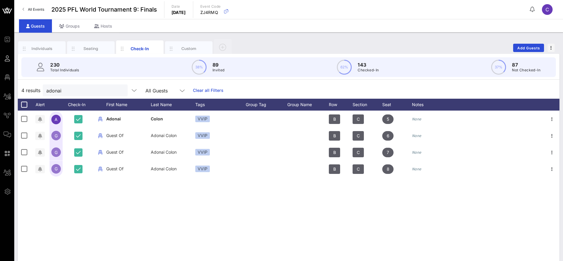
click at [290, 88] on div "4 results adonai All Guests Clear all Filters" at bounding box center [289, 90] width 542 height 17
click at [217, 199] on div "A Adonai Colon VVIP B C 5 None G Guest Of Adonai Colon VVIP B C 6 None G Guest …" at bounding box center [289, 199] width 542 height 178
click at [119, 91] on button "clear icon" at bounding box center [121, 91] width 4 height 6
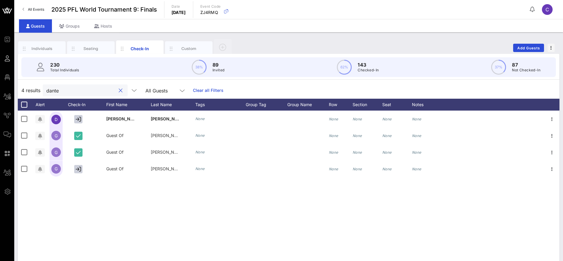
drag, startPoint x: 72, startPoint y: 93, endPoint x: 42, endPoint y: 90, distance: 30.7
click at [39, 92] on div "4 results [PERSON_NAME] All Guests Clear all Filters" at bounding box center [289, 90] width 542 height 17
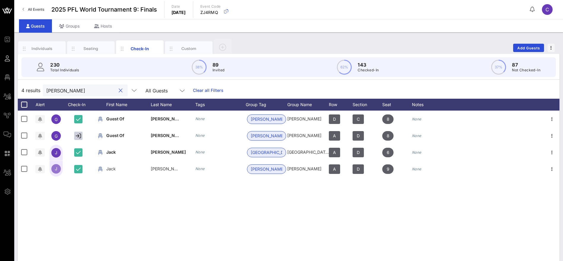
type input "[PERSON_NAME]"
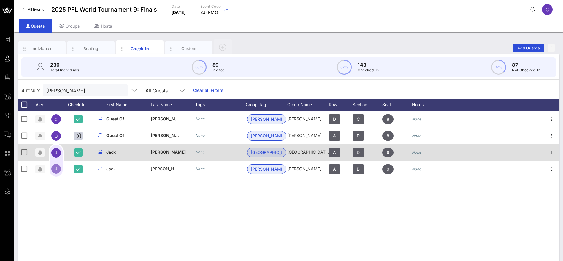
drag, startPoint x: 111, startPoint y: 195, endPoint x: 92, endPoint y: 154, distance: 44.9
click at [111, 195] on div "G Guest Of [PERSON_NAME] None [PERSON_NAME] [PERSON_NAME] D C 8 None G Guest Of…" at bounding box center [289, 199] width 542 height 178
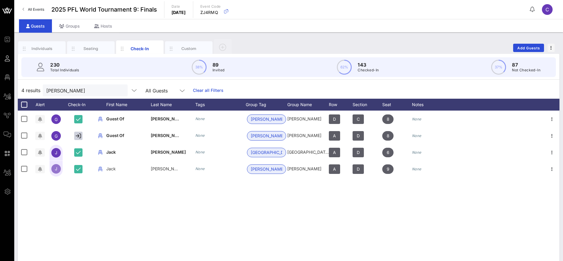
click at [119, 90] on button "clear icon" at bounding box center [121, 91] width 4 height 6
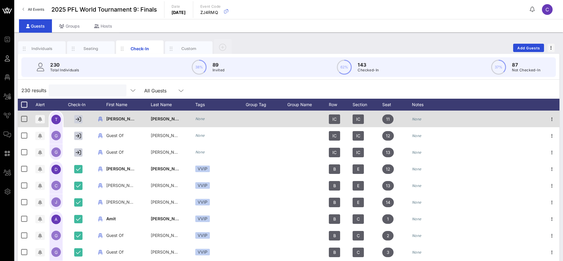
drag, startPoint x: 47, startPoint y: 48, endPoint x: 328, endPoint y: 124, distance: 291.4
click at [47, 47] on div "Individuals" at bounding box center [42, 49] width 26 height 6
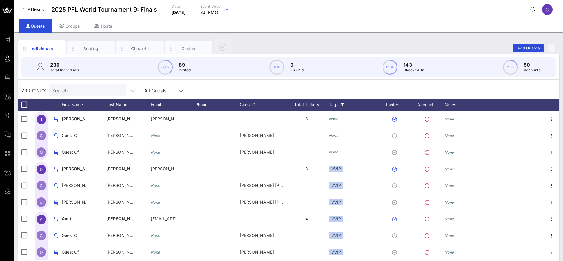
click at [337, 104] on div "Tags" at bounding box center [354, 105] width 50 height 12
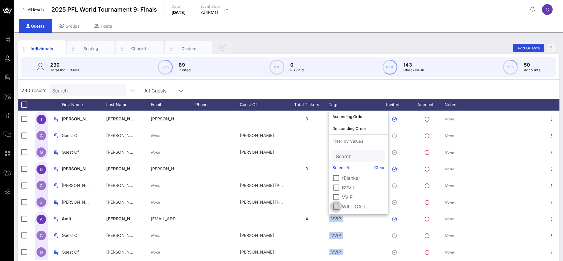
click at [336, 205] on div at bounding box center [336, 206] width 10 height 10
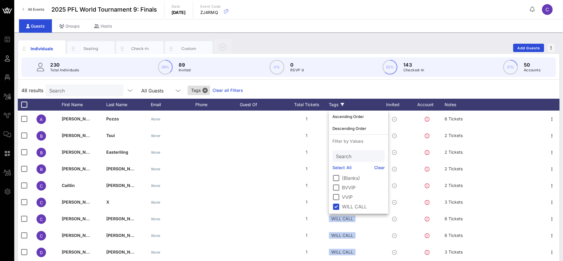
click at [308, 86] on div "48 results Search All Guests Tags Clear all Filters" at bounding box center [289, 90] width 542 height 17
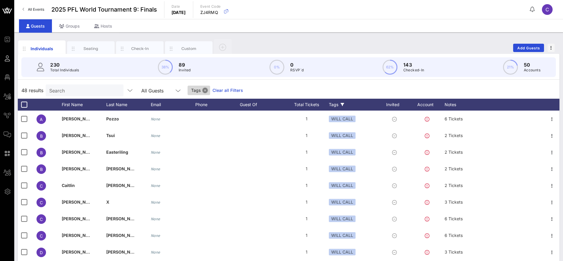
click at [202, 88] on button "Close" at bounding box center [204, 90] width 5 height 5
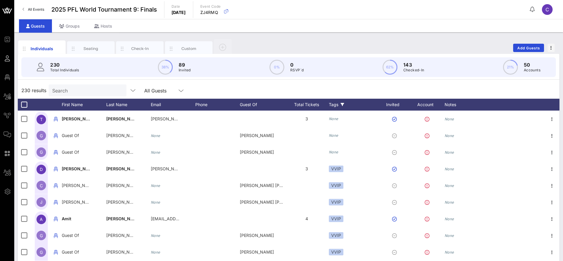
click at [341, 103] on icon at bounding box center [343, 105] width 4 height 4
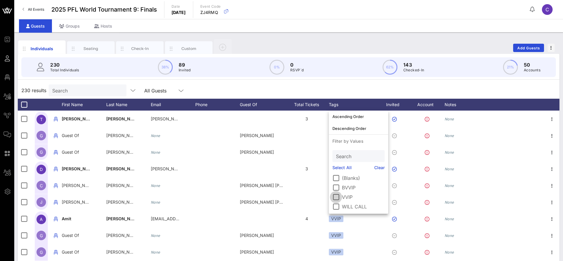
click at [335, 196] on div at bounding box center [336, 197] width 10 height 10
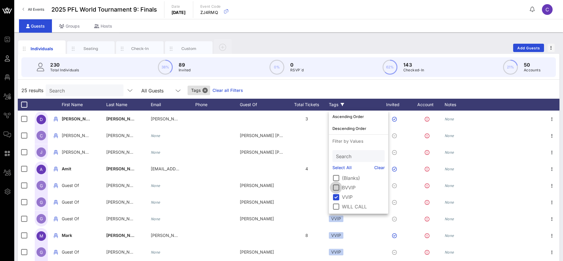
click at [339, 188] on div at bounding box center [336, 187] width 10 height 10
click at [337, 197] on div at bounding box center [336, 197] width 10 height 10
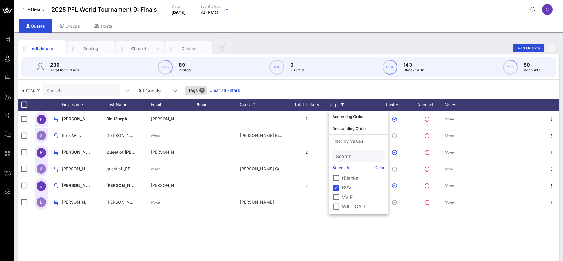
click at [147, 47] on div "Check-In" at bounding box center [140, 49] width 26 height 6
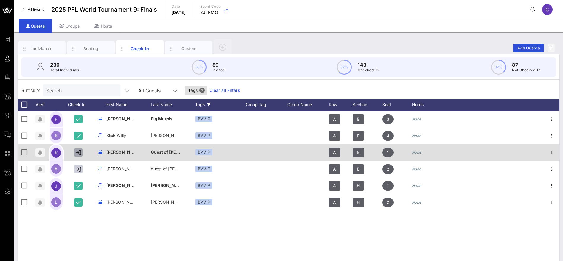
click at [79, 152] on icon "button" at bounding box center [78, 152] width 5 height 5
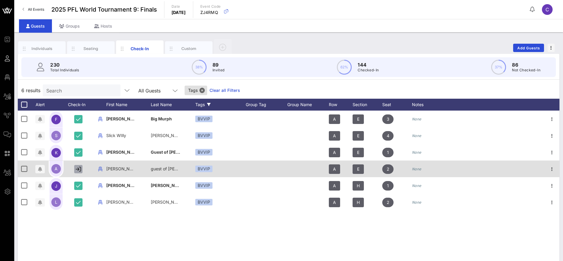
click at [78, 170] on icon "button" at bounding box center [78, 168] width 5 height 5
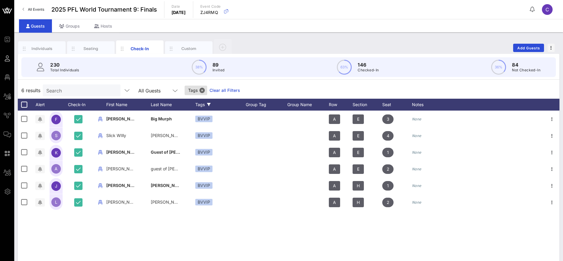
click at [212, 89] on link "Clear all Filters" at bounding box center [225, 90] width 31 height 7
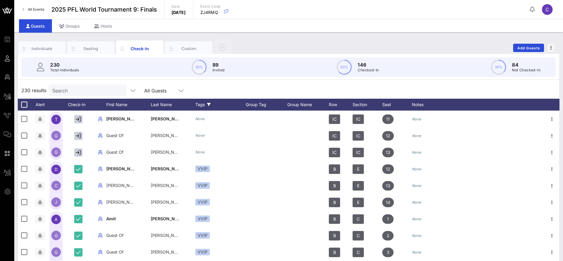
click at [203, 103] on div "Tags" at bounding box center [220, 105] width 50 height 12
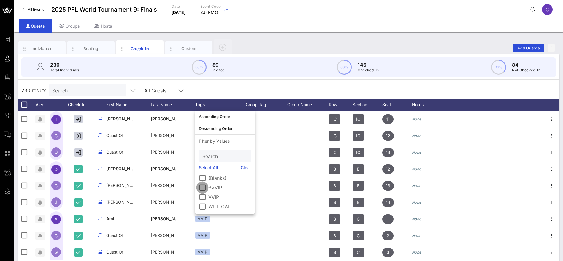
click at [202, 188] on div at bounding box center [202, 187] width 10 height 10
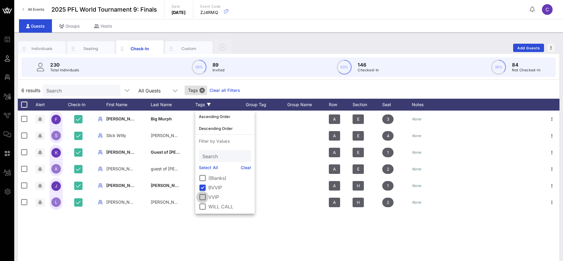
click at [201, 196] on div at bounding box center [202, 197] width 10 height 10
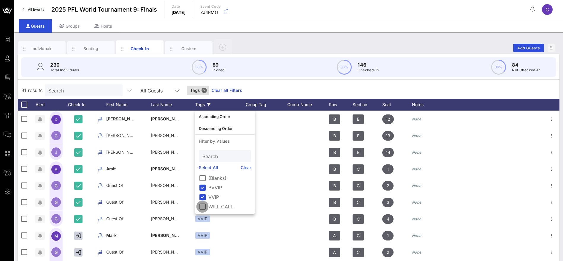
click at [203, 205] on div at bounding box center [202, 206] width 10 height 10
click at [204, 186] on div at bounding box center [202, 187] width 10 height 10
click at [204, 196] on div at bounding box center [202, 197] width 10 height 10
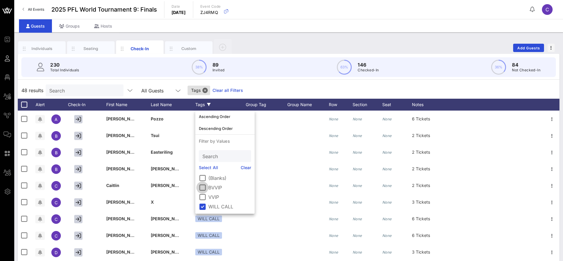
drag, startPoint x: 203, startPoint y: 198, endPoint x: 202, endPoint y: 185, distance: 13.1
click at [203, 197] on div at bounding box center [202, 197] width 10 height 10
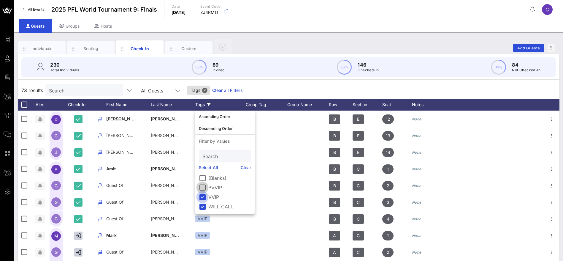
click at [202, 185] on div at bounding box center [202, 187] width 10 height 10
click at [203, 203] on div at bounding box center [202, 206] width 10 height 10
click at [270, 84] on div "31 results Search All Guests Tags Clear all Filters" at bounding box center [289, 90] width 542 height 17
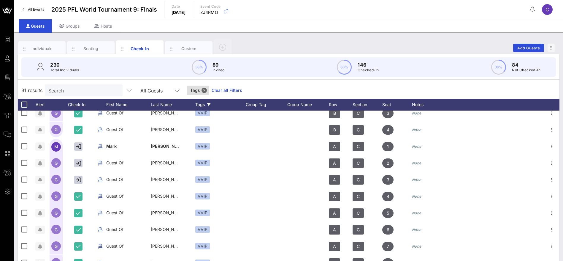
scroll to position [134, 0]
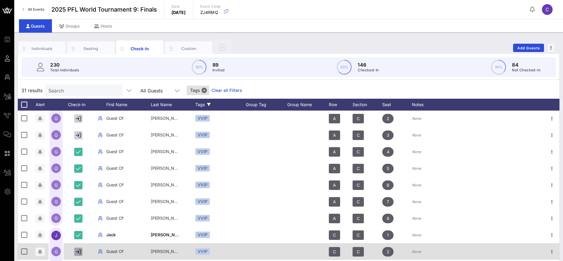
click at [80, 251] on icon "button" at bounding box center [78, 251] width 5 height 5
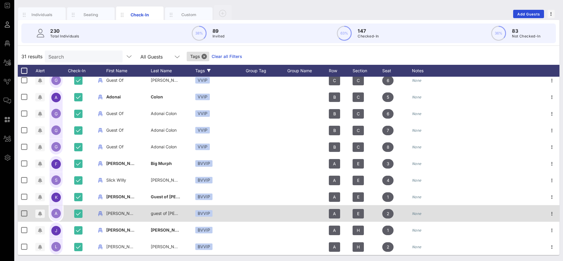
scroll to position [0, 0]
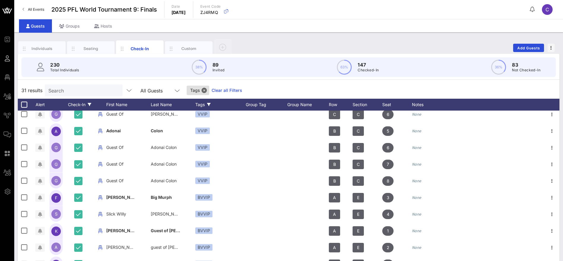
click at [80, 105] on div "Check-In" at bounding box center [80, 105] width 30 height 12
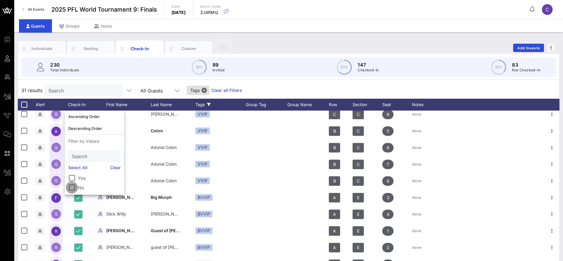
click at [74, 186] on div at bounding box center [72, 187] width 10 height 10
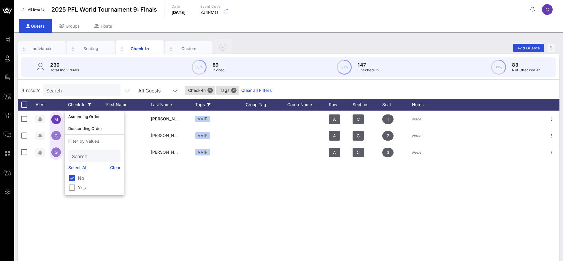
click at [249, 187] on div "M [PERSON_NAME] VVIP A C 1 None G Guest Of [PERSON_NAME] VVIP A C 2 None G Gues…" at bounding box center [289, 199] width 542 height 178
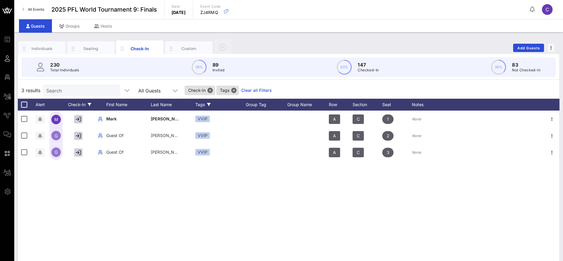
click at [89, 102] on div "Check-In" at bounding box center [80, 105] width 30 height 12
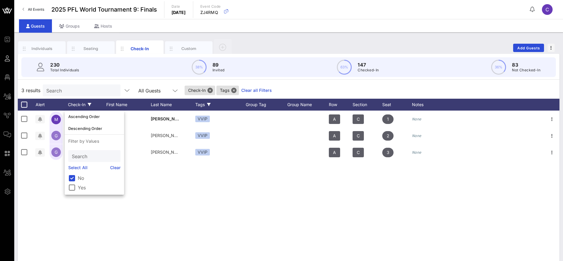
click at [116, 168] on link "Clear" at bounding box center [115, 167] width 11 height 7
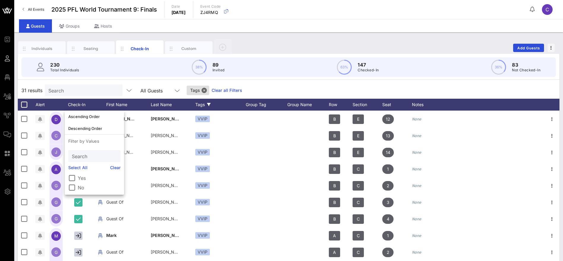
click at [232, 91] on link "Clear all Filters" at bounding box center [227, 90] width 31 height 7
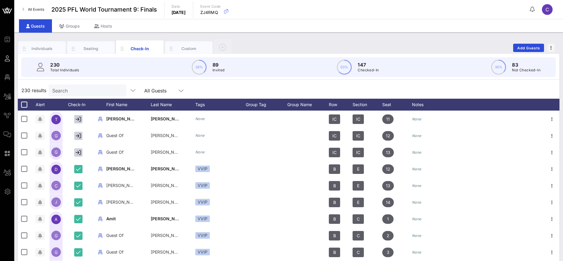
click at [268, 90] on div "230 results Search All Guests" at bounding box center [289, 90] width 542 height 17
click at [198, 103] on div "Tags" at bounding box center [220, 105] width 50 height 12
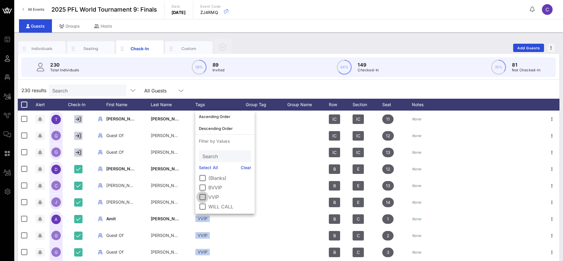
click at [203, 195] on div at bounding box center [202, 197] width 10 height 10
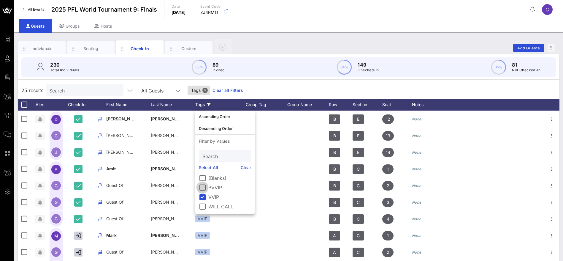
click at [204, 185] on div at bounding box center [202, 187] width 10 height 10
click at [265, 89] on div "31 results Search All Guests Tags Clear all Filters" at bounding box center [289, 90] width 542 height 17
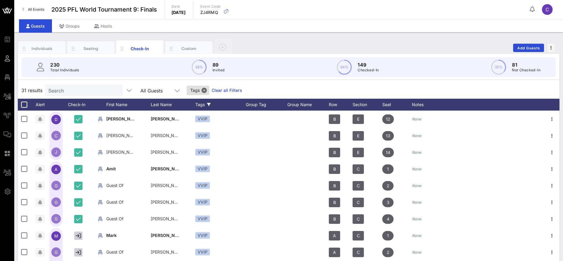
click at [213, 90] on link "Clear all Filters" at bounding box center [227, 90] width 31 height 7
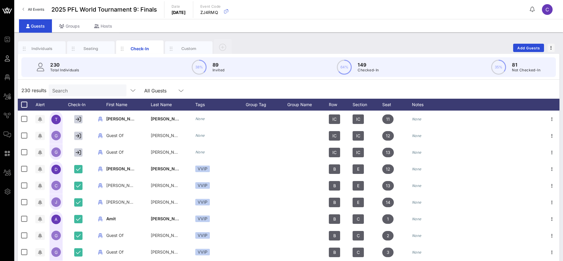
click at [83, 91] on input "Search" at bounding box center [86, 90] width 69 height 8
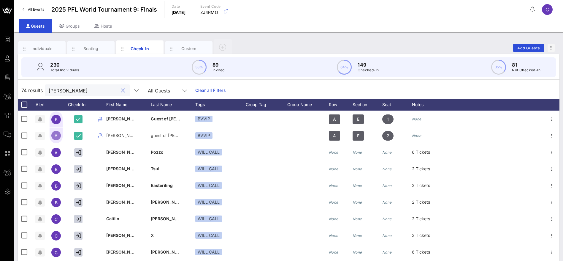
type input "[PERSON_NAME]"
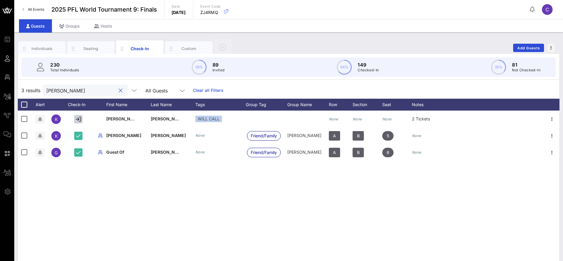
click at [119, 89] on button "clear icon" at bounding box center [121, 91] width 4 height 6
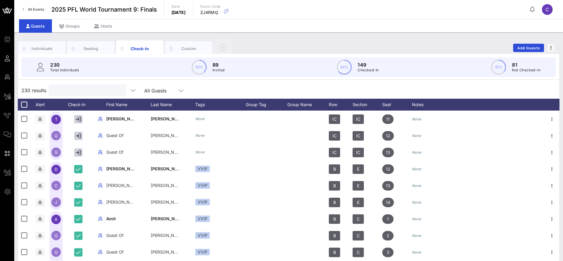
click at [70, 90] on input "text" at bounding box center [86, 90] width 69 height 8
type input "da"
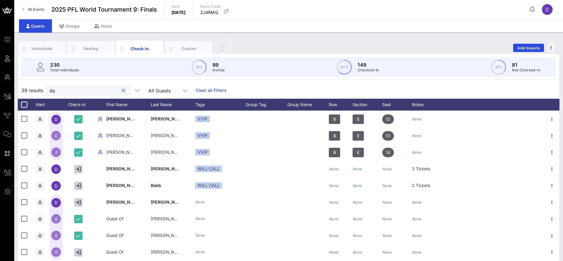
click at [122, 90] on button "clear icon" at bounding box center [124, 91] width 4 height 6
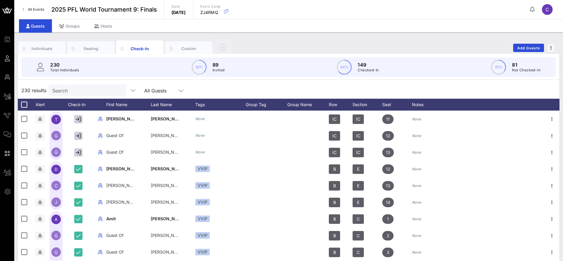
click at [211, 91] on div "230 results Search All Guests" at bounding box center [289, 90] width 542 height 17
click at [86, 89] on input "Search" at bounding box center [86, 90] width 69 height 8
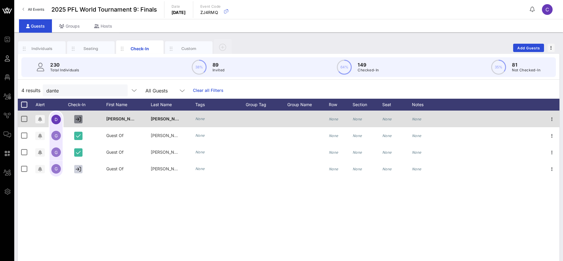
click at [78, 117] on icon "button" at bounding box center [78, 118] width 5 height 5
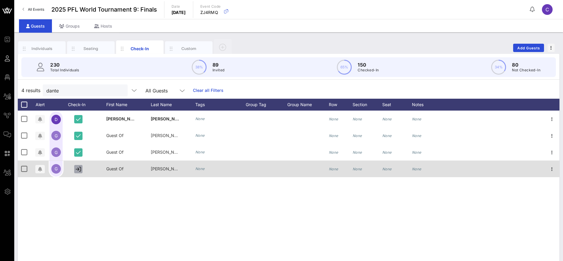
click at [79, 170] on icon "button" at bounding box center [78, 168] width 5 height 5
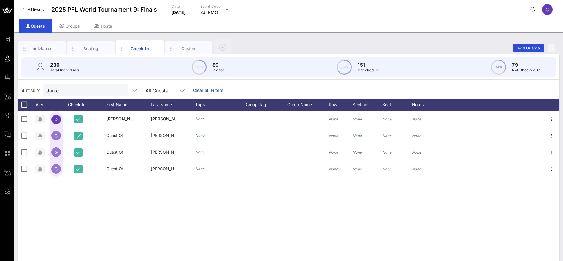
click at [170, 208] on div "D [PERSON_NAME] None None None None None G Guest Of [PERSON_NAME] None None Non…" at bounding box center [289, 199] width 542 height 178
click at [175, 215] on div "D [PERSON_NAME] None None None None None G Guest Of [PERSON_NAME] None None Non…" at bounding box center [289, 199] width 542 height 178
click at [25, 91] on div "4 results [PERSON_NAME] All Guests Clear all Filters" at bounding box center [289, 90] width 542 height 17
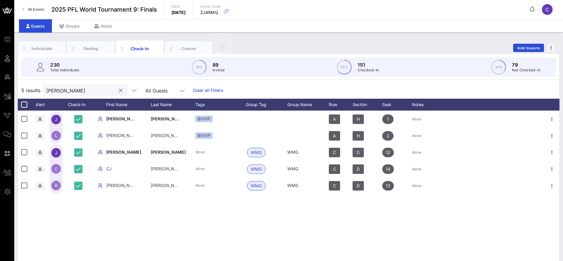
type input "[PERSON_NAME]"
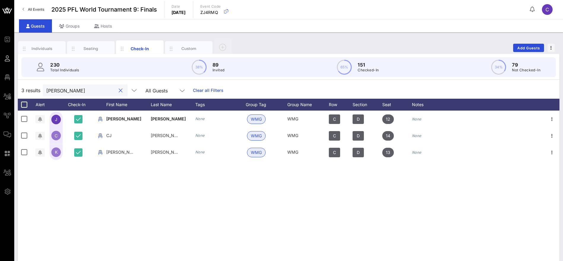
click at [119, 90] on button "clear icon" at bounding box center [121, 91] width 4 height 6
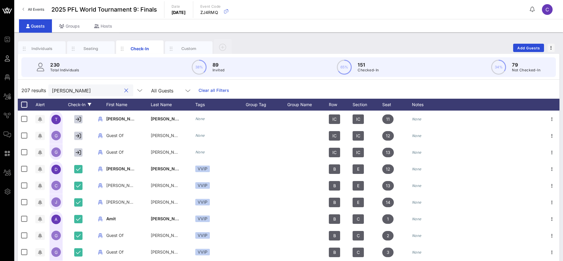
type input "[PERSON_NAME]"
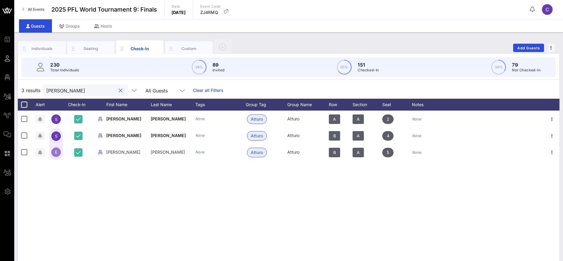
click at [119, 90] on button "clear icon" at bounding box center [121, 91] width 4 height 6
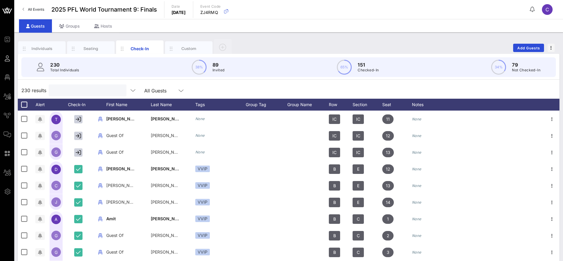
click at [77, 89] on input "text" at bounding box center [86, 90] width 69 height 8
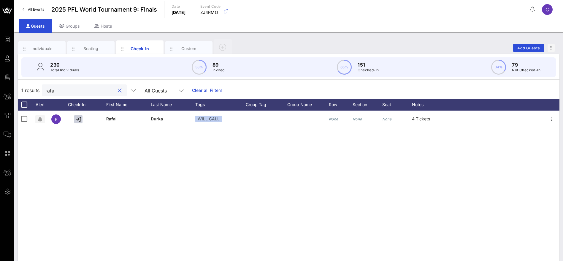
type input "rafa"
click at [182, 149] on div "R [PERSON_NAME] WILL CALL None None None 4 Tickets" at bounding box center [289, 199] width 542 height 178
click at [118, 89] on button "clear icon" at bounding box center [120, 91] width 4 height 6
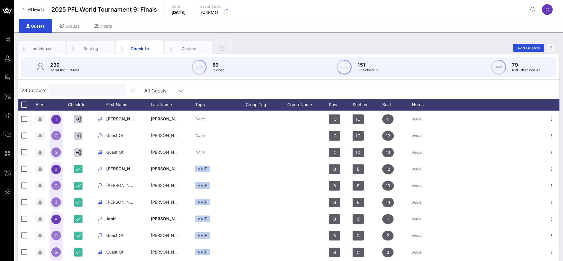
click at [262, 92] on div "230 results All Guests" at bounding box center [289, 90] width 542 height 17
click at [248, 90] on div "230 results Search All Guests" at bounding box center [289, 90] width 542 height 17
click at [269, 92] on div "230 results Search All Guests" at bounding box center [289, 90] width 542 height 17
click at [77, 89] on input "Search" at bounding box center [86, 90] width 69 height 8
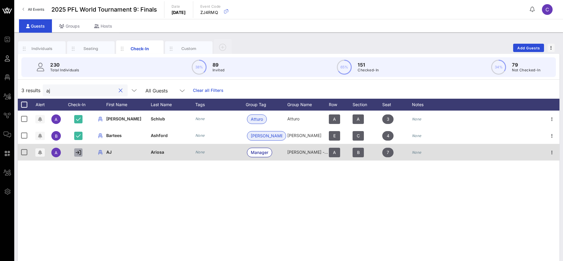
click at [78, 152] on icon "button" at bounding box center [78, 152] width 5 height 5
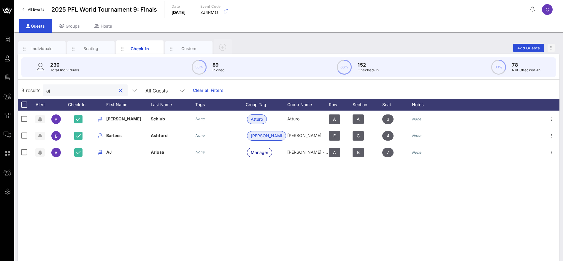
click at [53, 89] on input "aj" at bounding box center [80, 90] width 69 height 8
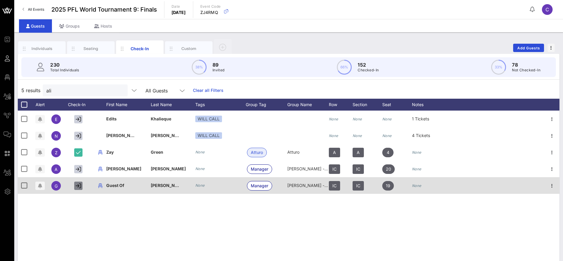
click at [77, 183] on icon "button" at bounding box center [78, 185] width 5 height 5
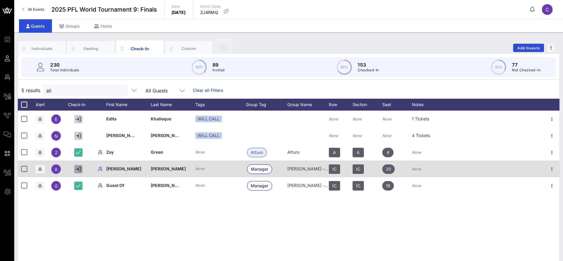
click at [79, 168] on icon "button" at bounding box center [78, 168] width 5 height 5
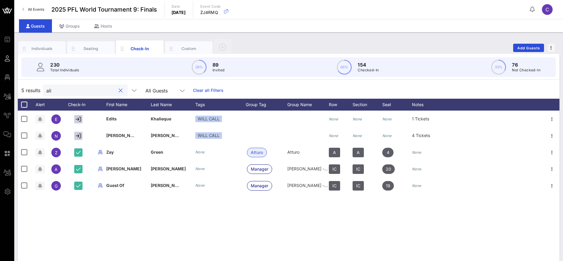
click at [67, 86] on input "ali" at bounding box center [80, 90] width 69 height 8
type input "a"
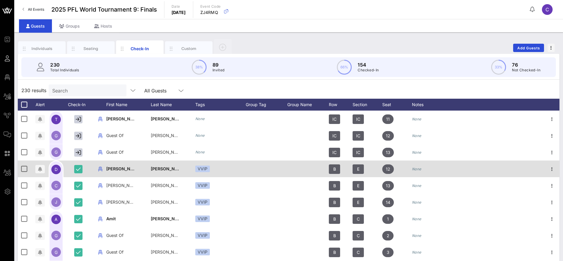
click at [177, 169] on span "[PERSON_NAME] guest" at bounding box center [175, 168] width 48 height 5
click at [177, 169] on input "[PERSON_NAME] guest" at bounding box center [190, 170] width 69 height 10
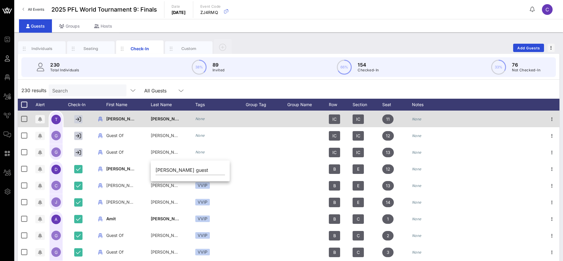
click at [71, 118] on div at bounding box center [80, 118] width 30 height 17
click at [77, 118] on icon "button" at bounding box center [78, 118] width 5 height 5
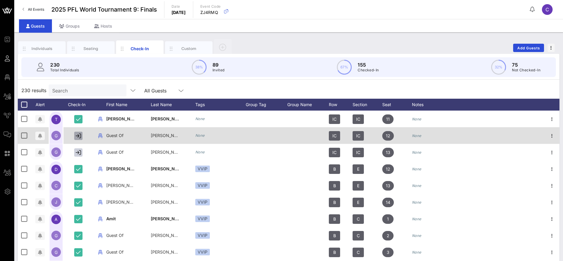
click at [78, 137] on icon "button" at bounding box center [78, 135] width 5 height 5
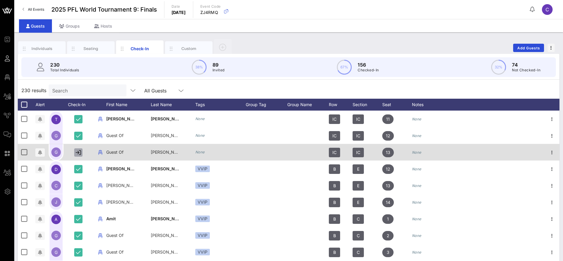
click at [78, 150] on icon "button" at bounding box center [78, 152] width 5 height 5
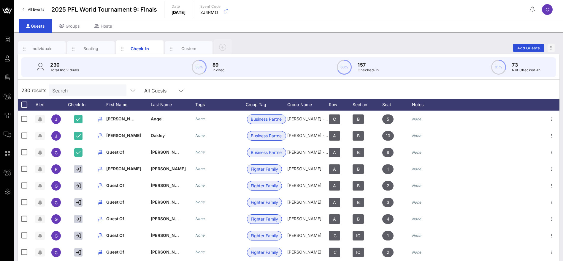
scroll to position [3110, 0]
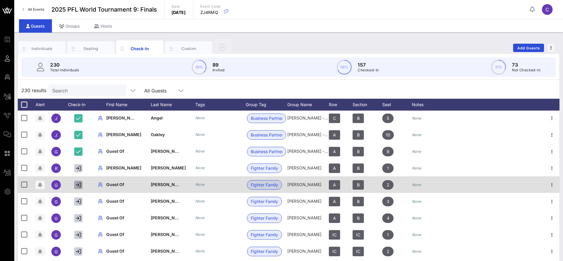
click at [77, 185] on icon "button" at bounding box center [78, 184] width 5 height 5
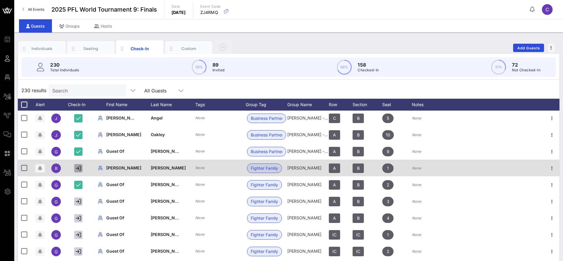
click at [81, 172] on button "button" at bounding box center [78, 168] width 8 height 8
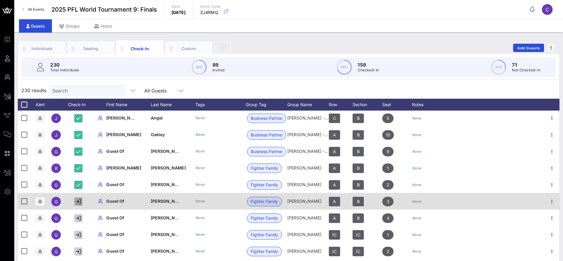
click at [77, 199] on icon "button" at bounding box center [78, 201] width 5 height 5
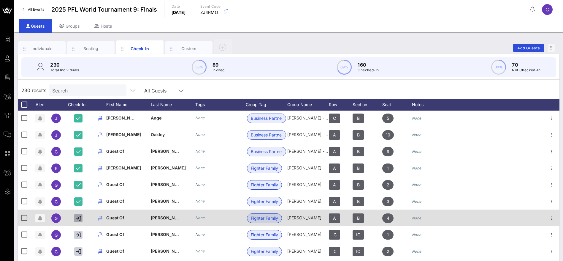
click at [77, 217] on icon "button" at bounding box center [78, 217] width 5 height 5
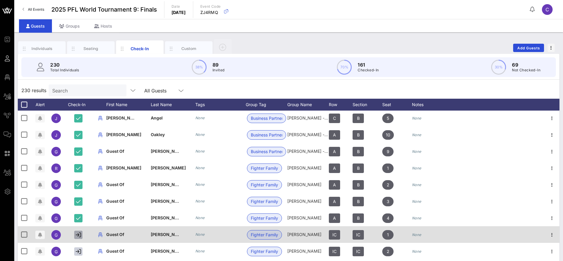
click at [79, 233] on icon "button" at bounding box center [78, 234] width 5 height 5
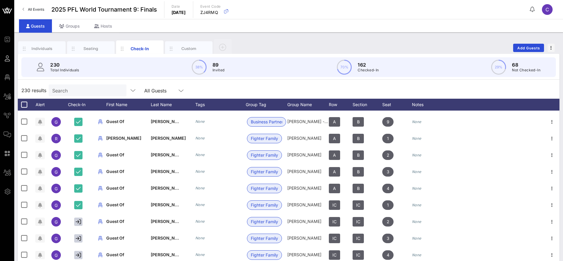
scroll to position [3143, 0]
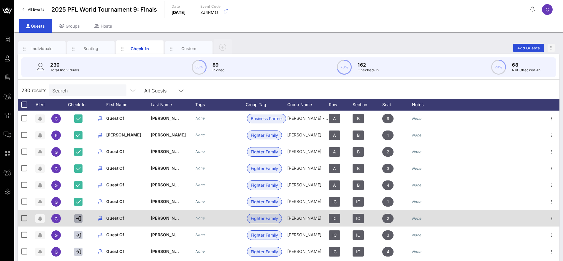
click at [79, 217] on icon "button" at bounding box center [78, 218] width 5 height 5
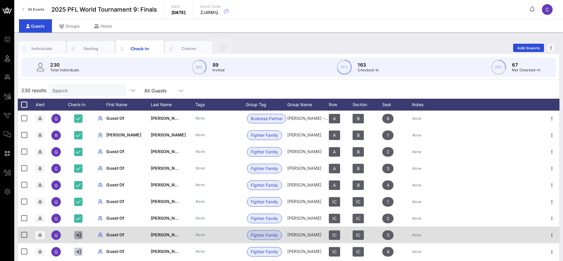
click at [79, 236] on icon "button" at bounding box center [78, 234] width 5 height 5
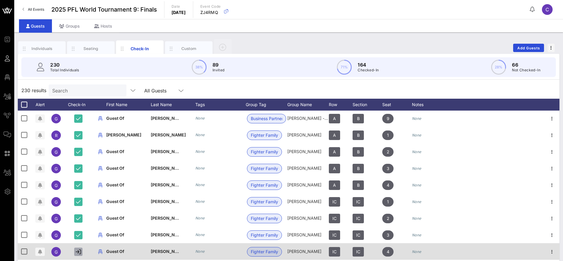
click at [80, 253] on icon "button" at bounding box center [78, 251] width 5 height 5
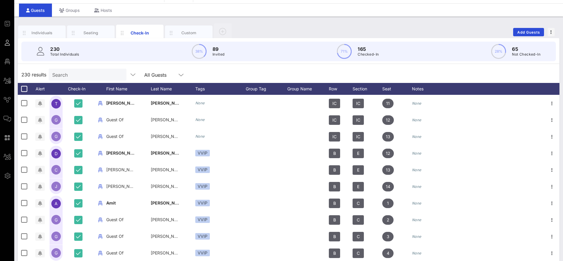
scroll to position [22, 0]
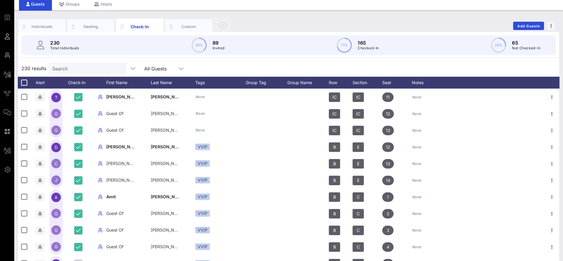
click at [93, 68] on input "Search" at bounding box center [86, 68] width 69 height 8
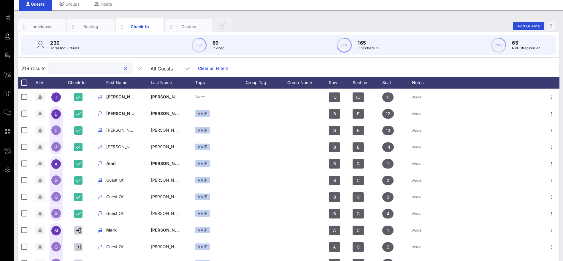
type input "ic"
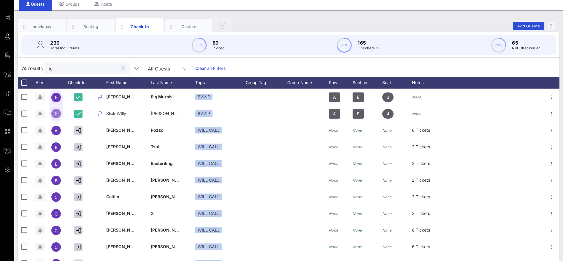
click at [121, 67] on button "clear icon" at bounding box center [123, 69] width 4 height 6
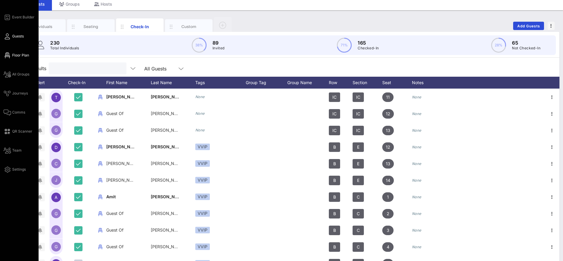
click at [27, 56] on span "Floor Plan" at bounding box center [20, 55] width 17 height 5
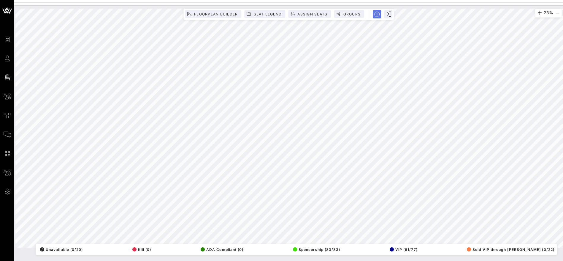
click at [375, 14] on icon "button" at bounding box center [376, 14] width 5 height 5
click at [375, 14] on rect "button" at bounding box center [377, 14] width 10 height 10
click at [375, 14] on icon "button" at bounding box center [376, 14] width 5 height 5
click at [391, 15] on button "button" at bounding box center [388, 14] width 8 height 8
click at [388, 14] on icon "button" at bounding box center [388, 14] width 6 height 6
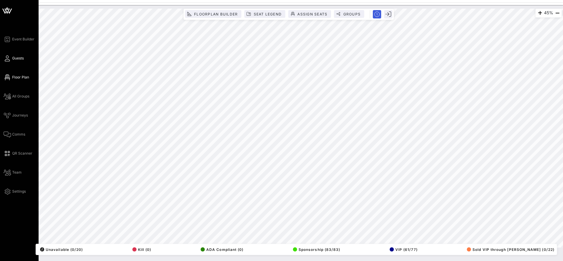
click at [17, 58] on span "Guests" at bounding box center [18, 58] width 12 height 5
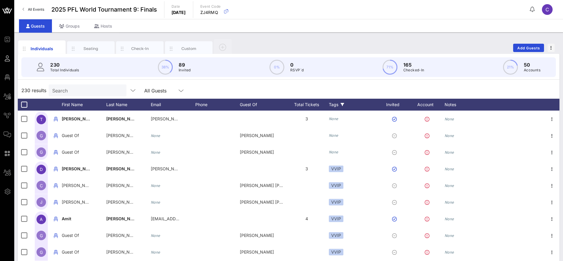
click at [338, 103] on div "Tags" at bounding box center [354, 105] width 50 height 12
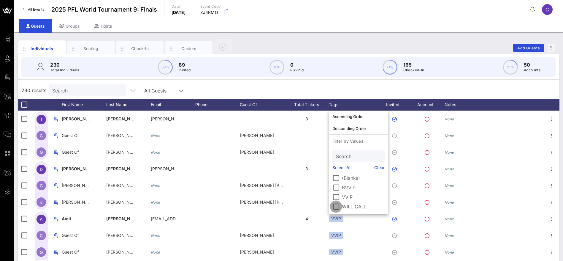
click at [337, 206] on div at bounding box center [336, 206] width 10 height 10
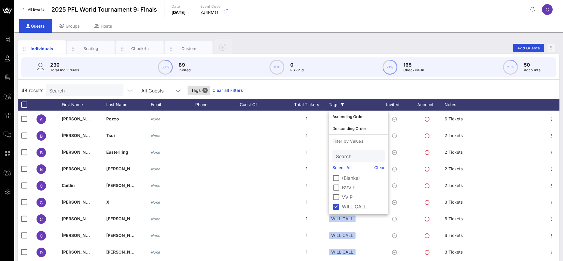
click at [268, 91] on div "48 results Search All Guests Tags Clear all Filters" at bounding box center [289, 90] width 542 height 17
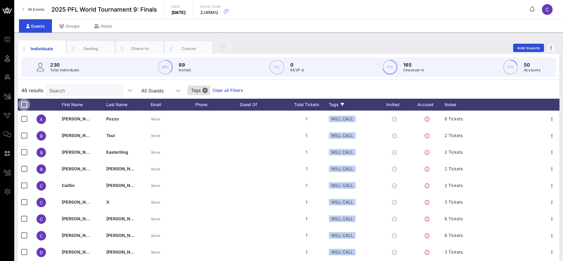
click at [24, 105] on div at bounding box center [24, 104] width 10 height 10
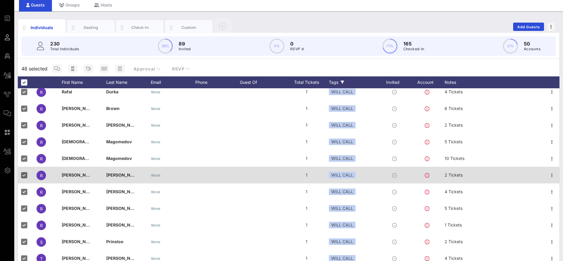
scroll to position [33, 0]
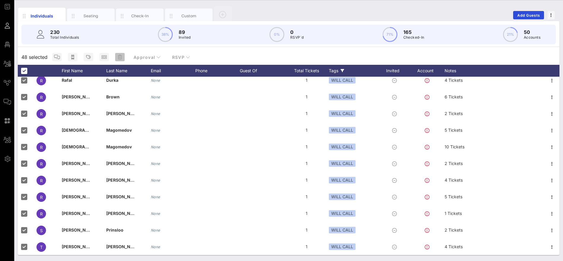
click at [121, 56] on icon "button" at bounding box center [120, 57] width 4 height 5
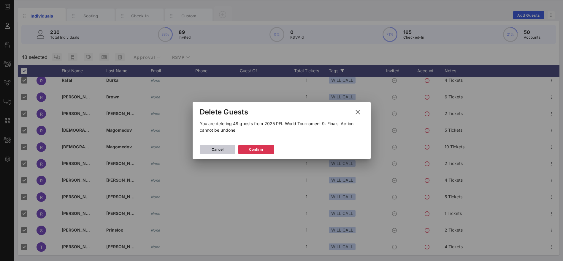
click at [224, 148] on button "Cancel" at bounding box center [218, 150] width 36 height 10
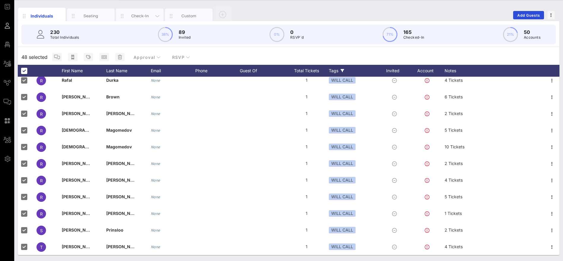
click at [143, 17] on div "Check-In" at bounding box center [140, 16] width 26 height 6
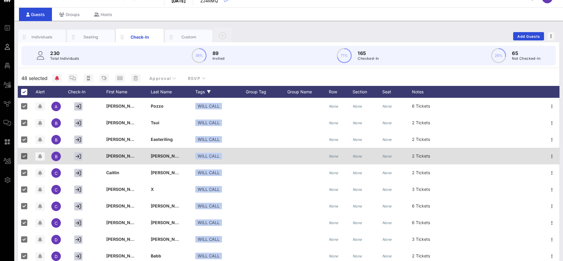
scroll to position [0, 0]
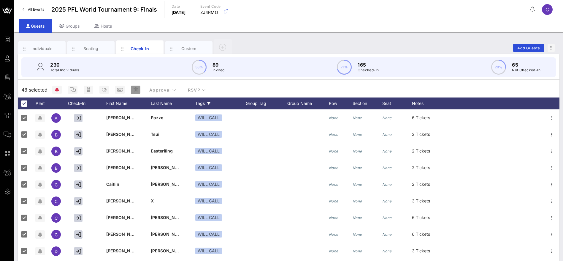
click at [135, 90] on icon "button" at bounding box center [136, 89] width 4 height 5
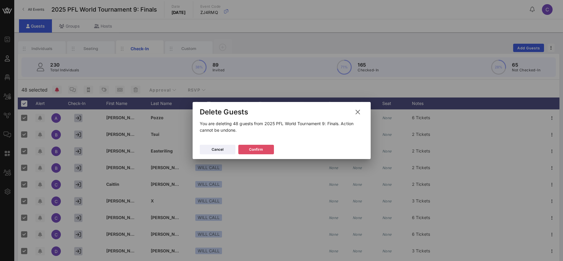
click at [257, 151] on icon at bounding box center [256, 149] width 5 height 4
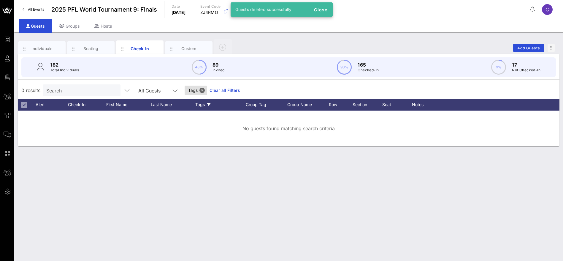
click at [213, 91] on link "Clear all Filters" at bounding box center [225, 90] width 31 height 7
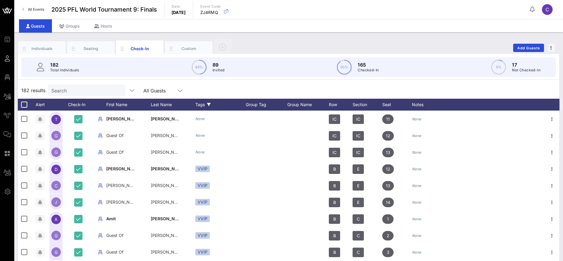
click at [202, 107] on div "Tags" at bounding box center [220, 105] width 50 height 12
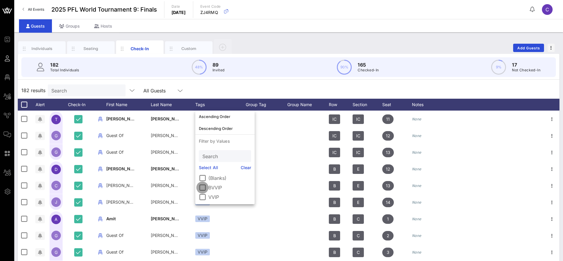
click at [204, 187] on div at bounding box center [202, 187] width 10 height 10
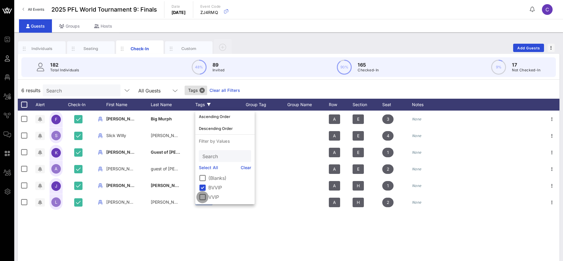
click at [205, 197] on div at bounding box center [202, 197] width 10 height 10
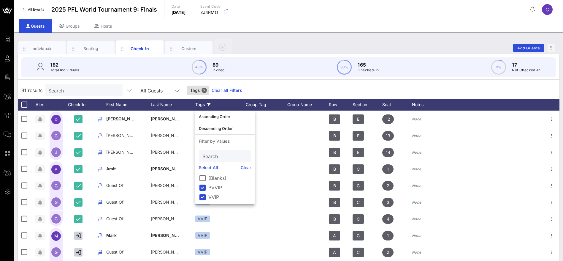
click at [228, 91] on link "Clear all Filters" at bounding box center [227, 90] width 31 height 7
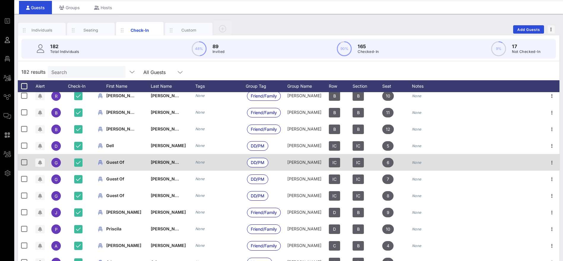
scroll to position [34, 0]
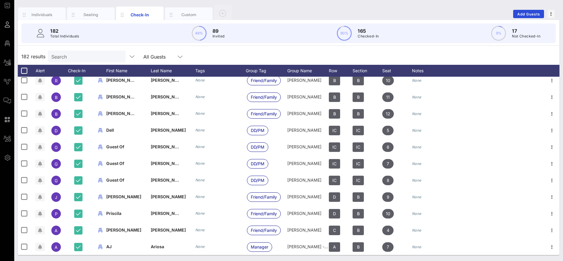
click at [219, 57] on div "182 results Search All Guests" at bounding box center [289, 56] width 542 height 17
click at [202, 70] on div "Tags" at bounding box center [220, 71] width 50 height 12
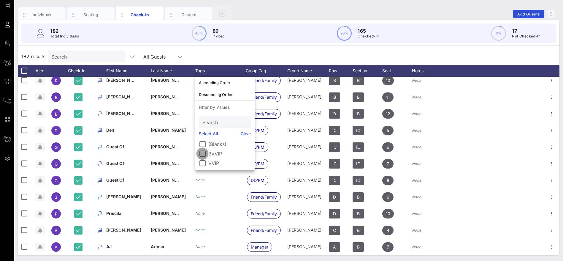
click at [202, 154] on div at bounding box center [202, 153] width 10 height 10
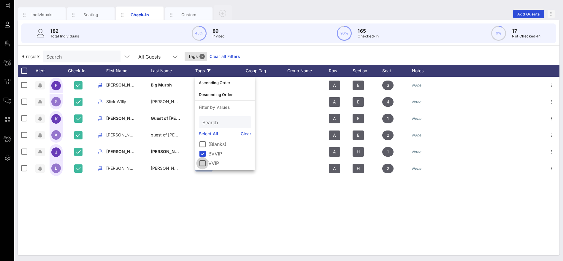
scroll to position [0, 0]
click at [202, 160] on div at bounding box center [202, 163] width 10 height 10
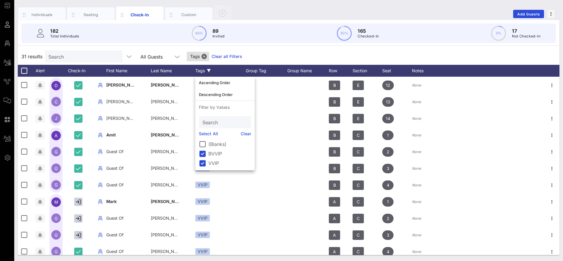
click at [270, 57] on div "31 results Search All Guests Tags Clear all Filters" at bounding box center [289, 56] width 542 height 17
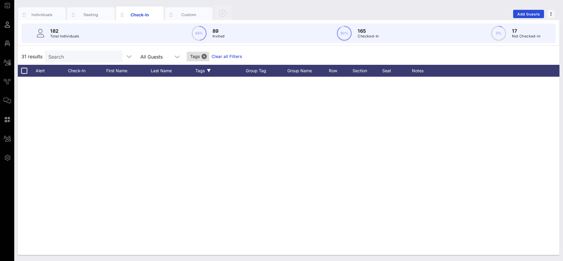
scroll to position [337, 0]
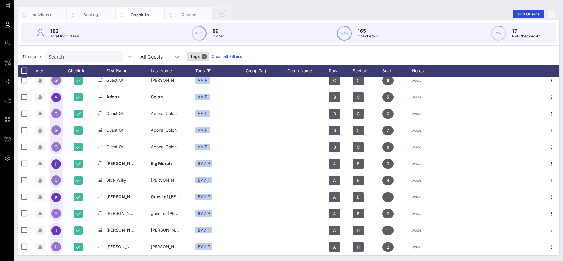
click at [206, 71] on div "Tags" at bounding box center [220, 71] width 50 height 12
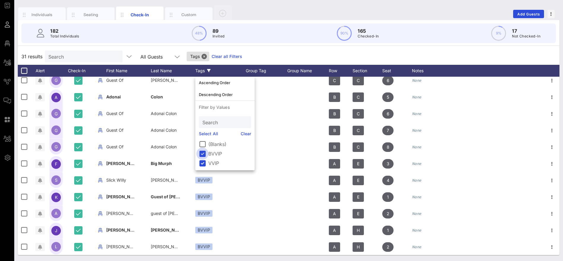
click at [203, 153] on div at bounding box center [202, 153] width 10 height 10
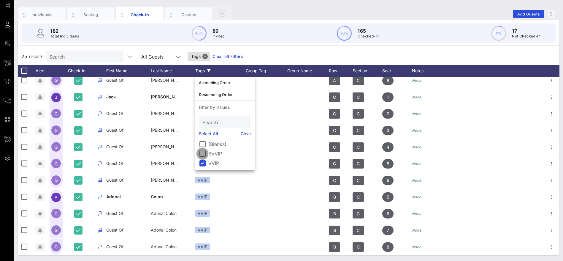
scroll to position [238, 0]
click at [203, 161] on div at bounding box center [202, 163] width 10 height 10
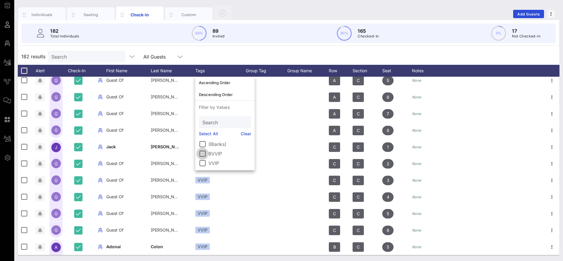
click at [204, 152] on div at bounding box center [202, 153] width 10 height 10
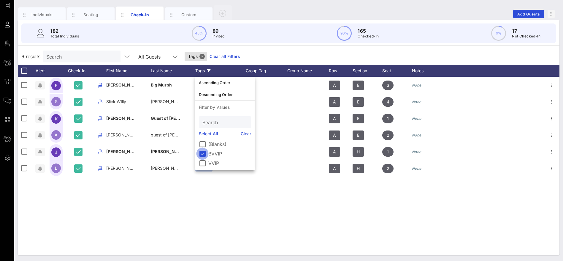
scroll to position [0, 0]
click at [202, 161] on div at bounding box center [202, 163] width 10 height 10
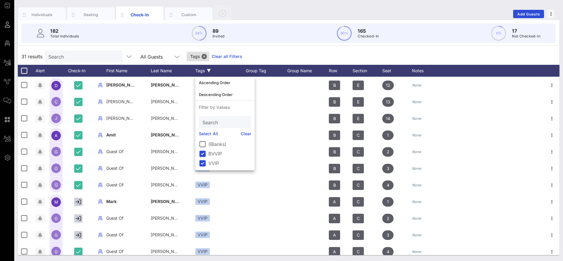
click at [257, 52] on div "31 results Search All Guests Tags Clear all Filters" at bounding box center [289, 56] width 542 height 17
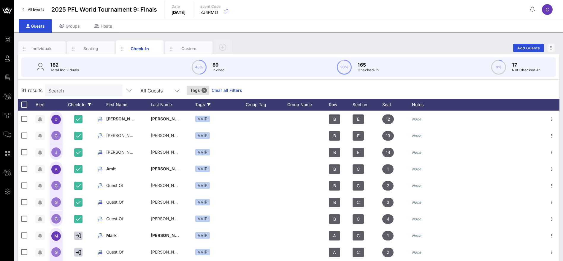
click at [82, 104] on div "Check-In" at bounding box center [80, 105] width 30 height 12
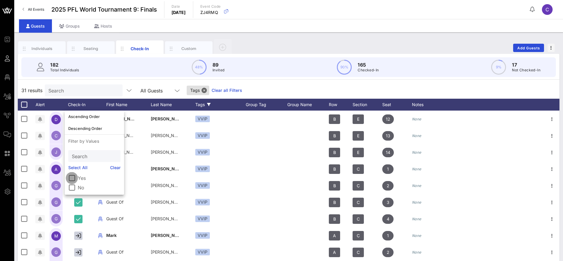
click at [72, 178] on div at bounding box center [72, 178] width 10 height 10
click at [72, 186] on div at bounding box center [72, 187] width 10 height 10
click at [73, 175] on div at bounding box center [72, 178] width 10 height 10
click at [73, 185] on div at bounding box center [72, 187] width 10 height 10
click at [73, 179] on div at bounding box center [72, 178] width 10 height 10
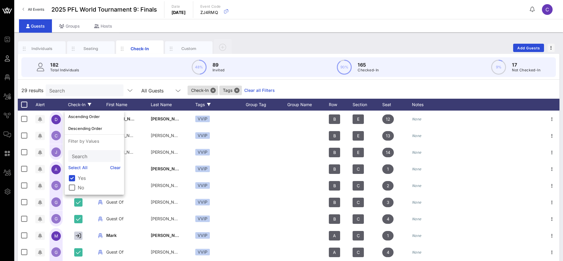
click at [73, 179] on div at bounding box center [72, 178] width 10 height 10
click at [71, 185] on div at bounding box center [72, 187] width 10 height 10
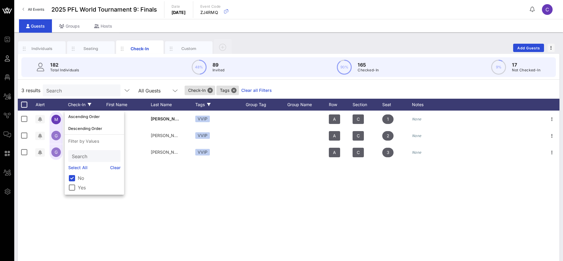
click at [247, 91] on link "Clear all Filters" at bounding box center [256, 90] width 31 height 7
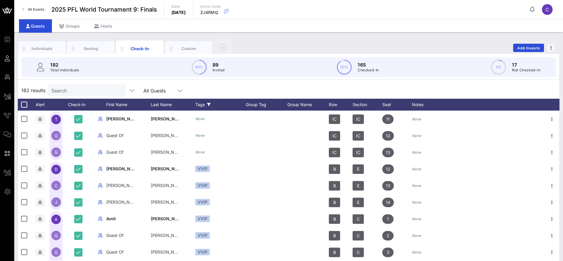
click at [209, 104] on icon at bounding box center [209, 105] width 4 height 4
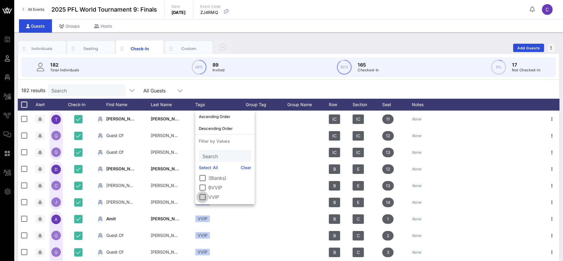
click at [203, 195] on div at bounding box center [202, 197] width 10 height 10
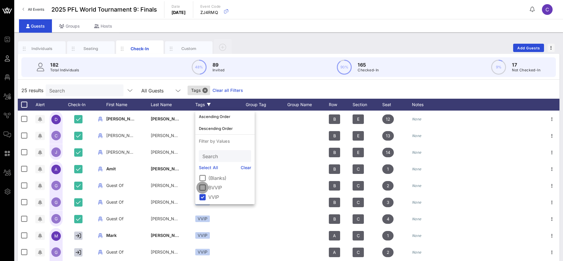
click at [204, 188] on div at bounding box center [202, 187] width 10 height 10
click at [82, 102] on div "Check-In" at bounding box center [80, 105] width 30 height 12
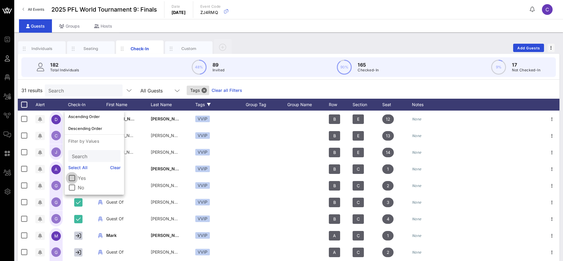
click at [72, 177] on div at bounding box center [72, 178] width 10 height 10
click at [352, 92] on div "29 results Search All Guests Check-In Tags Clear all Filters" at bounding box center [289, 90] width 542 height 17
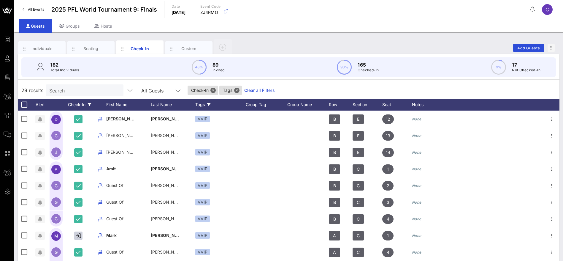
click at [89, 103] on icon at bounding box center [90, 105] width 4 height 4
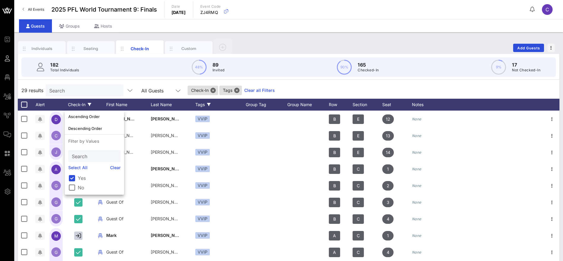
click at [298, 89] on div "29 results Search All Guests Check-In Tags Clear all Filters" at bounding box center [289, 90] width 542 height 17
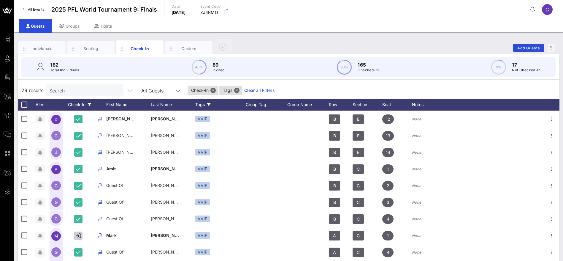
click at [324, 88] on div "29 results Search All Guests Check-In Tags Clear all Filters" at bounding box center [289, 90] width 542 height 17
